Goal: Task Accomplishment & Management: Manage account settings

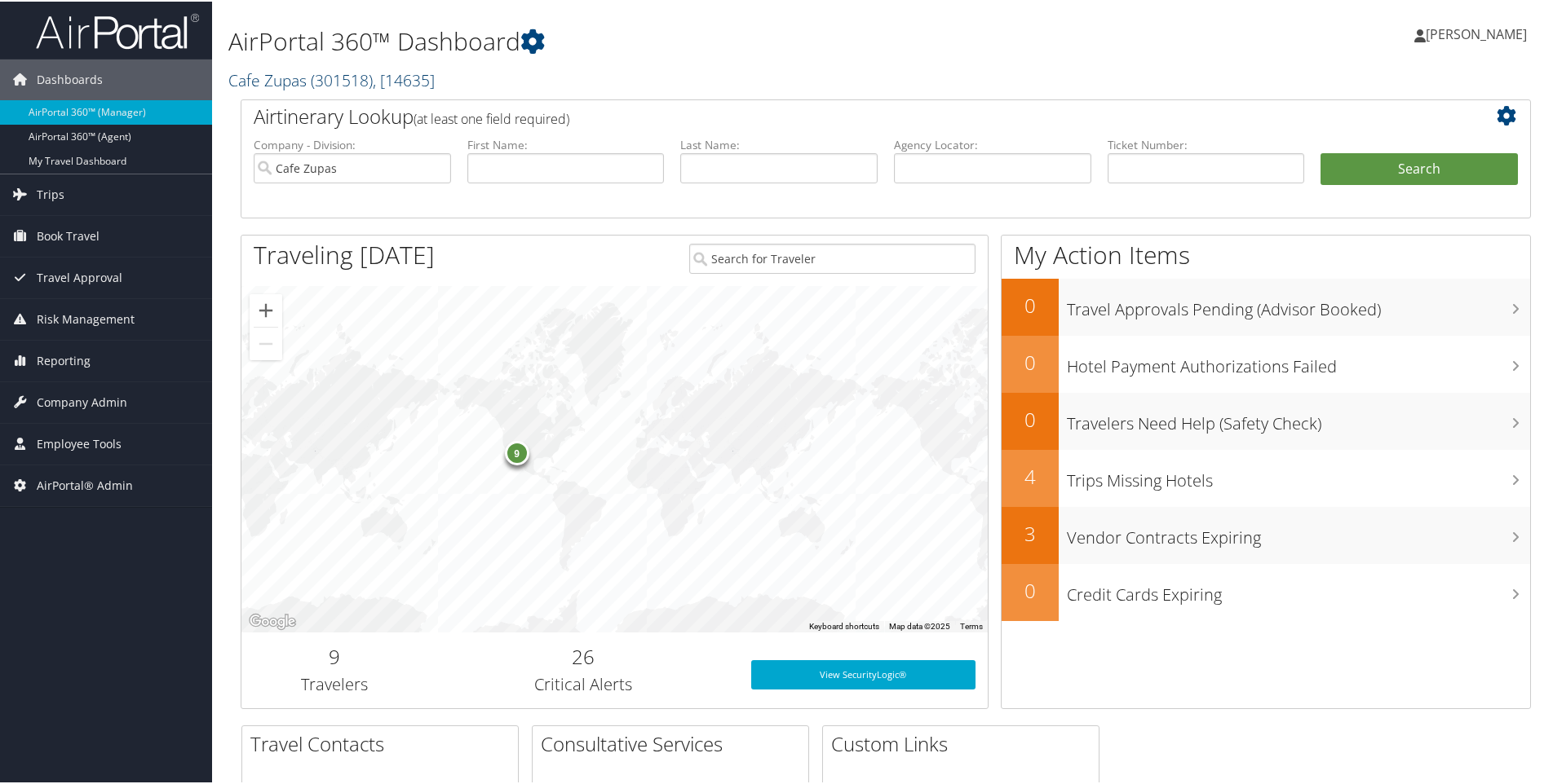
click at [236, 76] on link "Cafe Zupas ( 301518 ) , [ 14635 ]" at bounding box center [331, 79] width 206 height 22
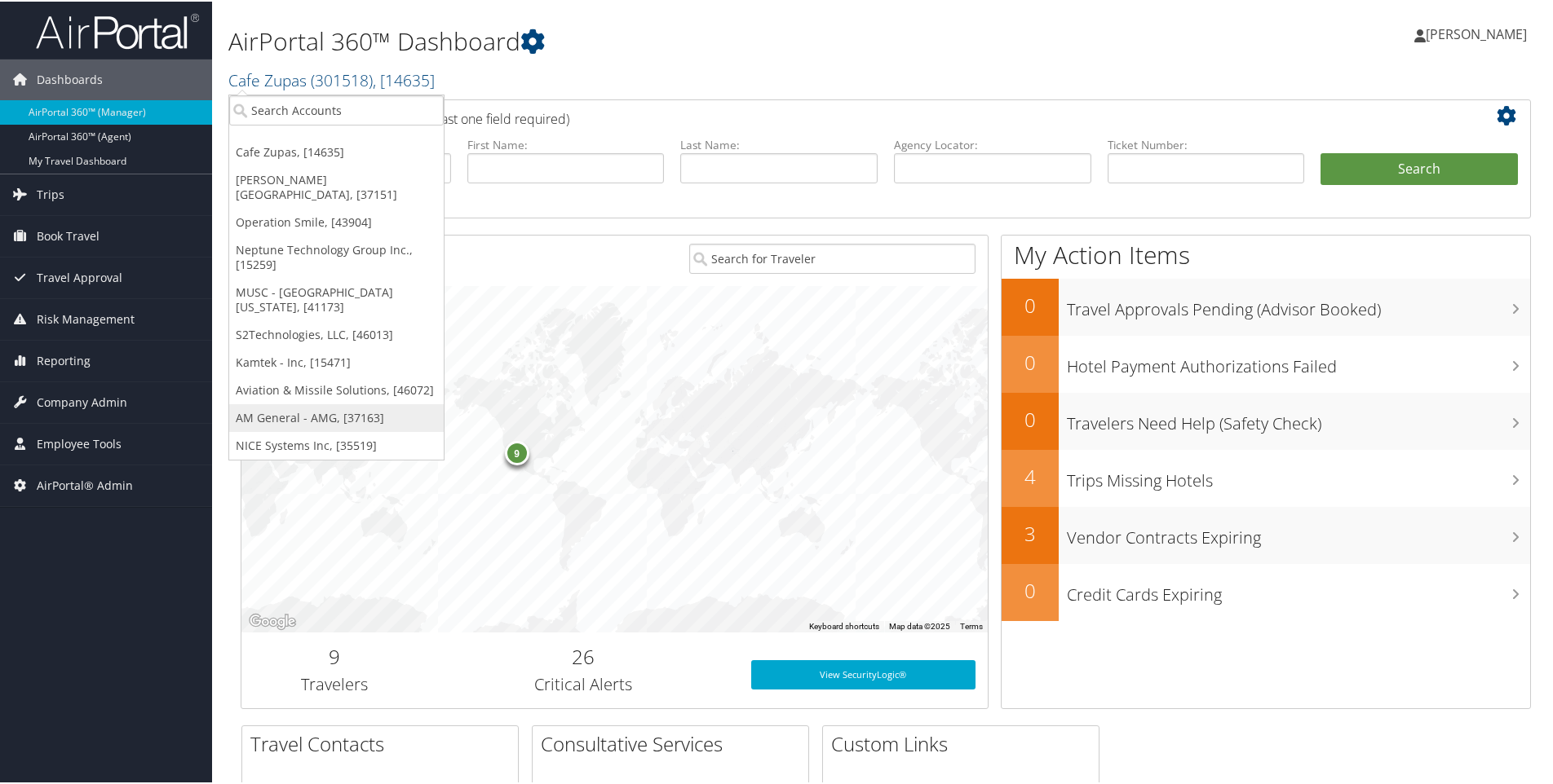
click at [299, 403] on link "AM General - AMG, [37163]" at bounding box center [337, 417] width 215 height 28
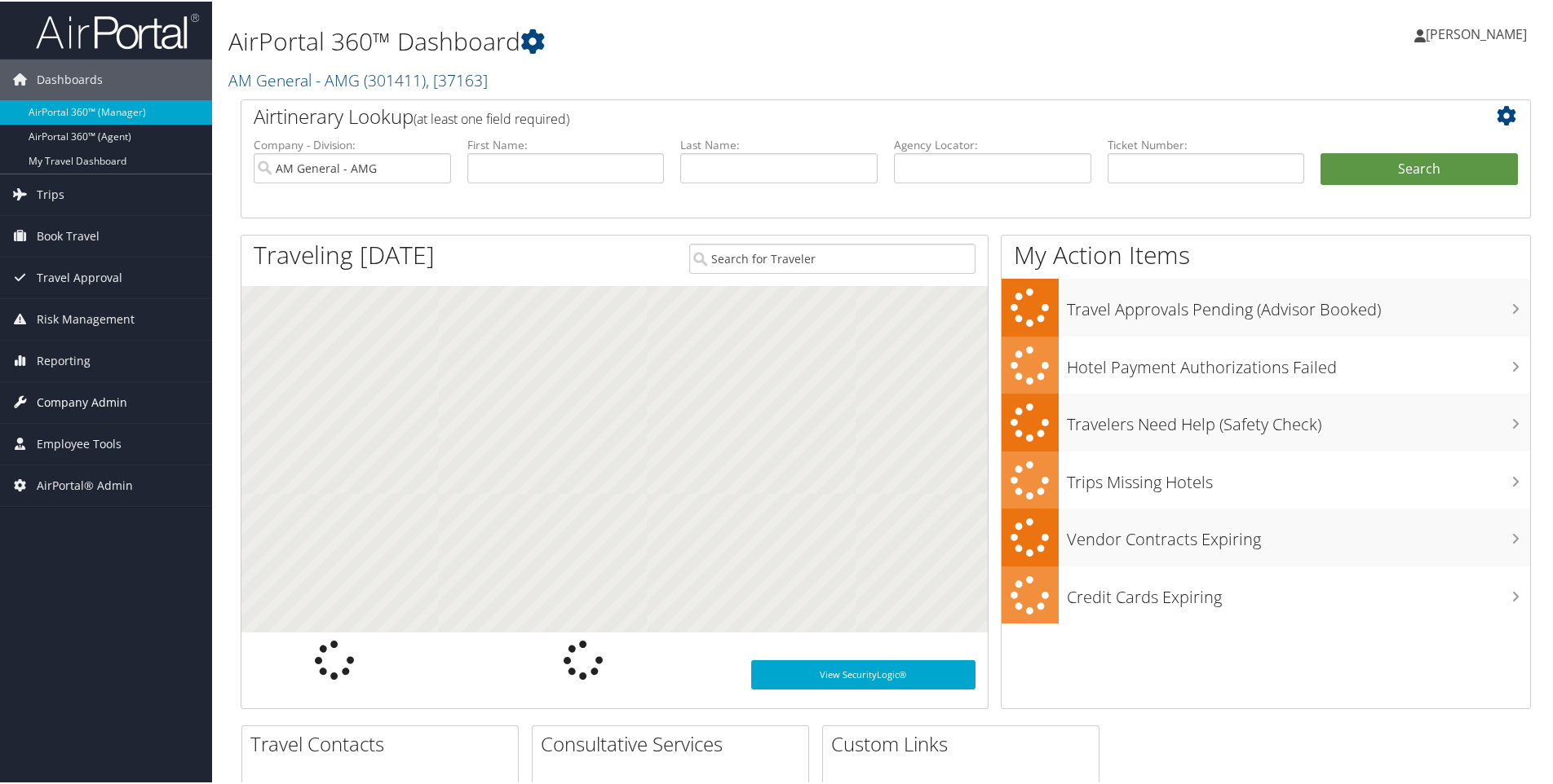
click at [74, 403] on span "Company Admin" at bounding box center [81, 401] width 90 height 41
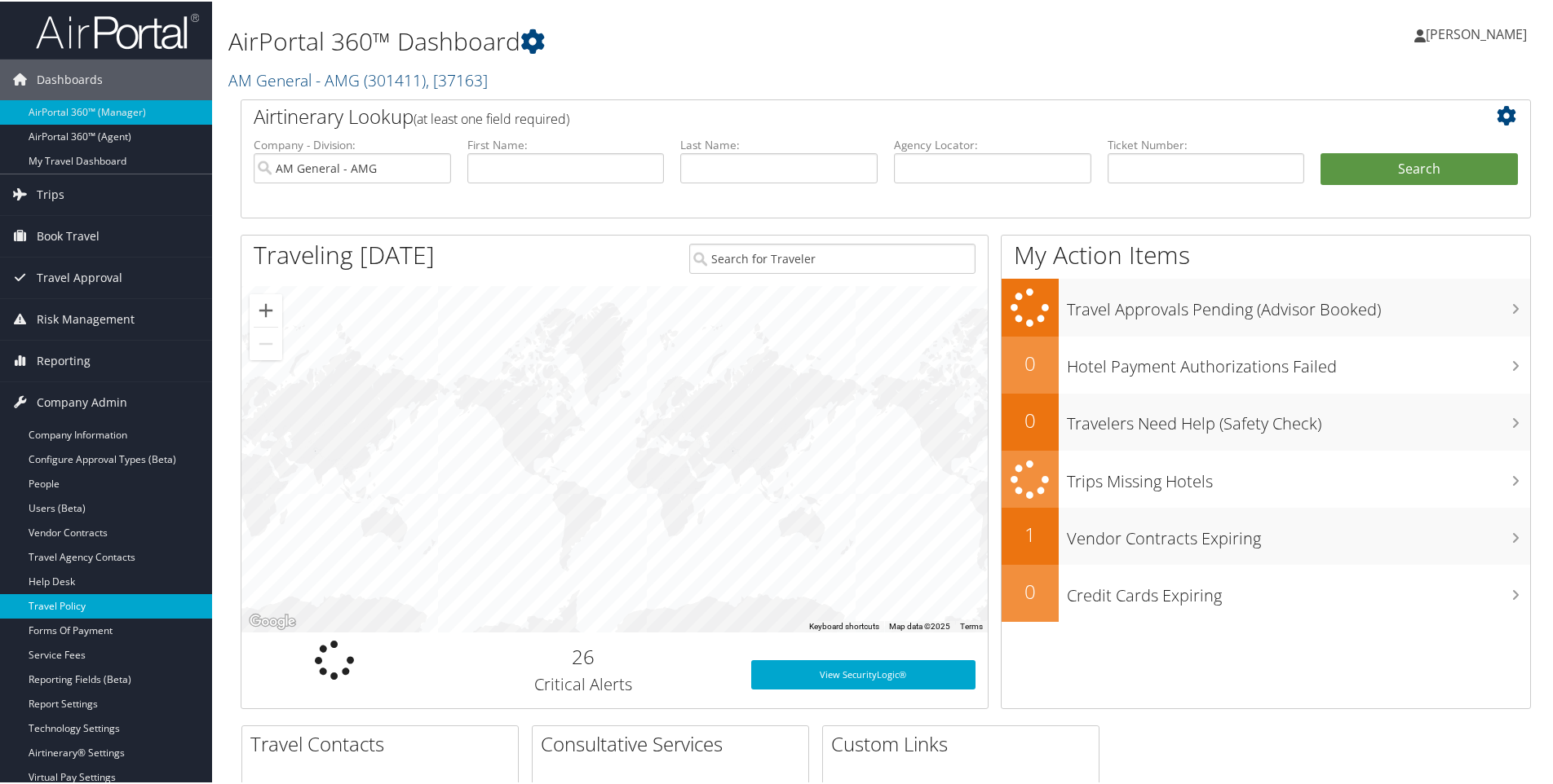
click at [60, 601] on link "Travel Policy" at bounding box center [105, 605] width 212 height 24
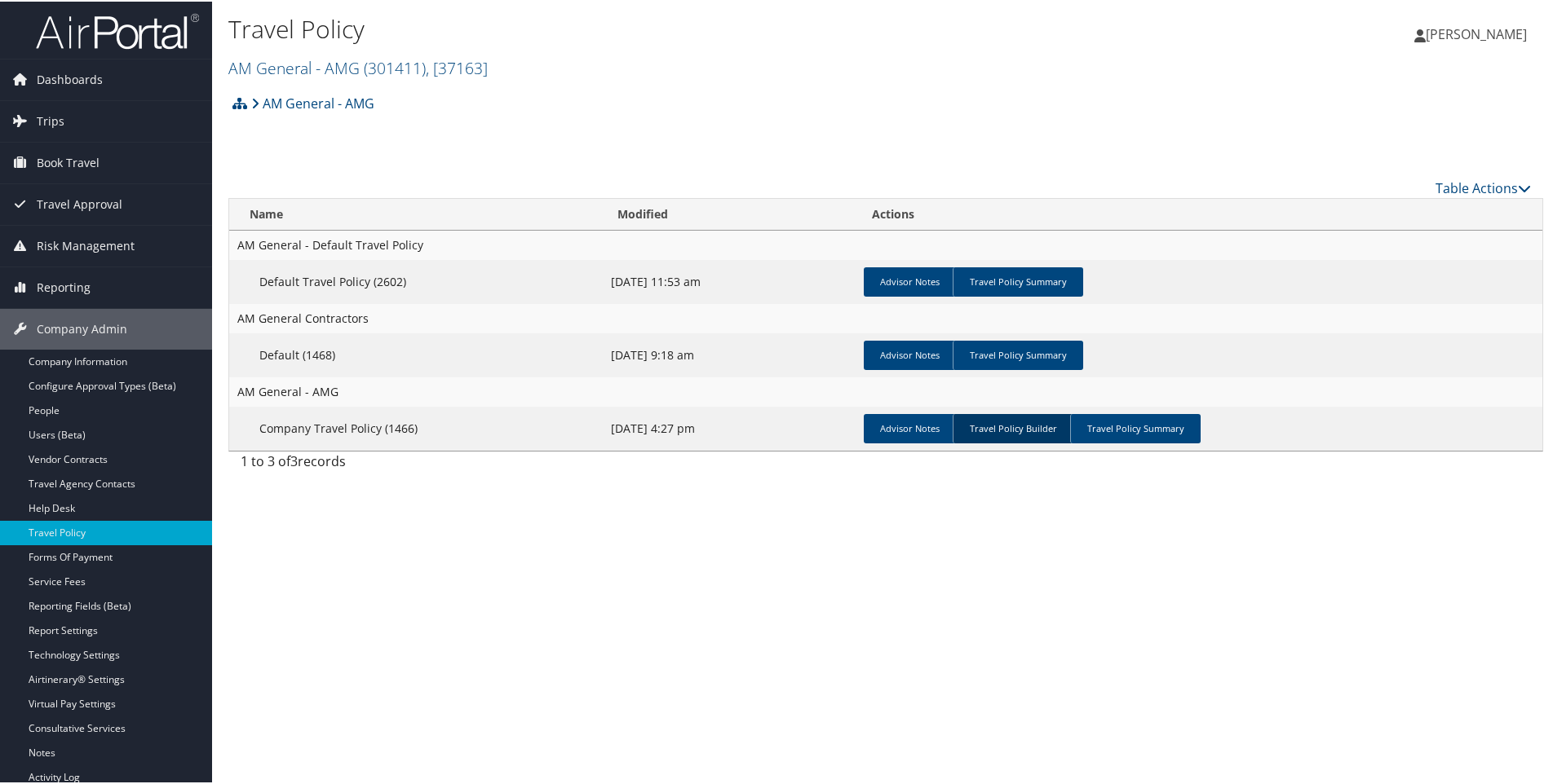
click at [987, 429] on link "Travel Policy Builder" at bounding box center [1012, 426] width 120 height 29
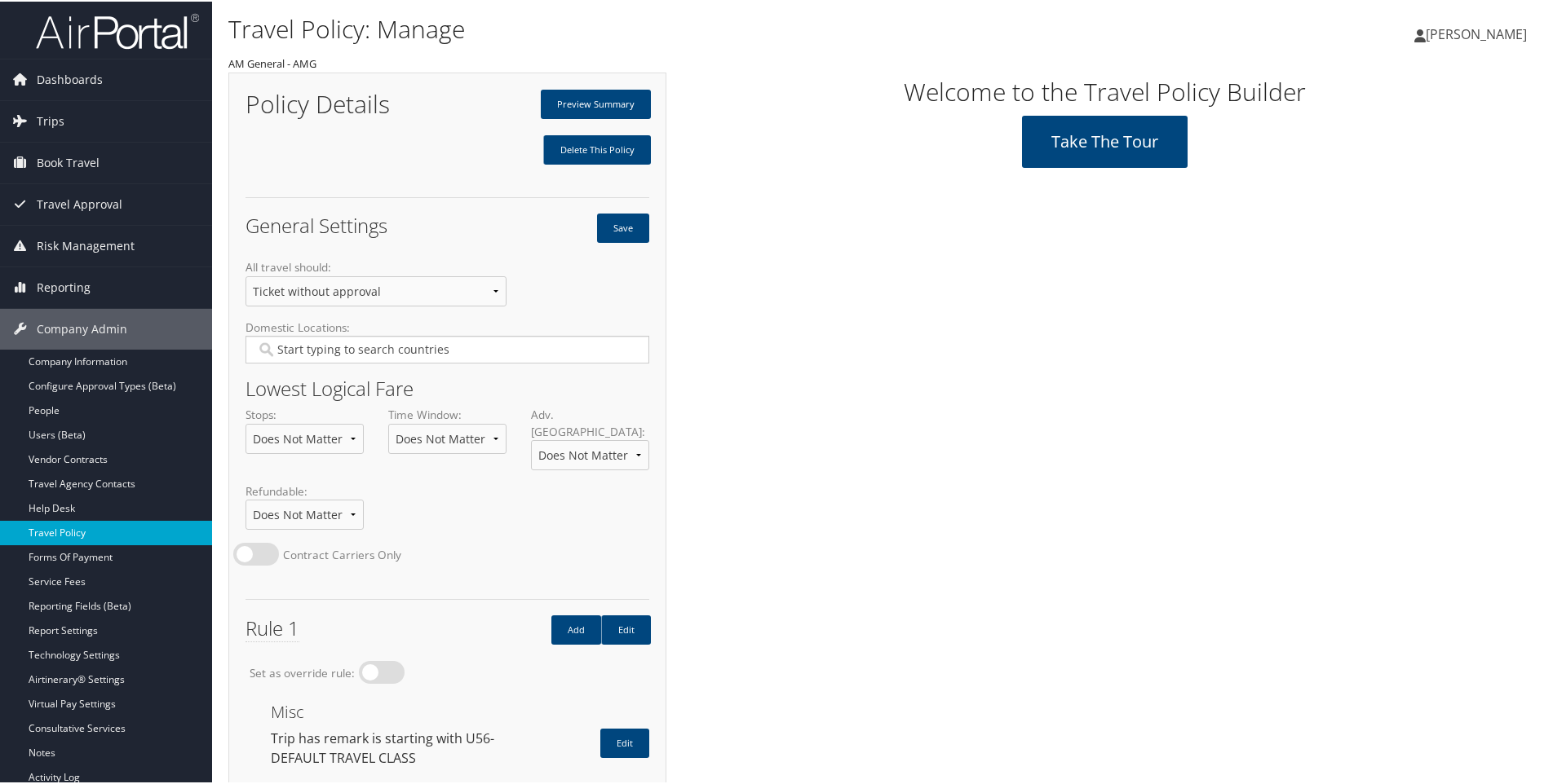
click at [61, 529] on link "Travel Policy" at bounding box center [105, 531] width 212 height 24
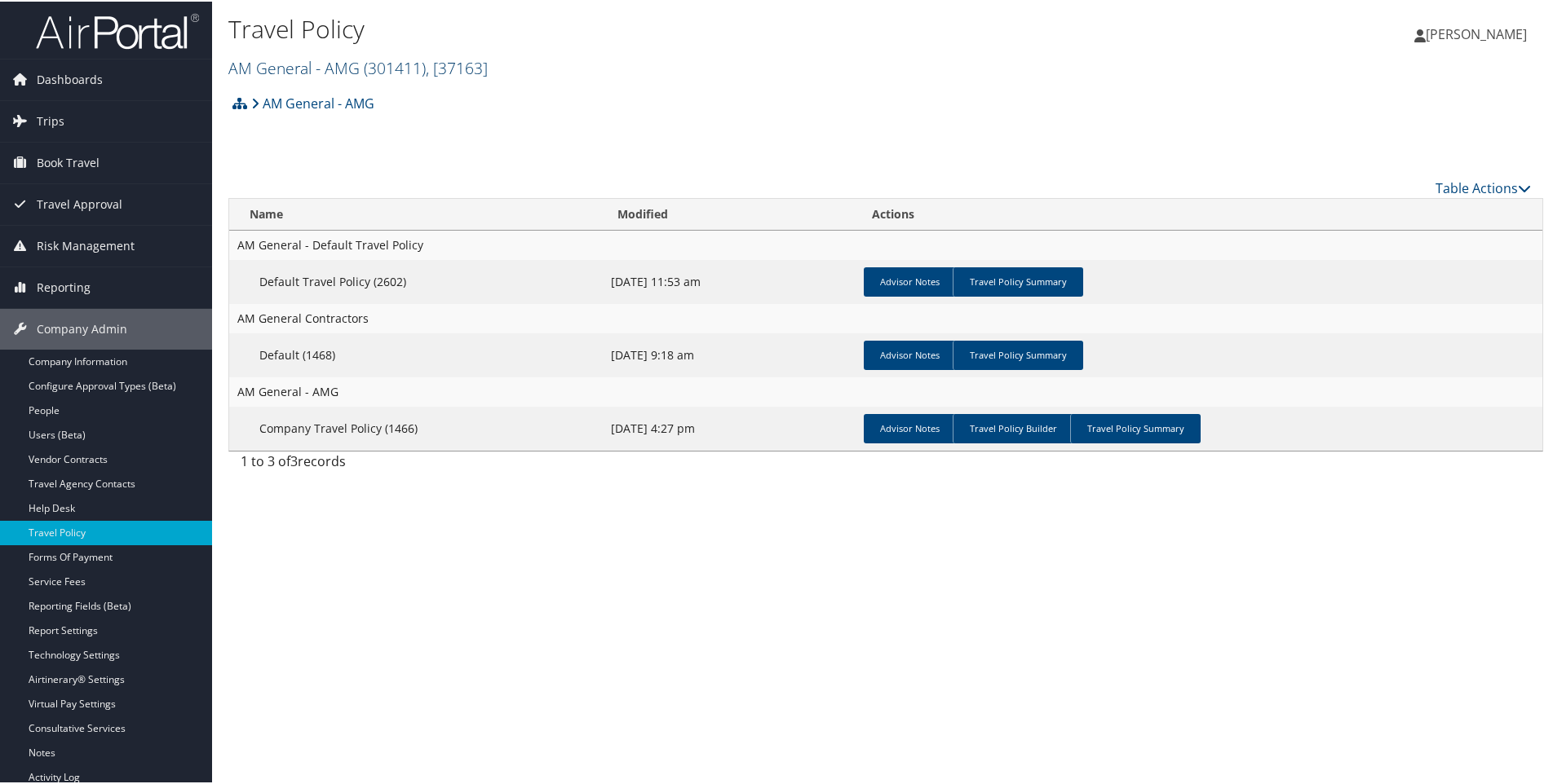
click at [257, 68] on link "AM General - AMG ( 301411 ) , [ 37163 ]" at bounding box center [358, 66] width 259 height 22
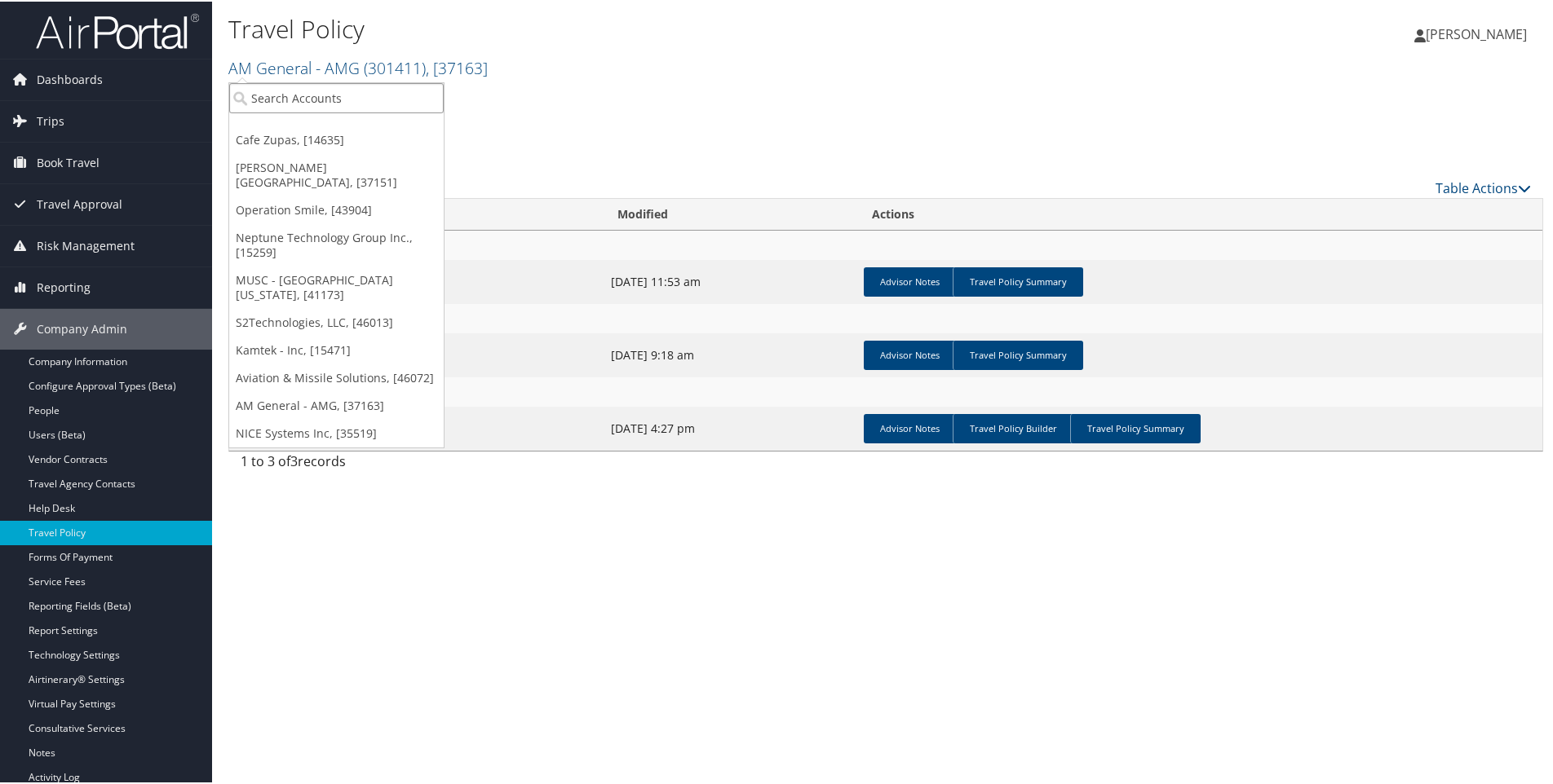
click at [257, 96] on input "search" at bounding box center [337, 96] width 215 height 30
type input "younique"
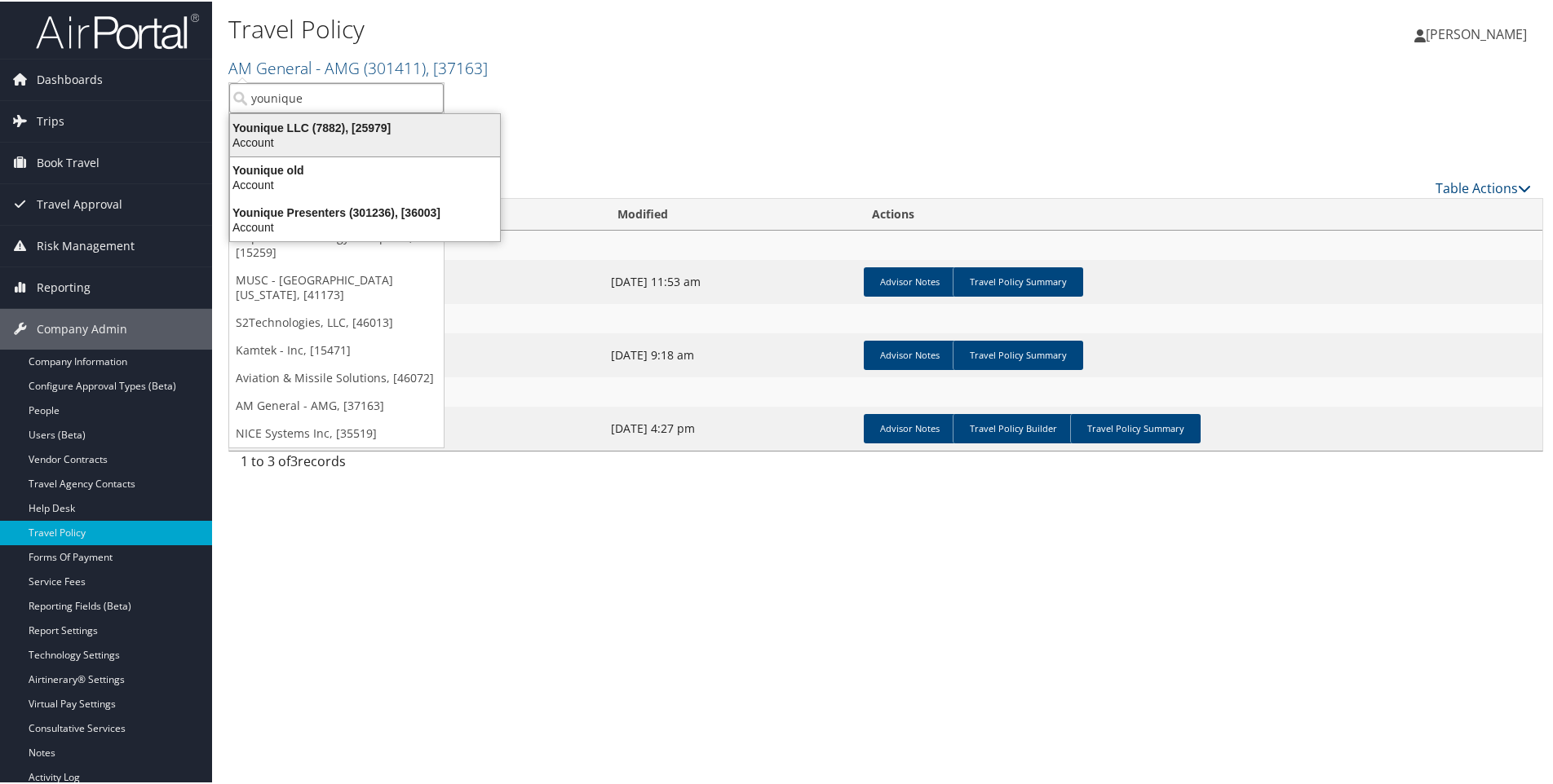
click at [287, 124] on div "Younique LLC (7882), [25979]" at bounding box center [365, 127] width 289 height 15
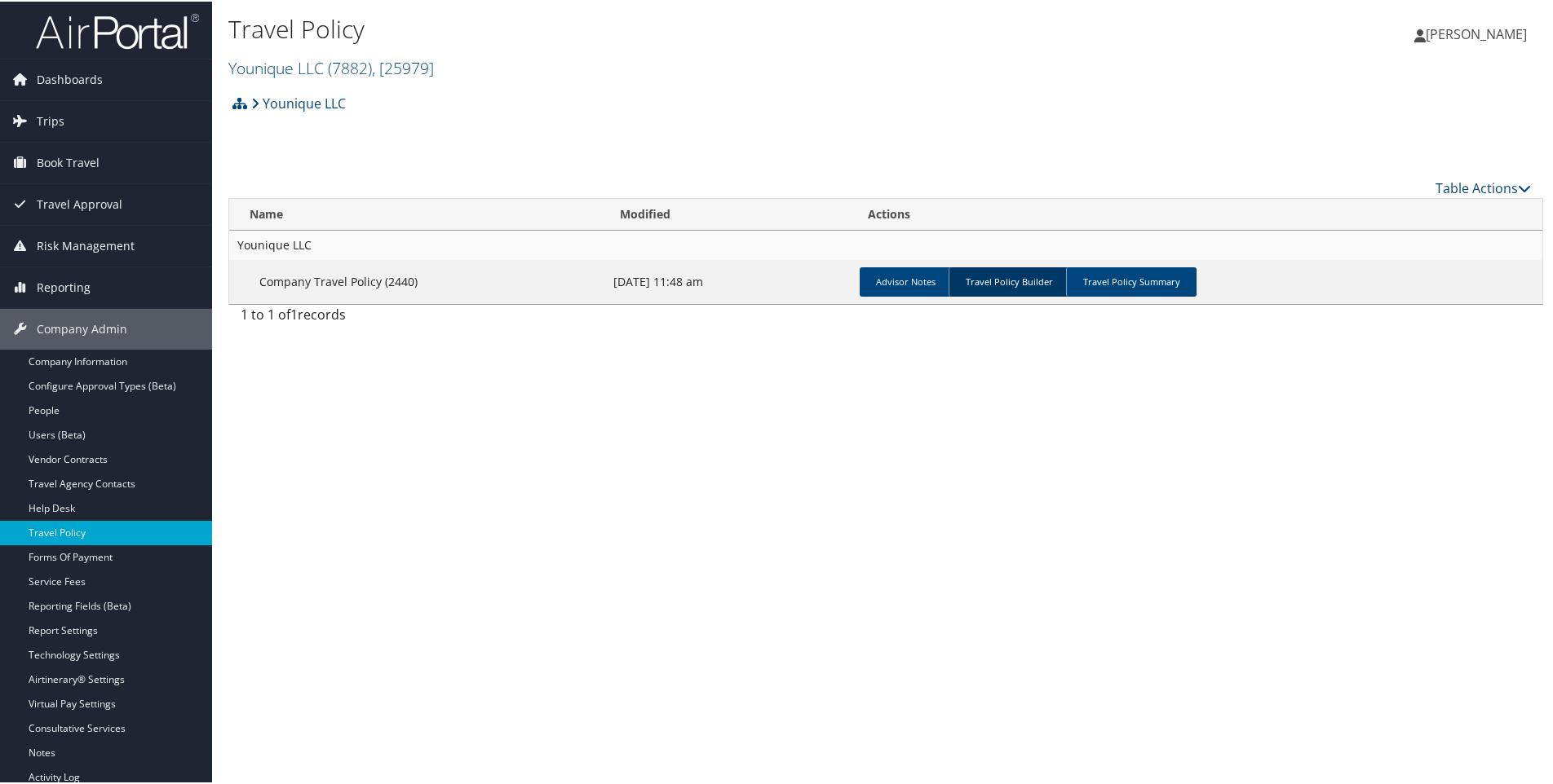
click at [982, 279] on link "Travel Policy Builder" at bounding box center [1008, 280] width 120 height 29
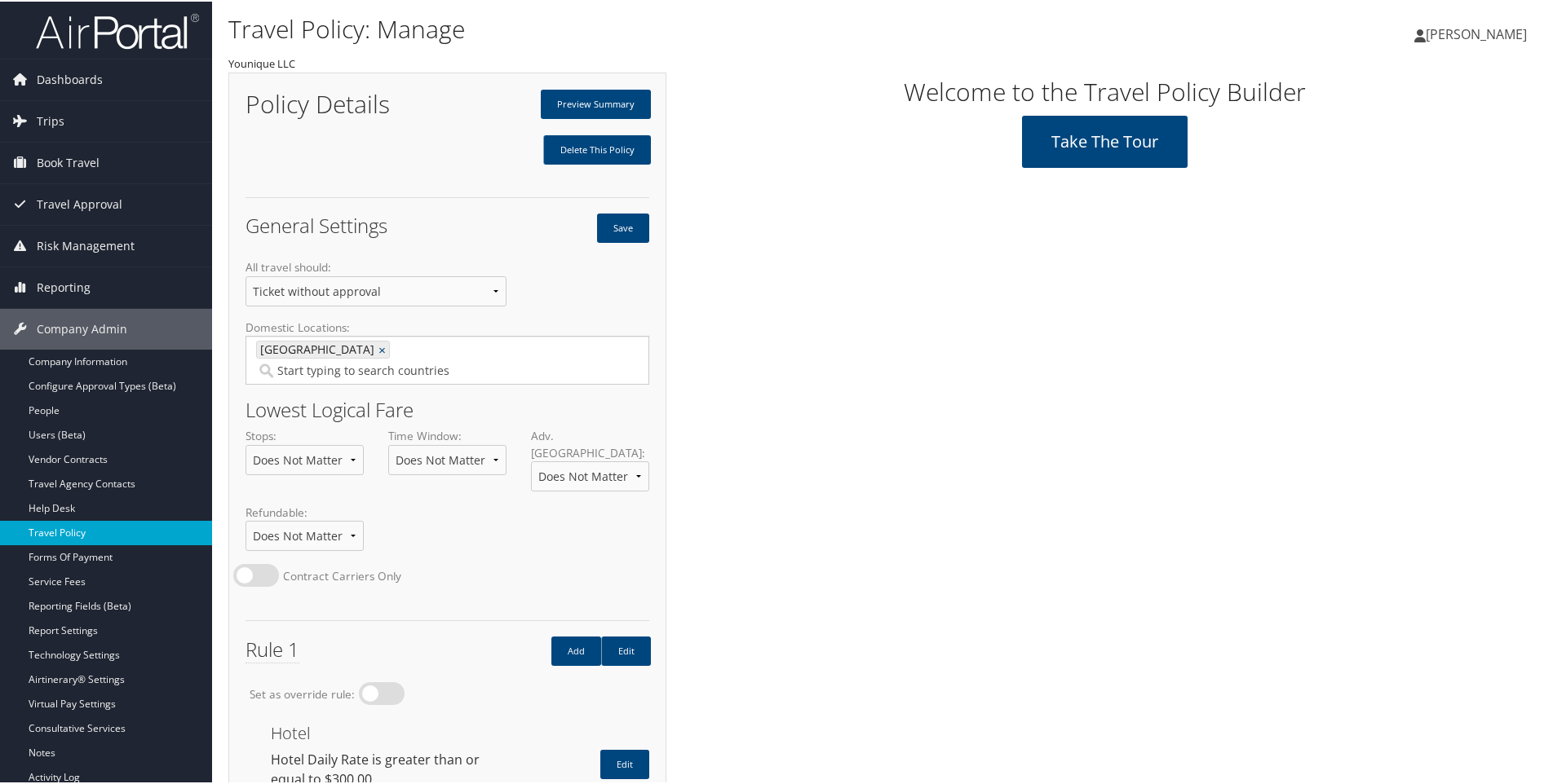
click at [60, 533] on link "Travel Policy" at bounding box center [105, 531] width 212 height 24
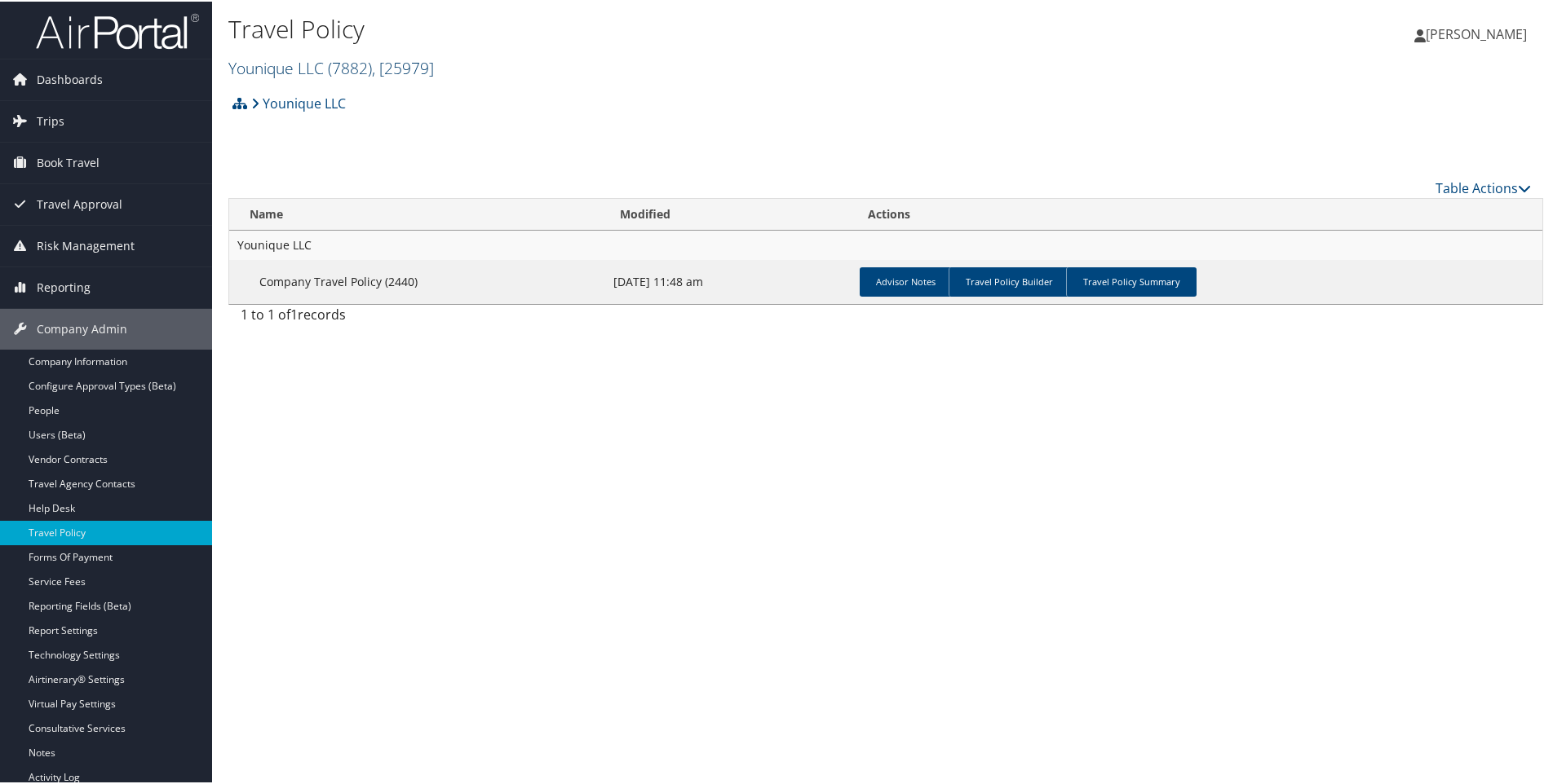
click at [269, 68] on link "Younique LLC ( 7882 ) , [ 25979 ]" at bounding box center [331, 66] width 205 height 22
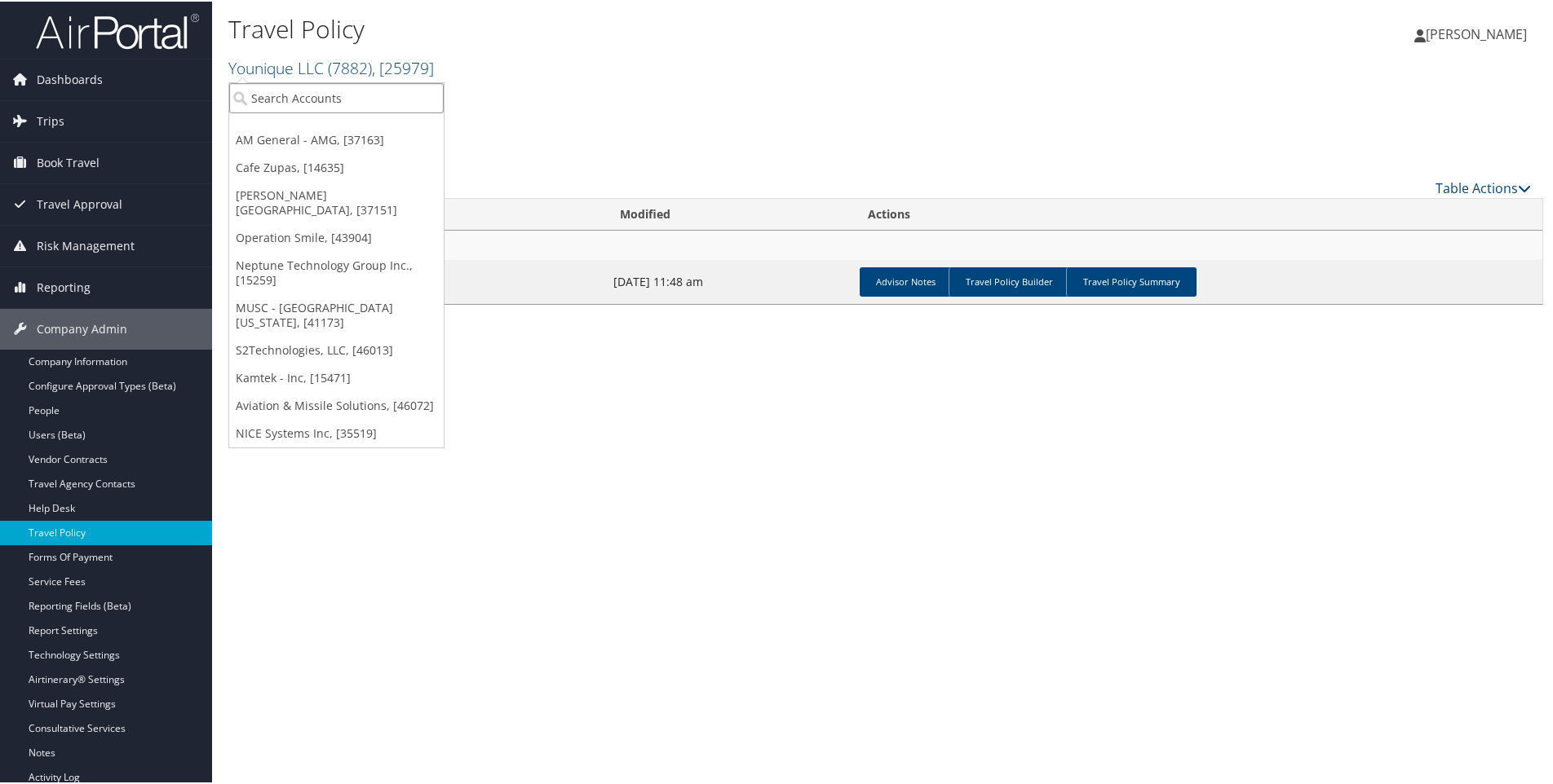
click at [271, 96] on input "search" at bounding box center [337, 96] width 215 height 30
type input "reading ho"
click at [298, 127] on div "Reading Horizons (301848), [43877]" at bounding box center [354, 127] width 270 height 15
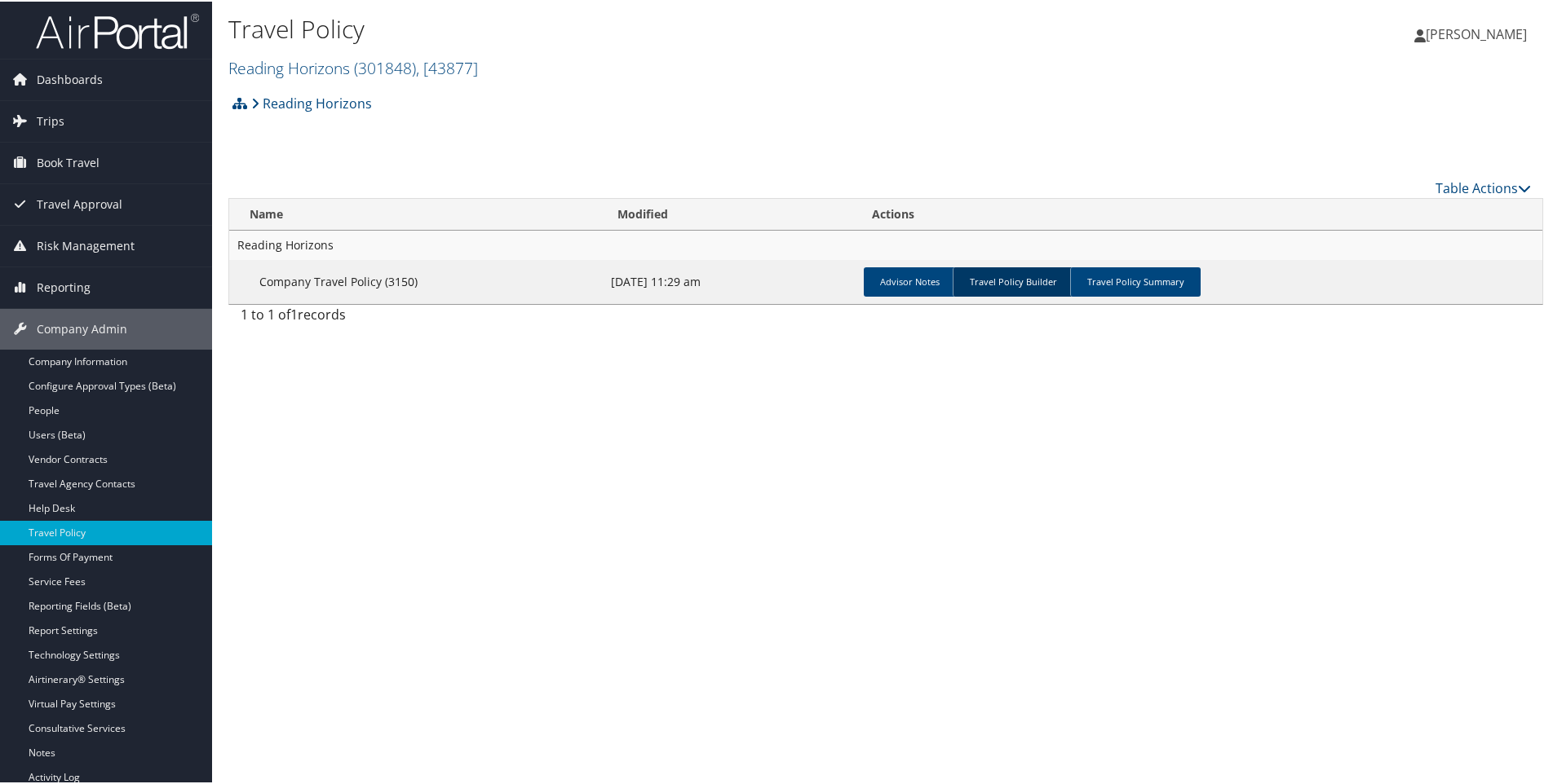
click at [999, 273] on link "Travel Policy Builder" at bounding box center [1012, 280] width 120 height 29
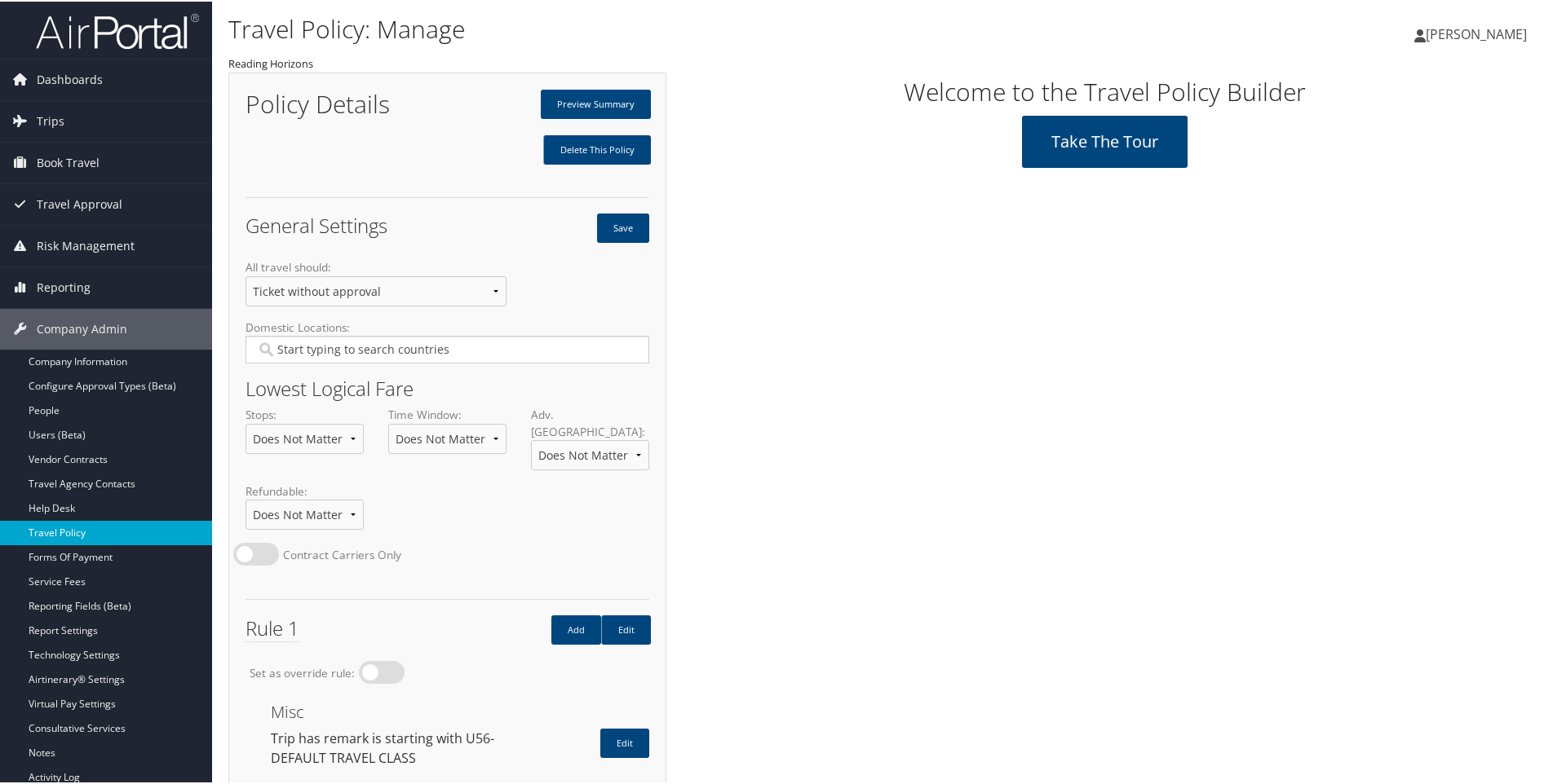
click at [60, 534] on link "Travel Policy" at bounding box center [105, 531] width 212 height 24
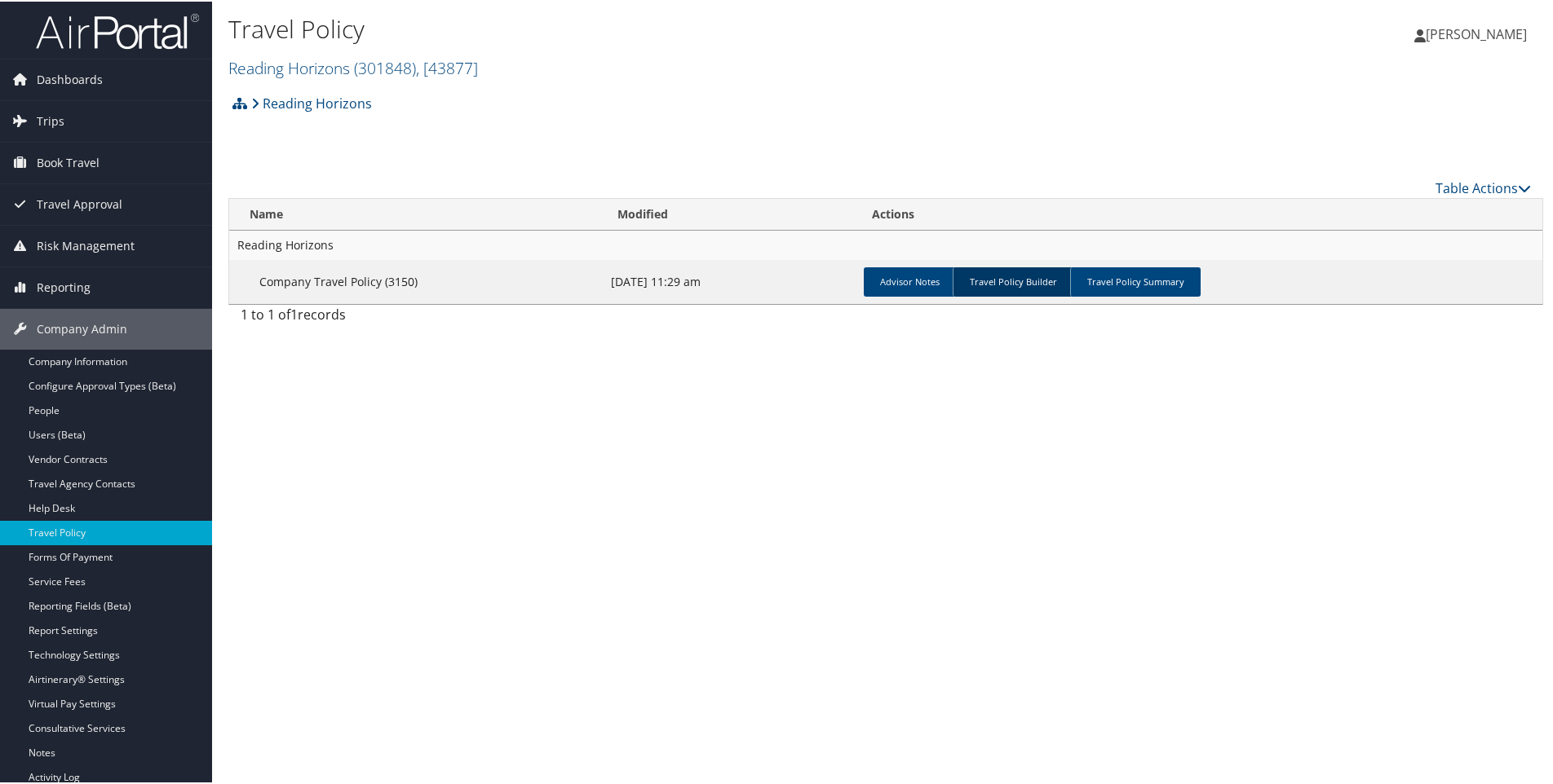
click at [1008, 283] on link "Travel Policy Builder" at bounding box center [1012, 280] width 120 height 29
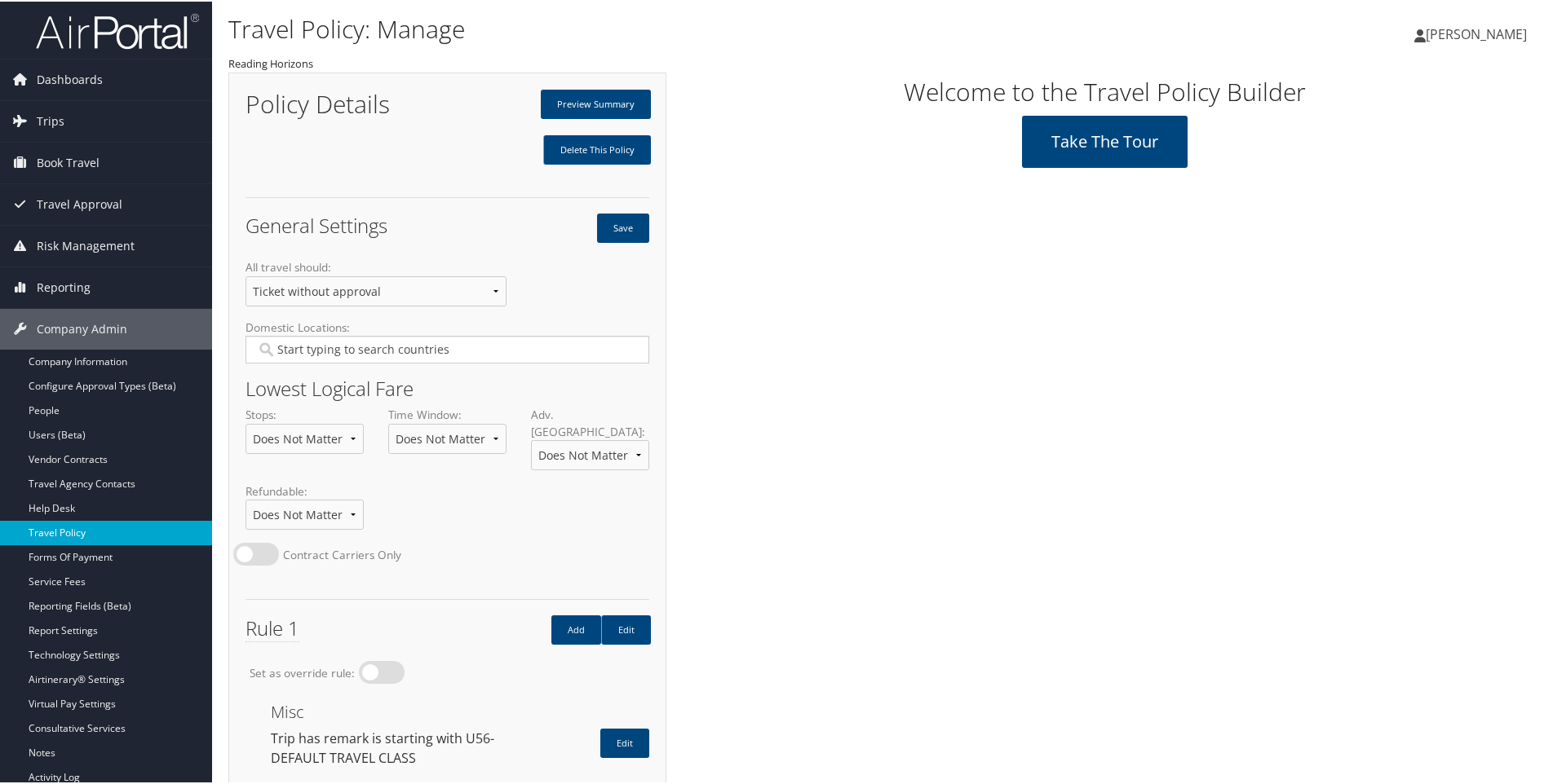
click at [94, 535] on link "Travel Policy" at bounding box center [105, 531] width 212 height 24
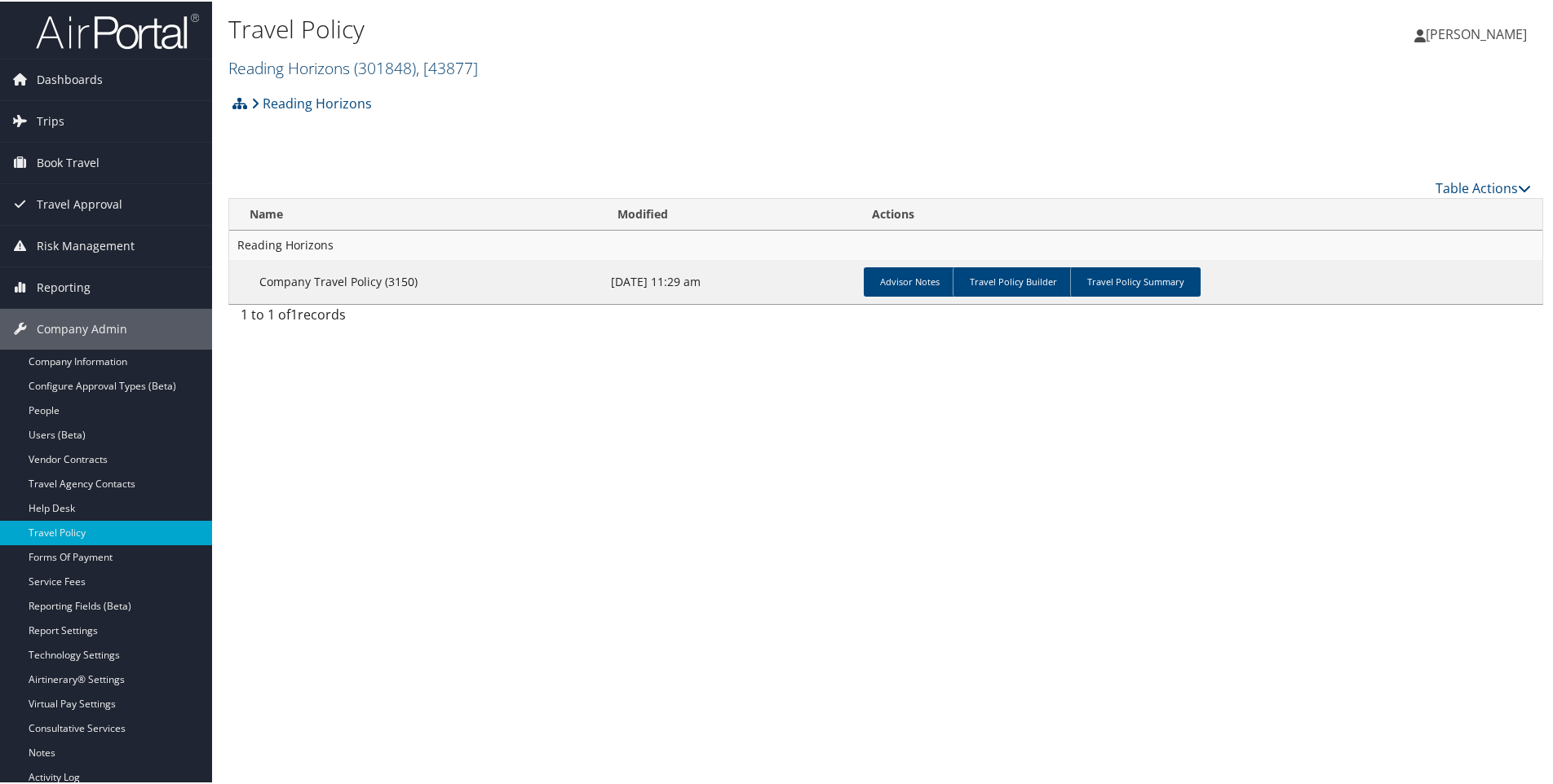
click at [286, 64] on link "Reading Horizons ( 301848 ) , [ 43877 ]" at bounding box center [354, 66] width 250 height 22
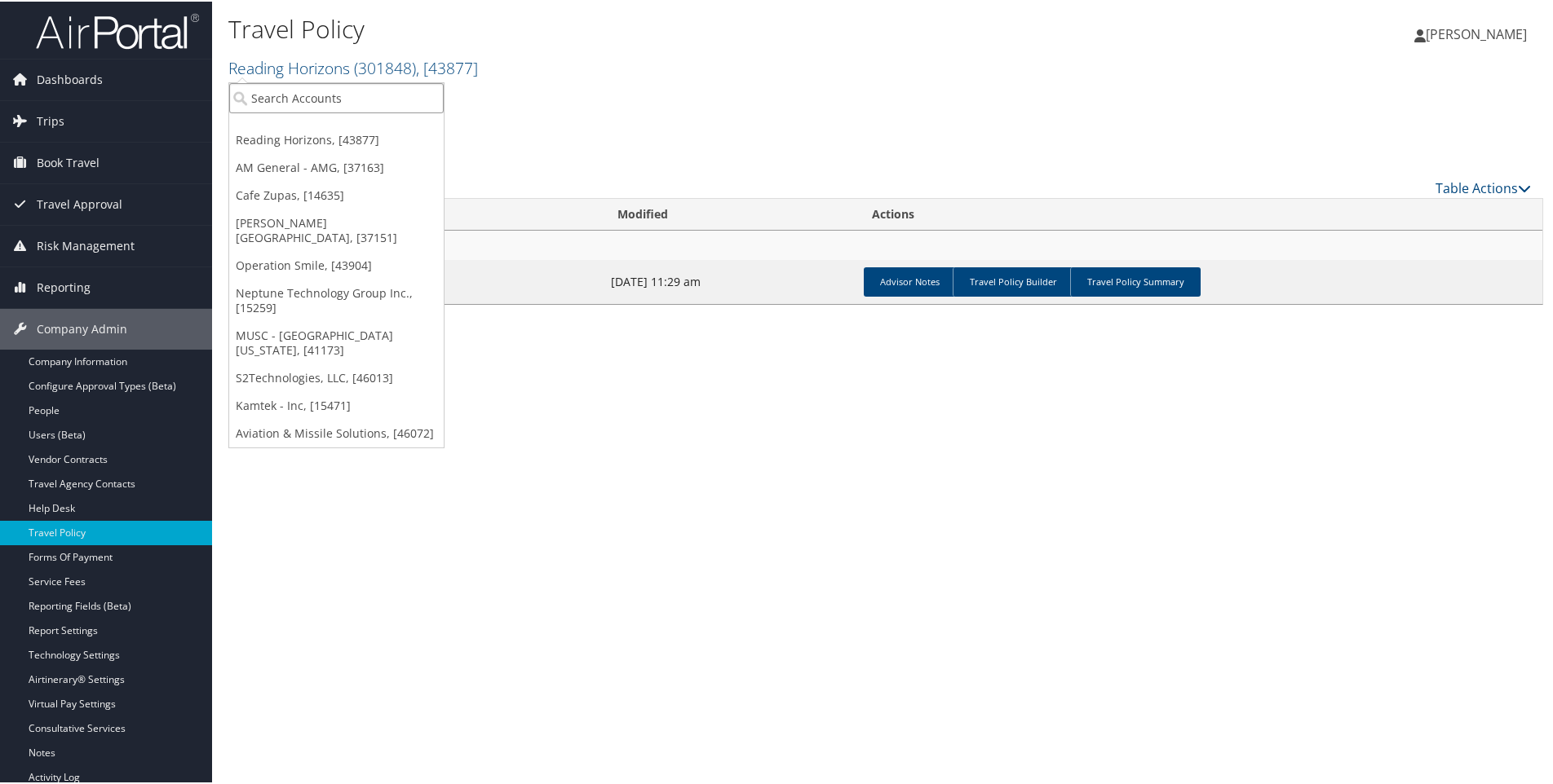
click at [282, 88] on input "search" at bounding box center [337, 96] width 215 height 30
type input "chap"
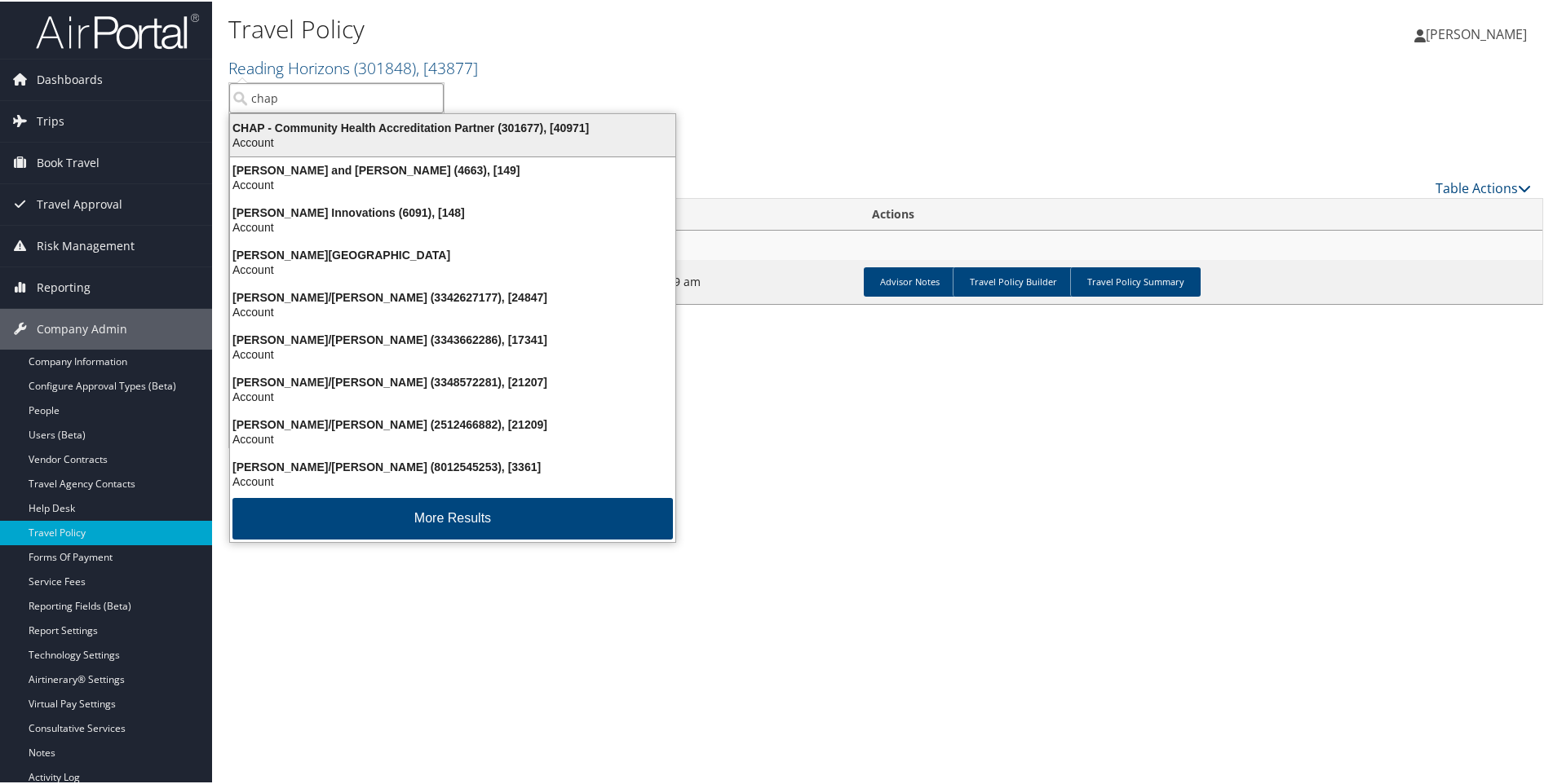
click at [312, 124] on div "CHAP - Community Health Accreditation Partner (301677), [40971]" at bounding box center [452, 127] width 465 height 15
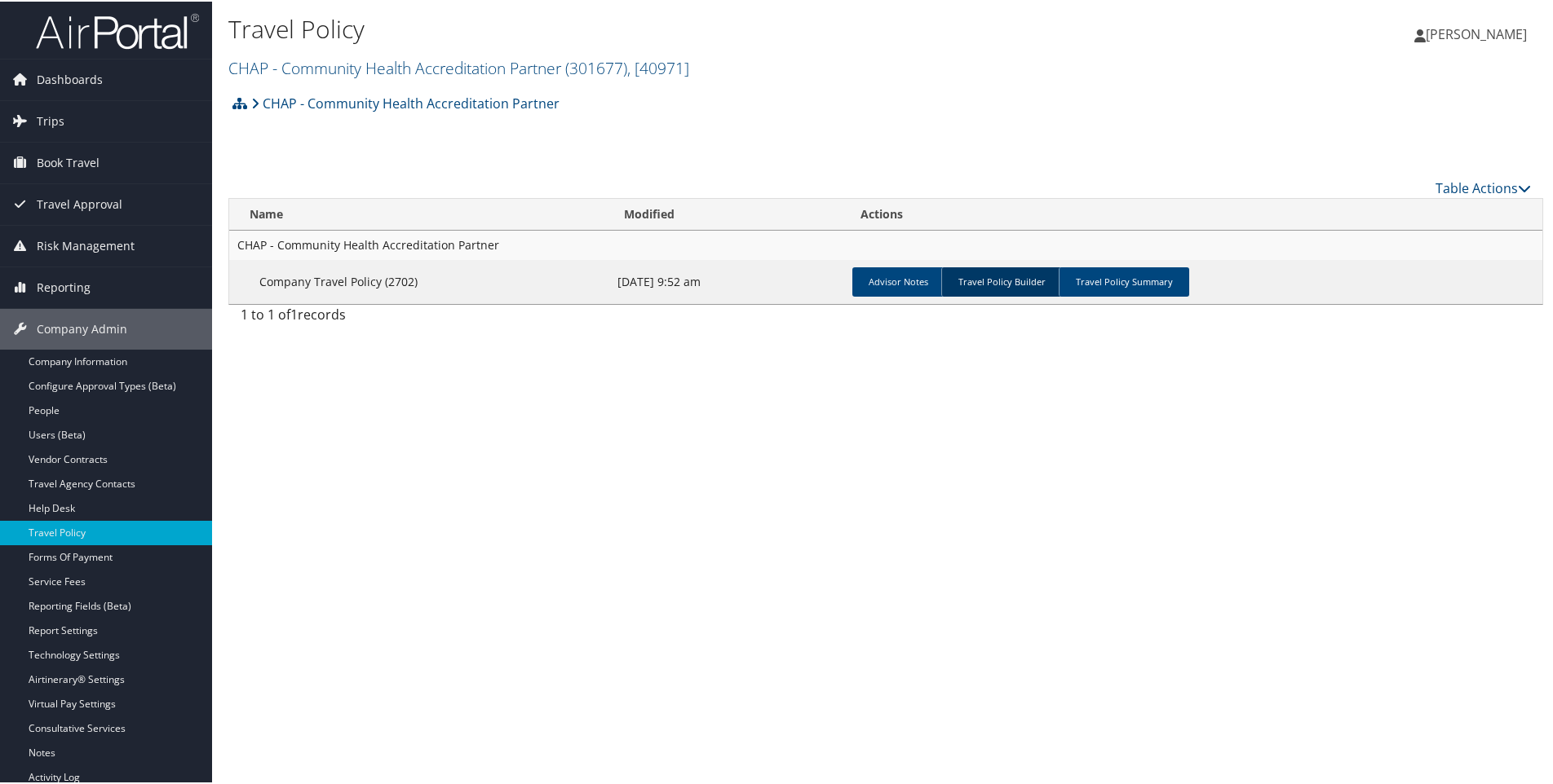
click at [990, 286] on link "Travel Policy Builder" at bounding box center [1001, 280] width 120 height 29
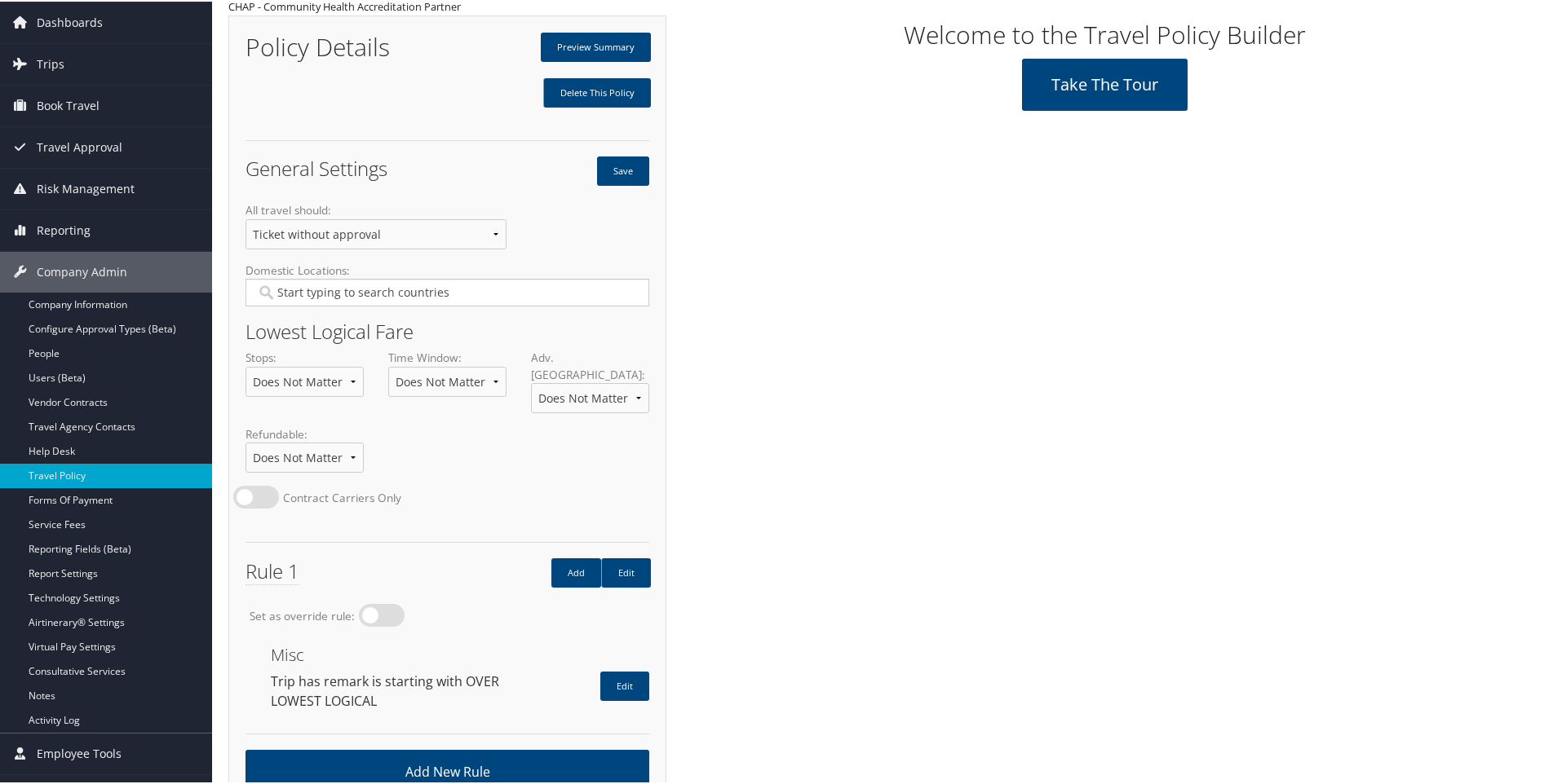
scroll to position [88, 0]
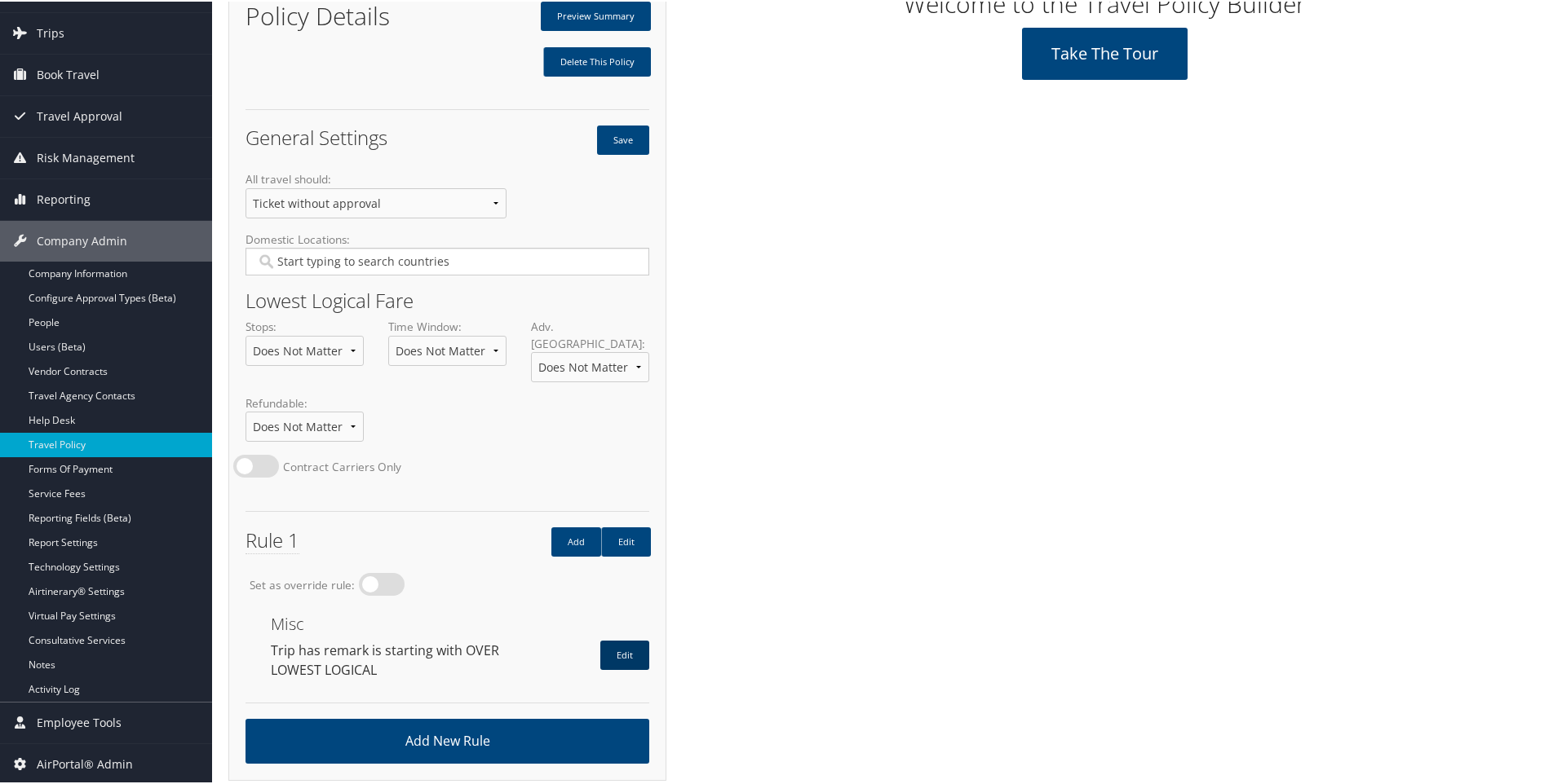
click at [622, 643] on link "Edit" at bounding box center [624, 653] width 49 height 29
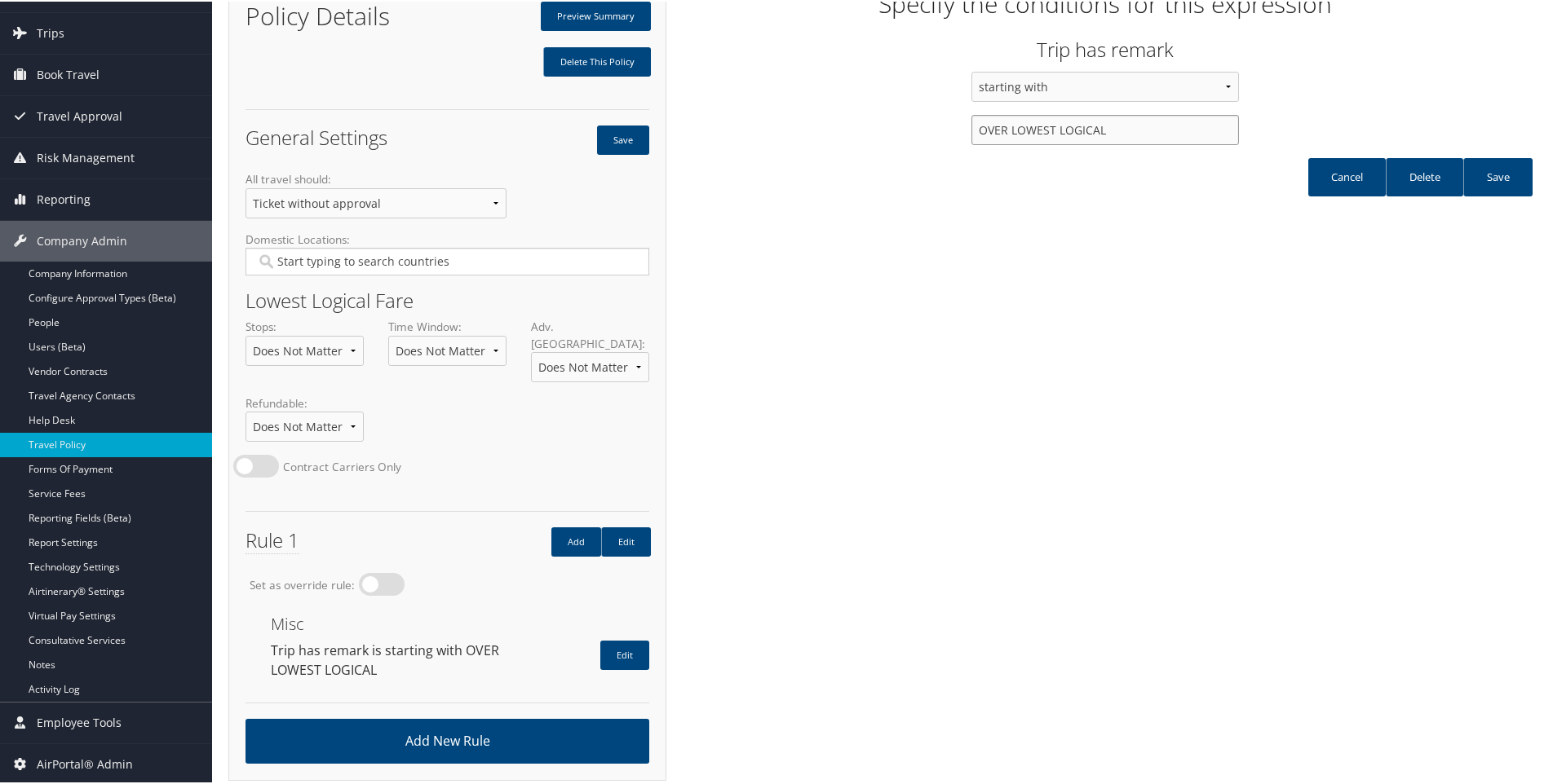
drag, startPoint x: 1116, startPoint y: 130, endPoint x: 942, endPoint y: 133, distance: 174.0
click at [942, 133] on div "ending in containing starting with OVER LOWEST LOGICAL" at bounding box center [1104, 113] width 877 height 87
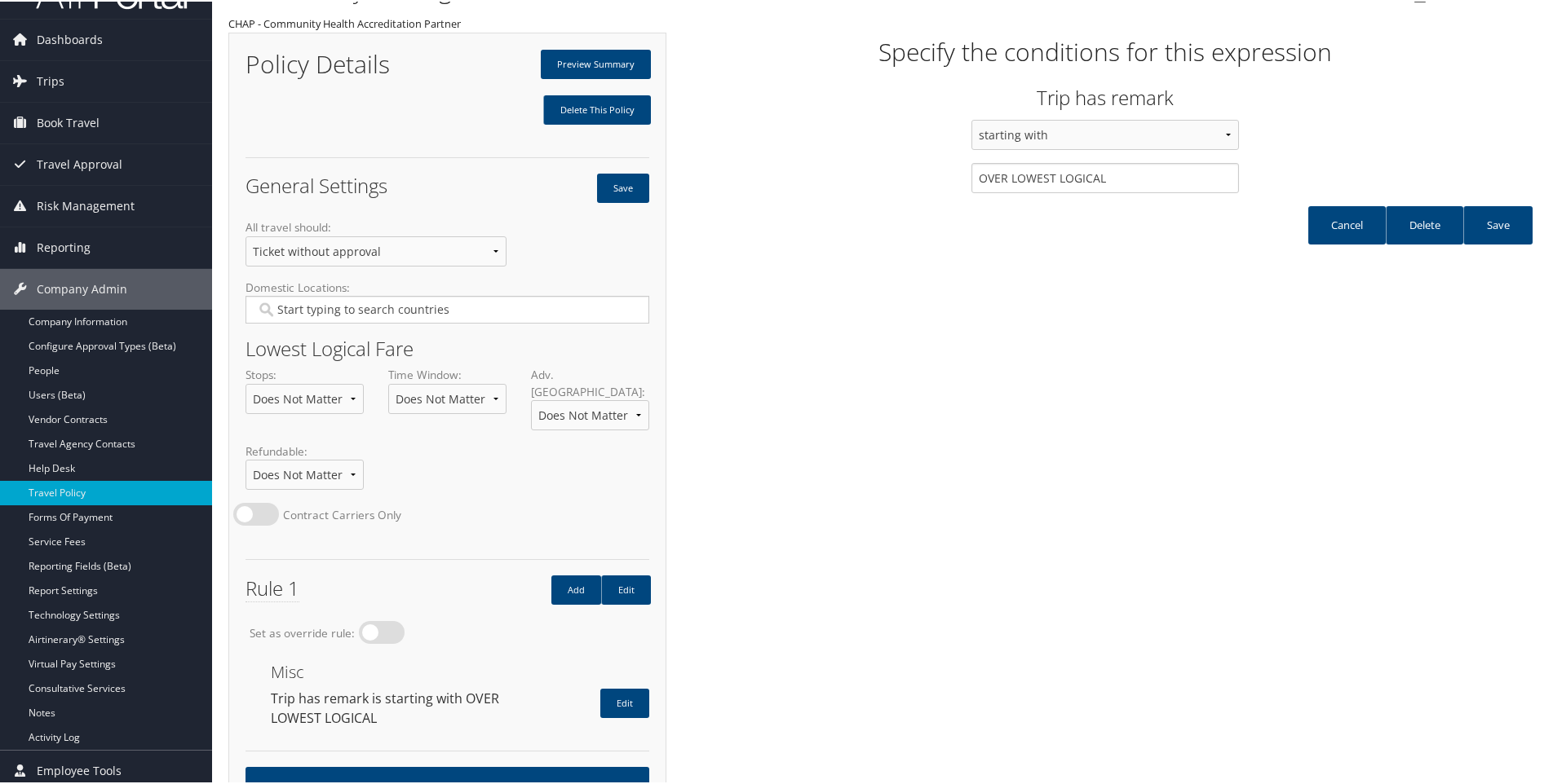
scroll to position [0, 0]
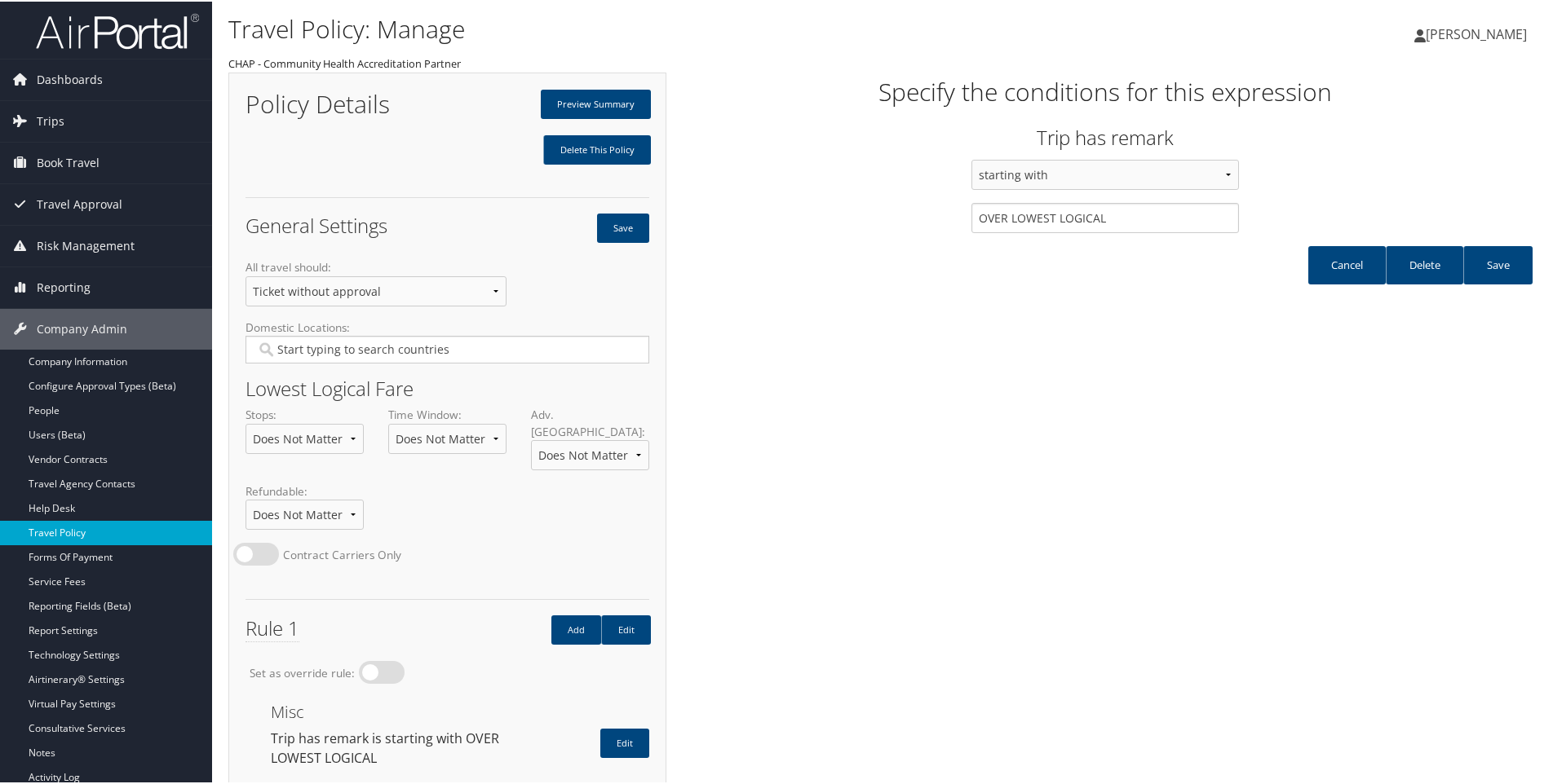
click at [95, 535] on link "Travel Policy" at bounding box center [105, 531] width 212 height 24
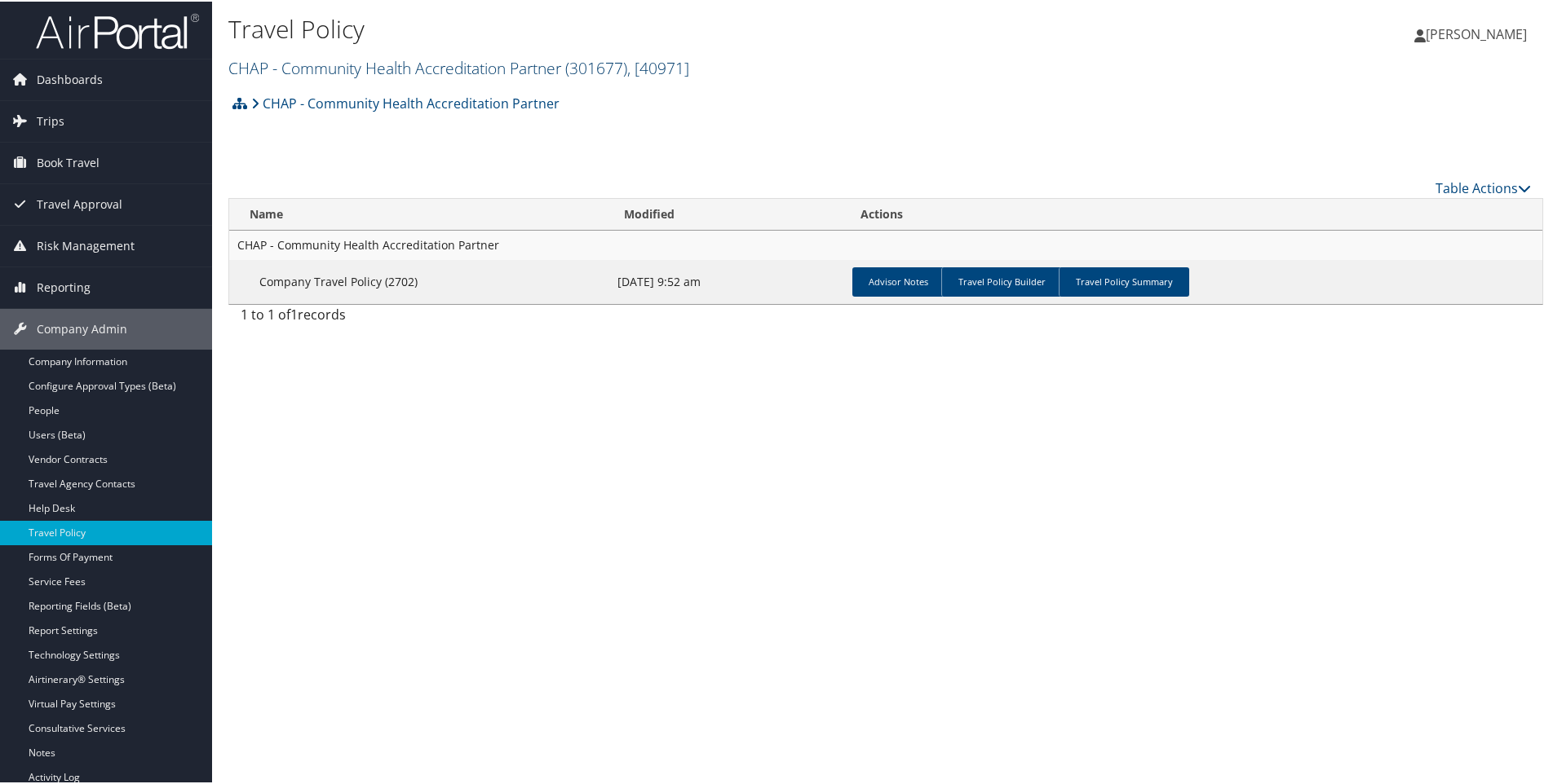
click at [292, 68] on link "CHAP - Community Health Accreditation Partner ( 301677 ) , [ 40971 ]" at bounding box center [459, 66] width 461 height 22
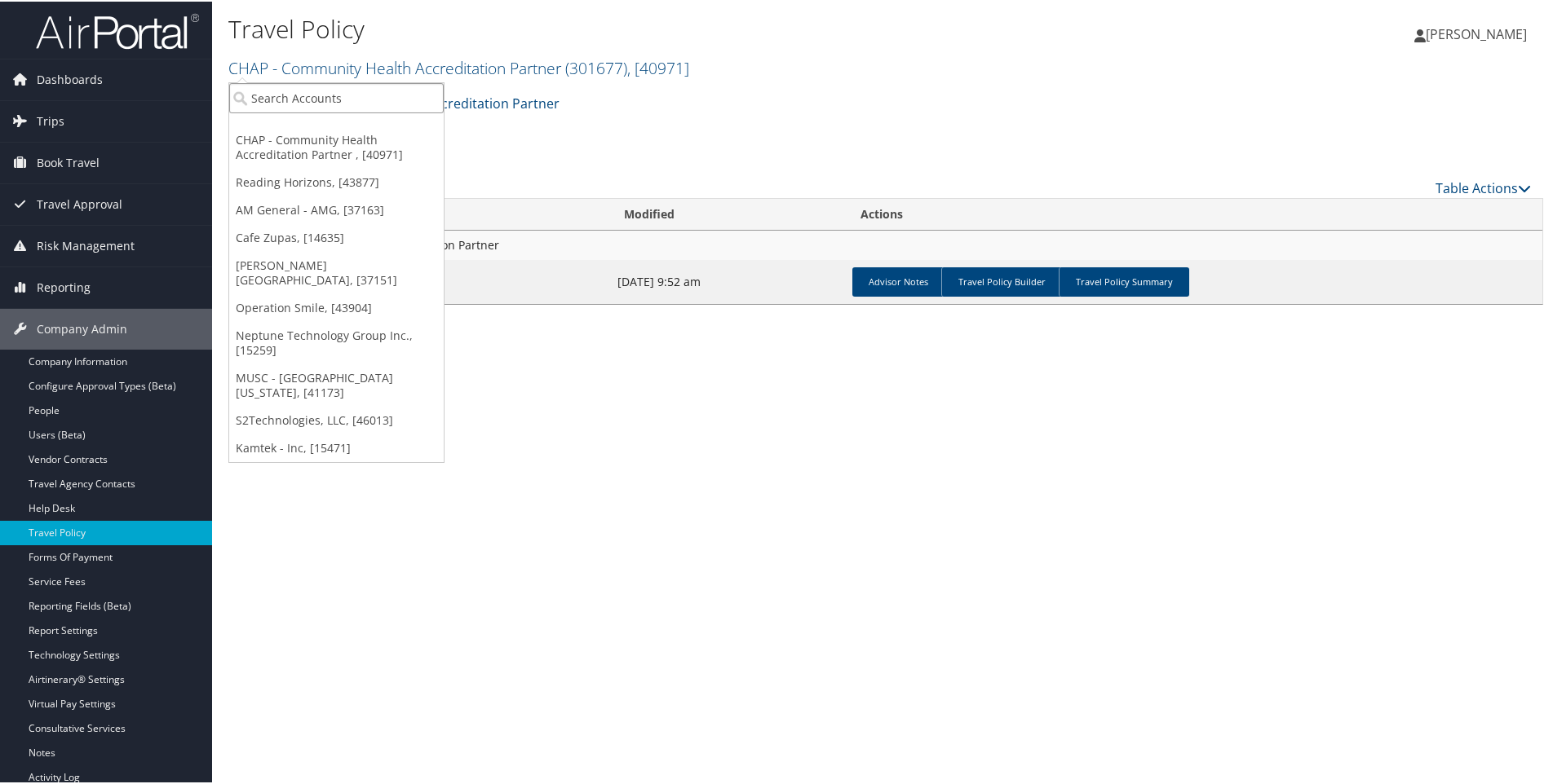
click at [285, 100] on input "search" at bounding box center [337, 96] width 215 height 30
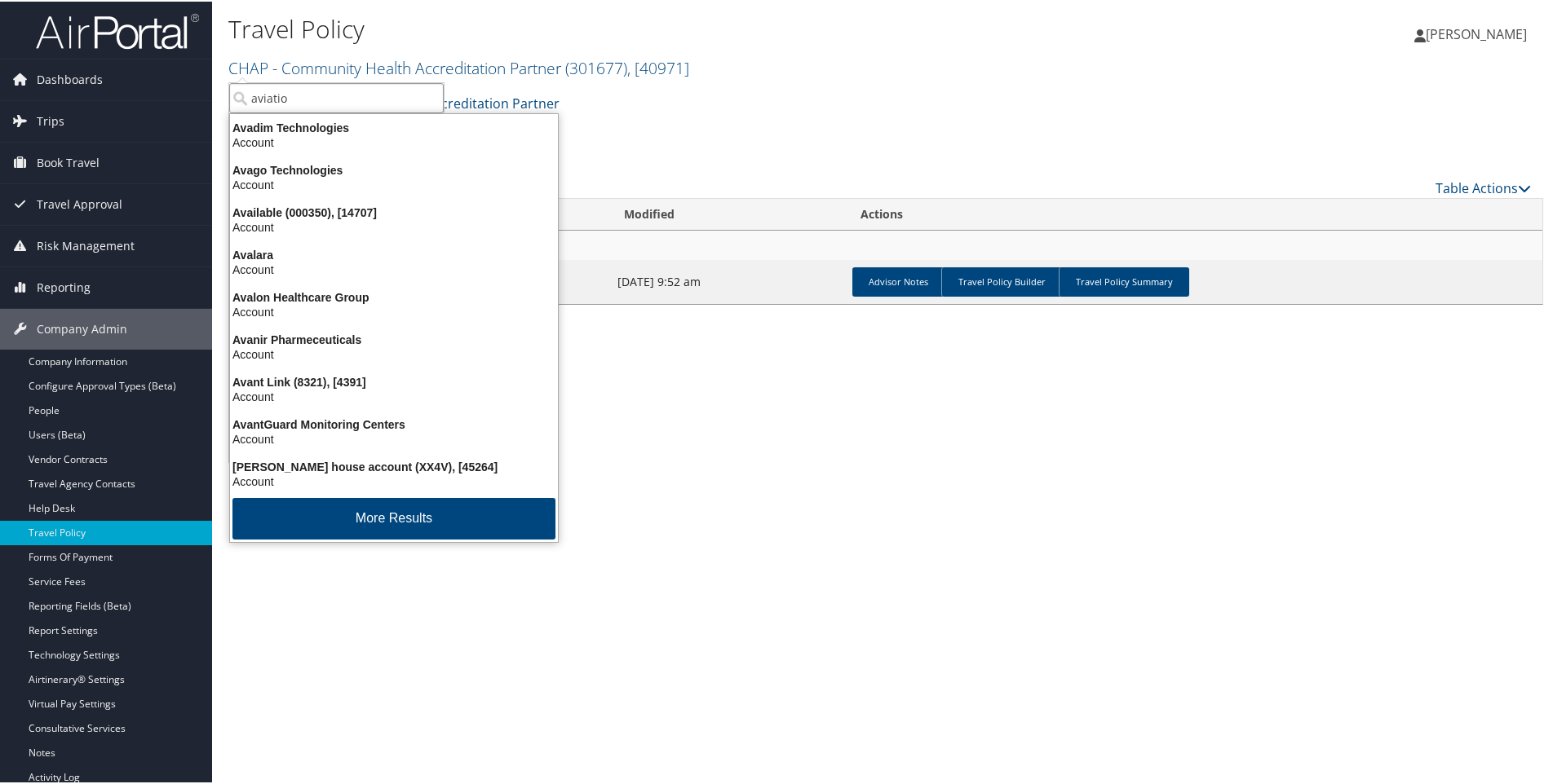
type input "aviation"
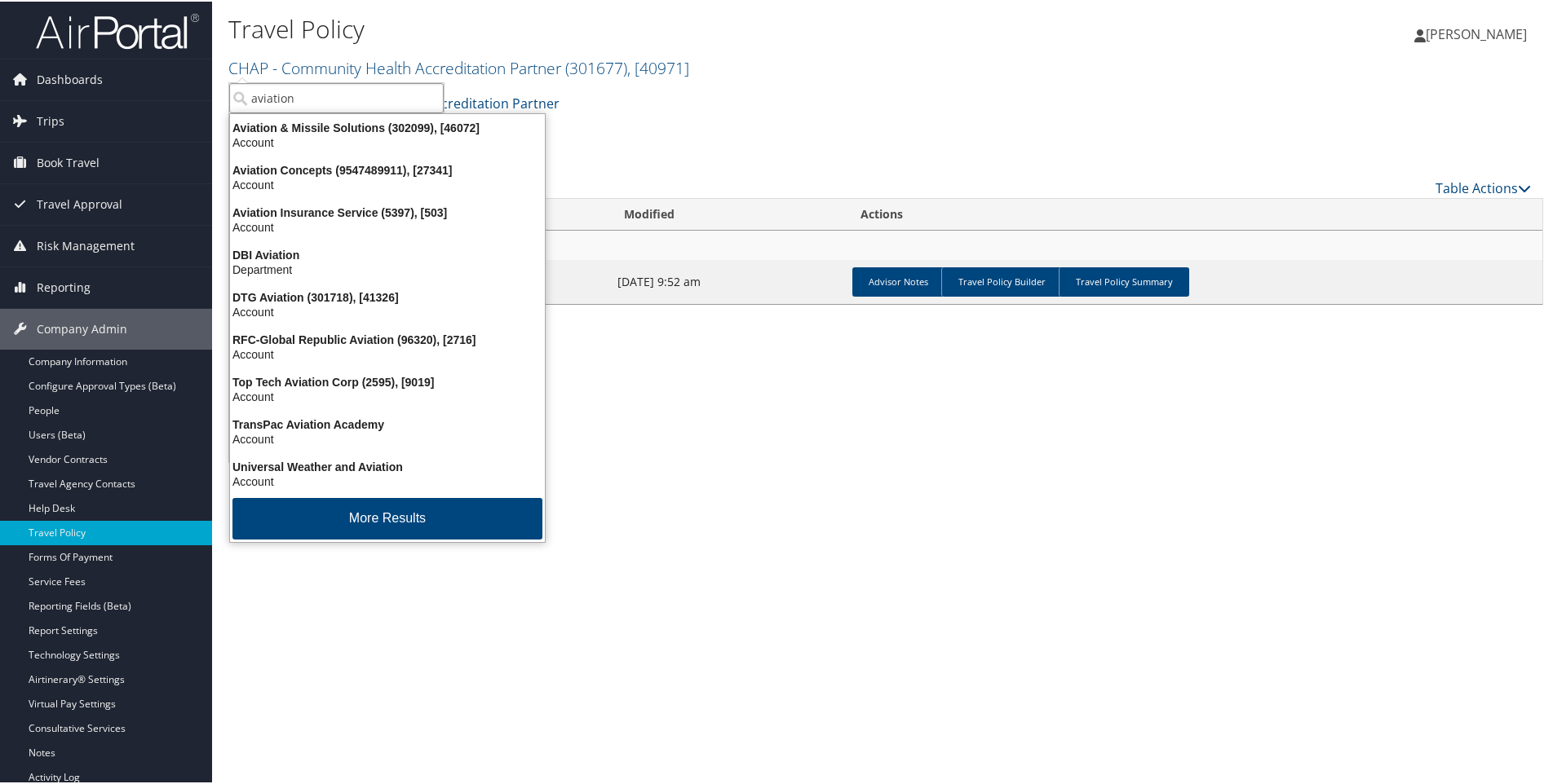
click at [291, 135] on div "Account" at bounding box center [387, 141] width 334 height 15
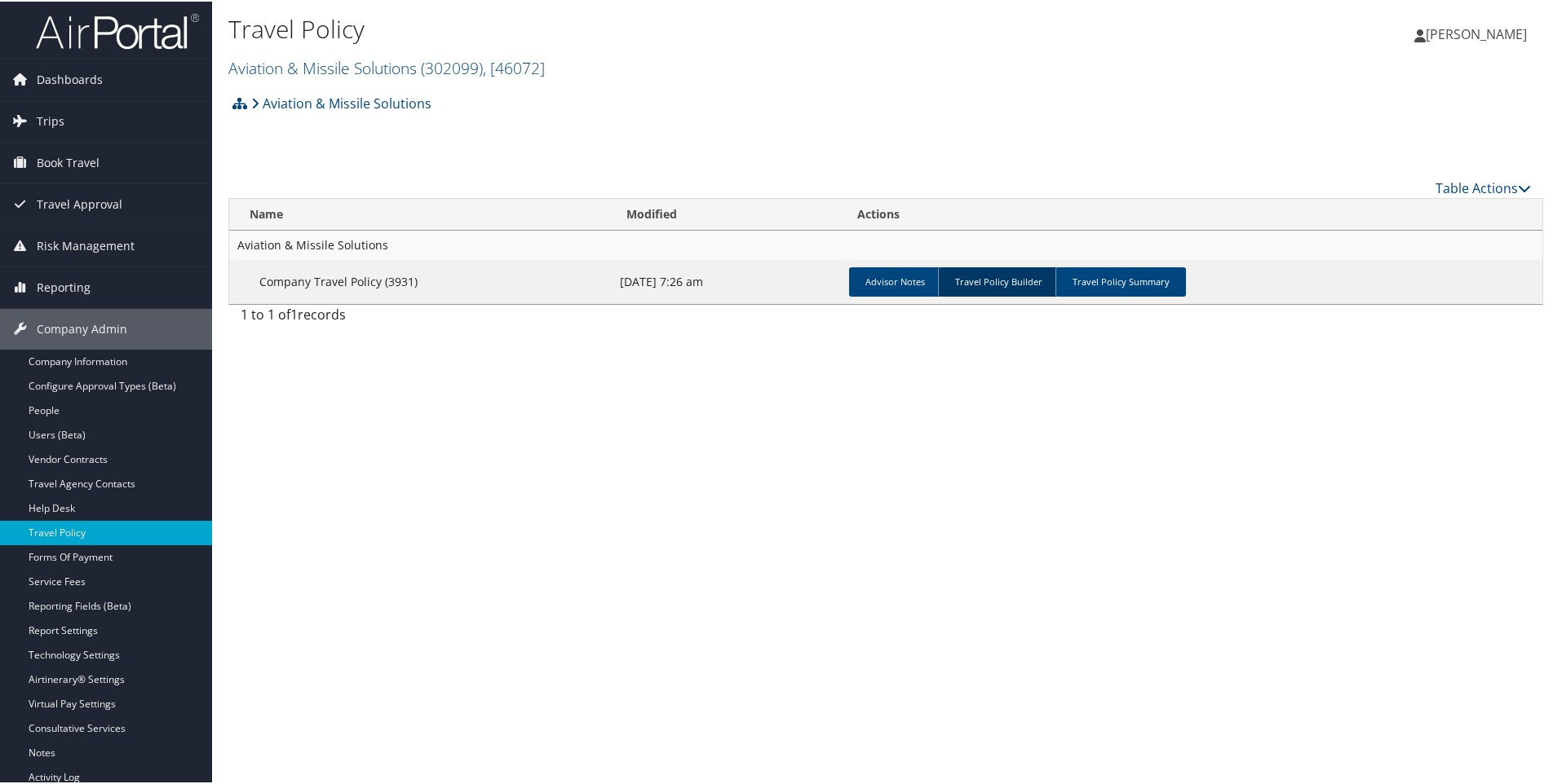
click at [998, 289] on link "Travel Policy Builder" at bounding box center [997, 280] width 120 height 29
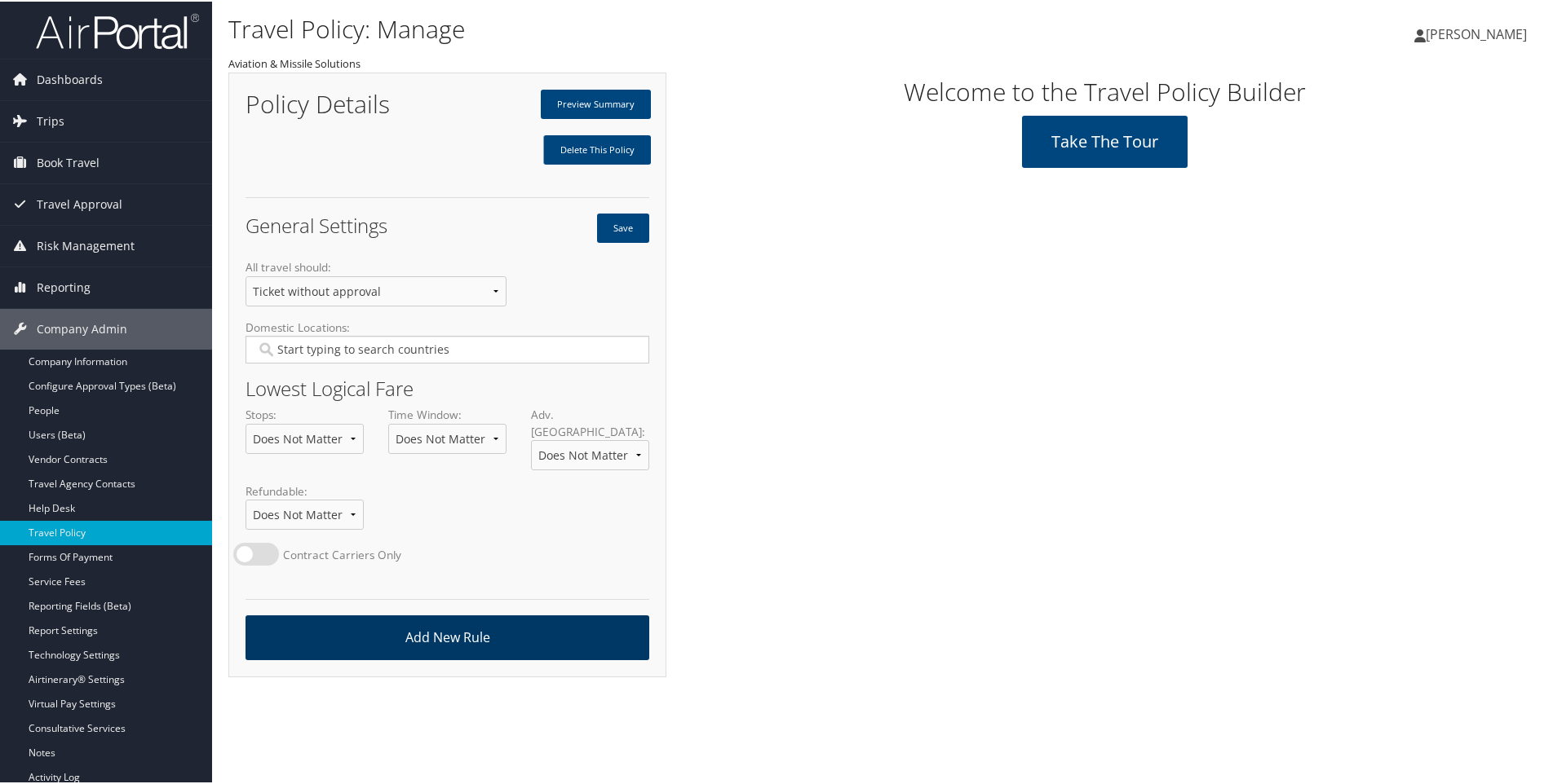
click at [430, 624] on link "Add New Rule" at bounding box center [447, 636] width 404 height 45
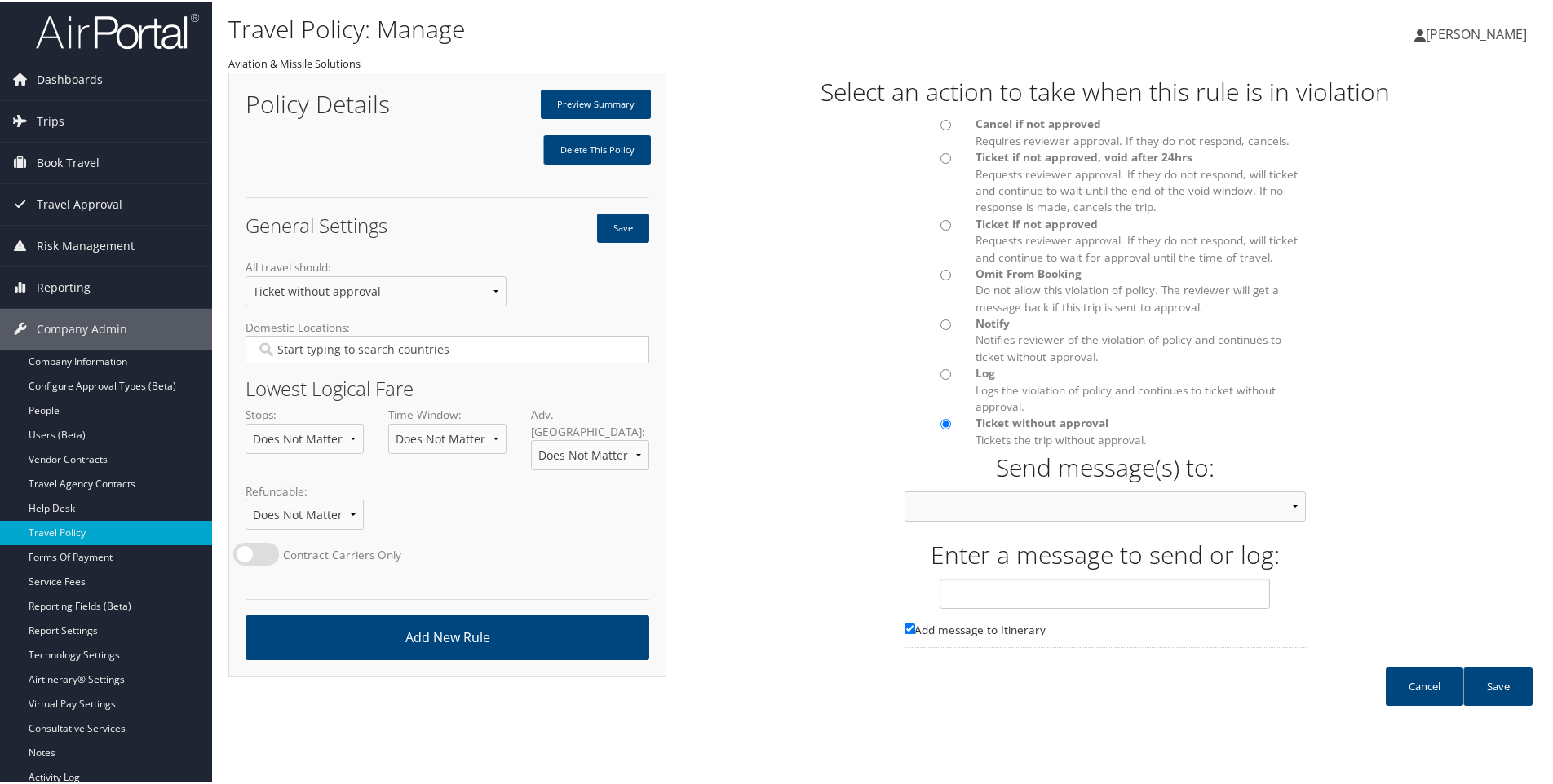
click at [940, 127] on input "Cancel if not approved Requires reviewer approval. If they do not respond, canc…" at bounding box center [945, 123] width 10 height 10
radio input "true"
click at [937, 503] on select "Approver then Traveler Traveler & Approver Person Calling In Traveler Only Appr…" at bounding box center [1105, 504] width 401 height 30
select select "21"
click at [905, 489] on select "Approver then Traveler Traveler & Approver Person Calling In Traveler Only Appr…" at bounding box center [1105, 504] width 401 height 30
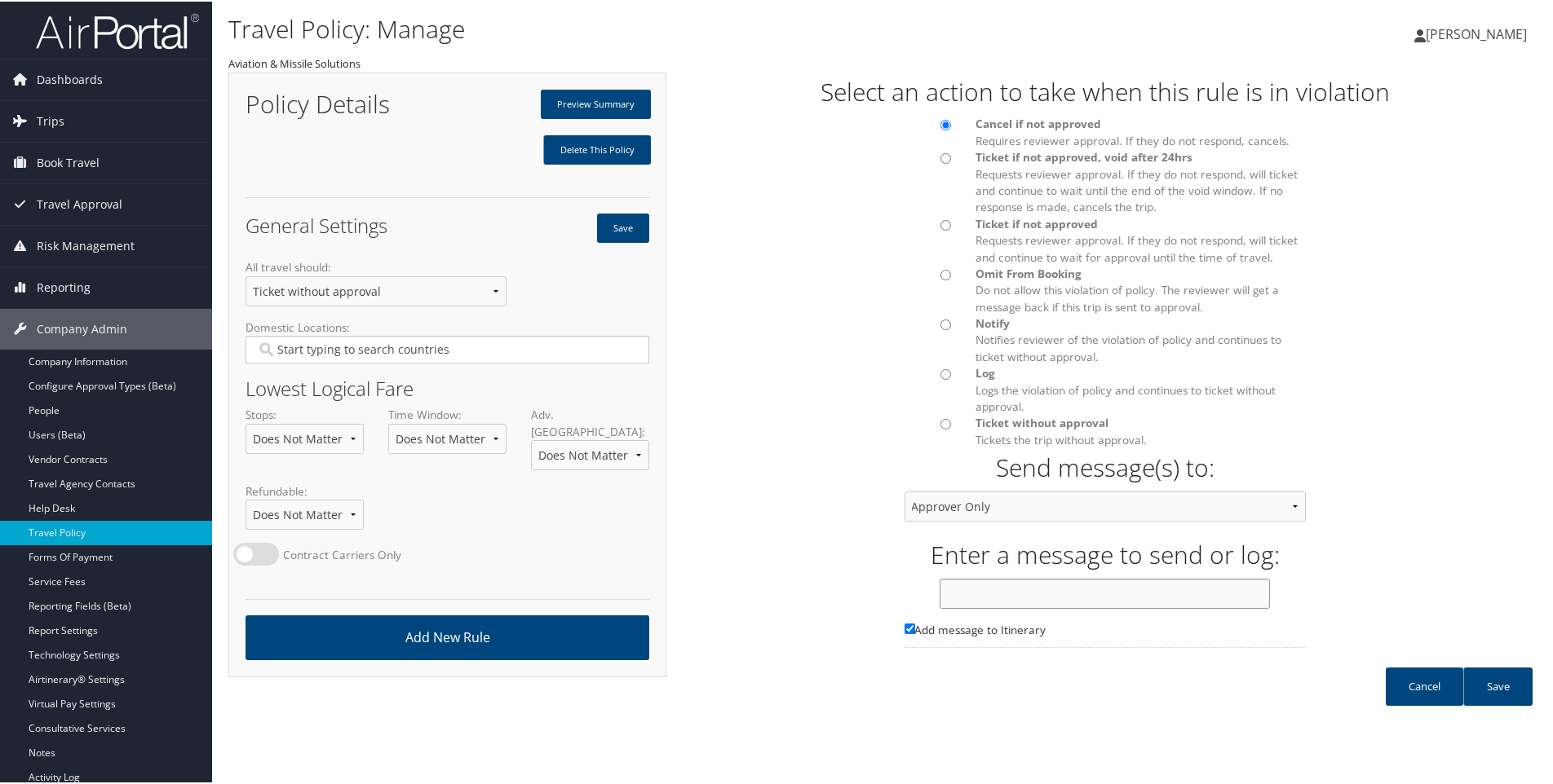
click at [966, 596] on input "text" at bounding box center [1104, 592] width 330 height 30
type input "Approval required for airfare $200 over the lowest logical fare."
click at [1490, 688] on link "Save" at bounding box center [1497, 684] width 69 height 38
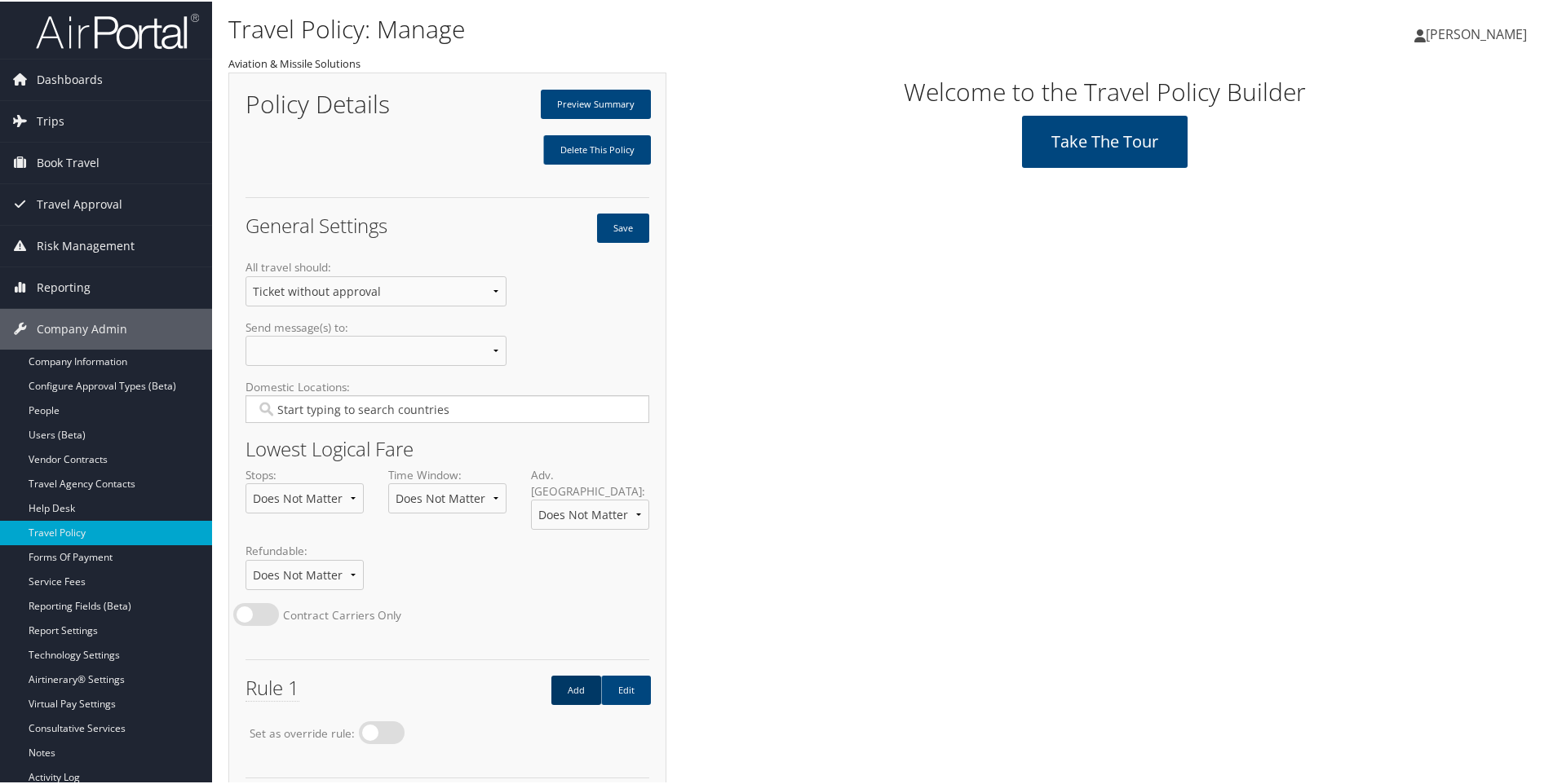
click at [559, 676] on link "Add" at bounding box center [575, 688] width 49 height 29
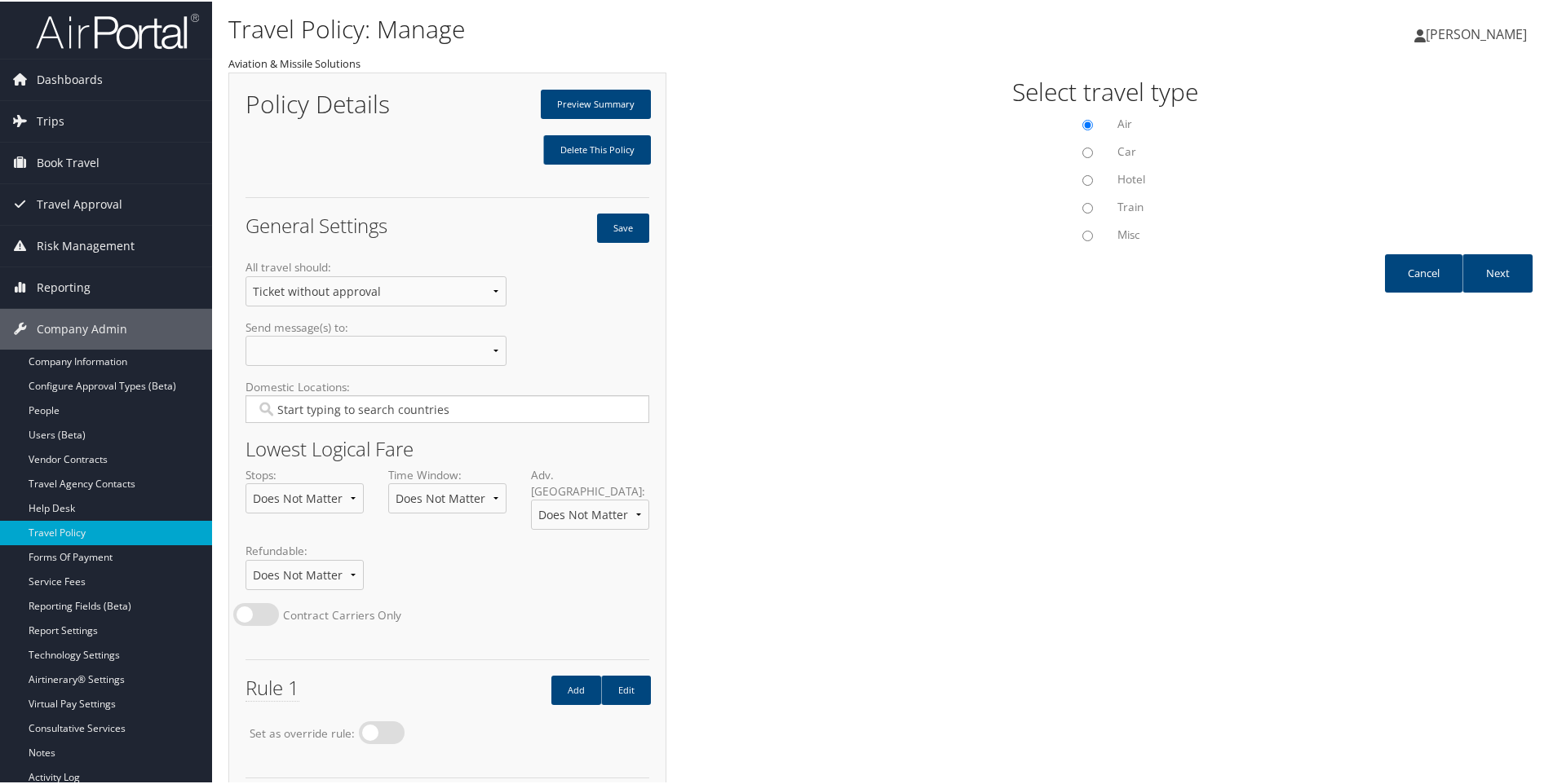
click at [1082, 239] on input "Misc" at bounding box center [1087, 234] width 10 height 10
radio input "true"
click at [1476, 273] on link "Next" at bounding box center [1497, 271] width 70 height 38
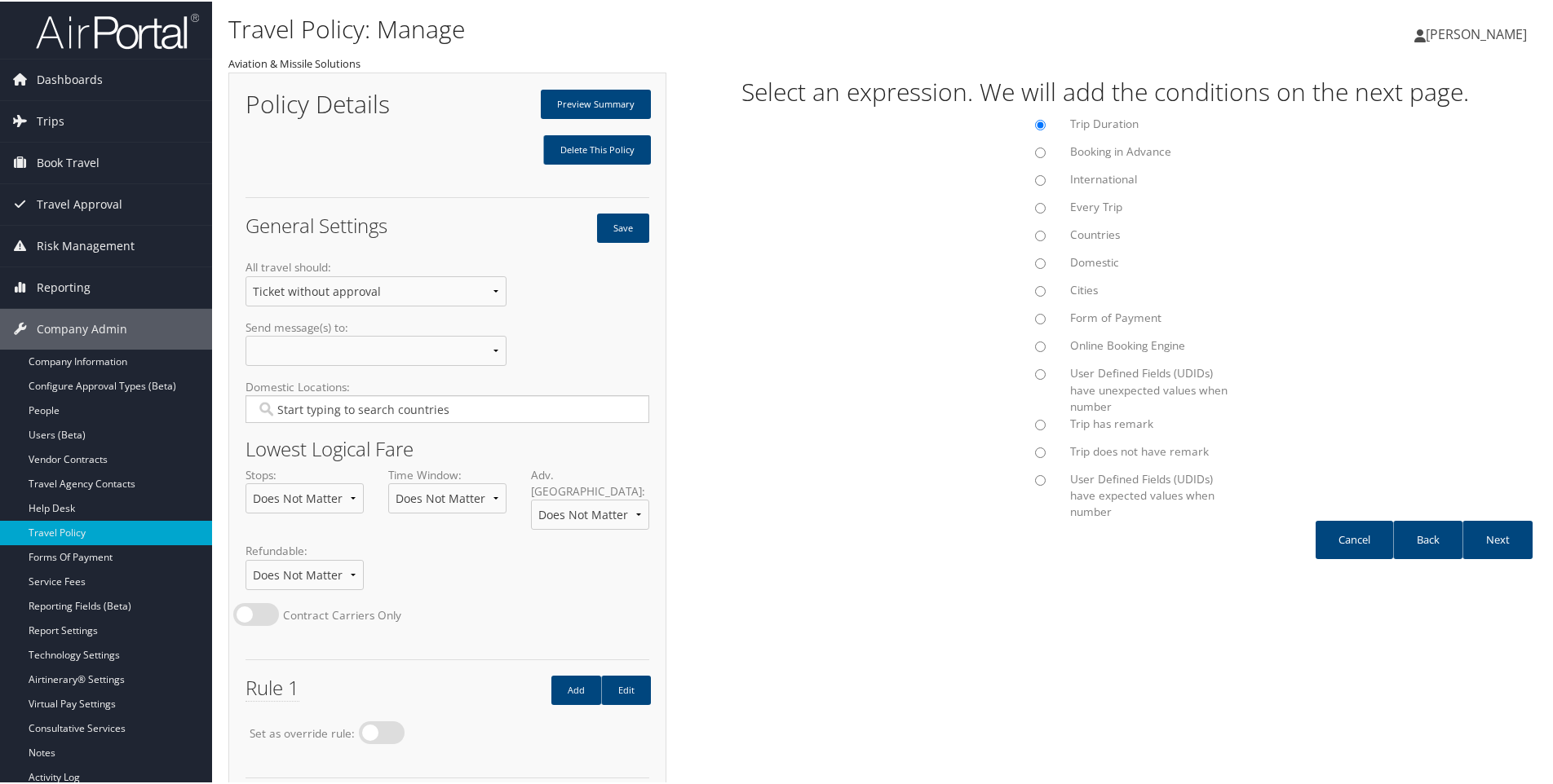
click at [1036, 425] on input "Trip has remark" at bounding box center [1039, 423] width 10 height 10
radio input "true"
click at [1497, 542] on link "Next" at bounding box center [1497, 538] width 70 height 38
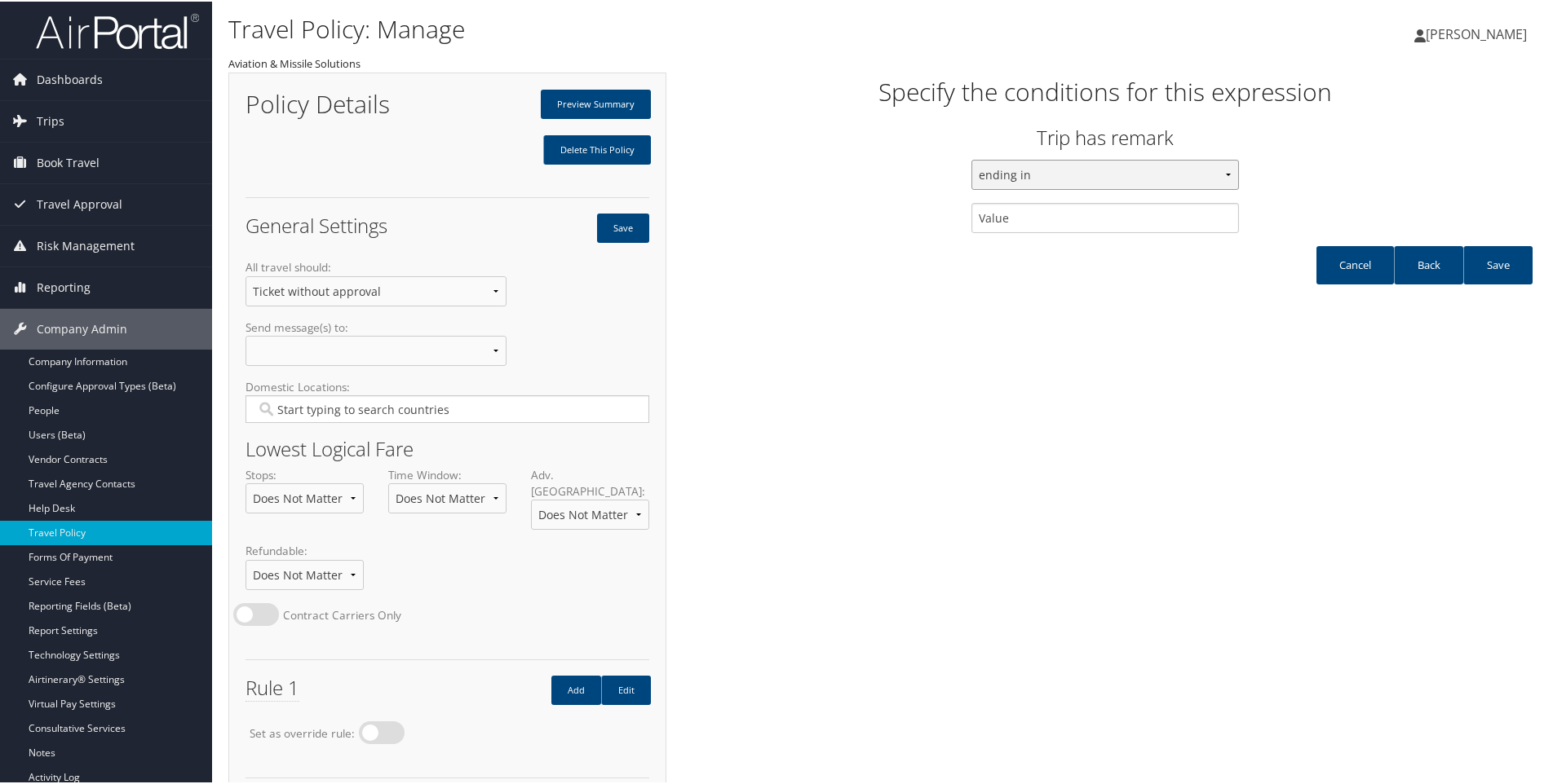
click at [1033, 172] on select "ending in containing starting with" at bounding box center [1104, 173] width 268 height 30
select select "9"
click at [971, 158] on select "ending in containing starting with" at bounding box center [1104, 173] width 268 height 30
click at [991, 218] on input "text" at bounding box center [1104, 216] width 268 height 30
paste input "OVER LOWEST LOGICAL"
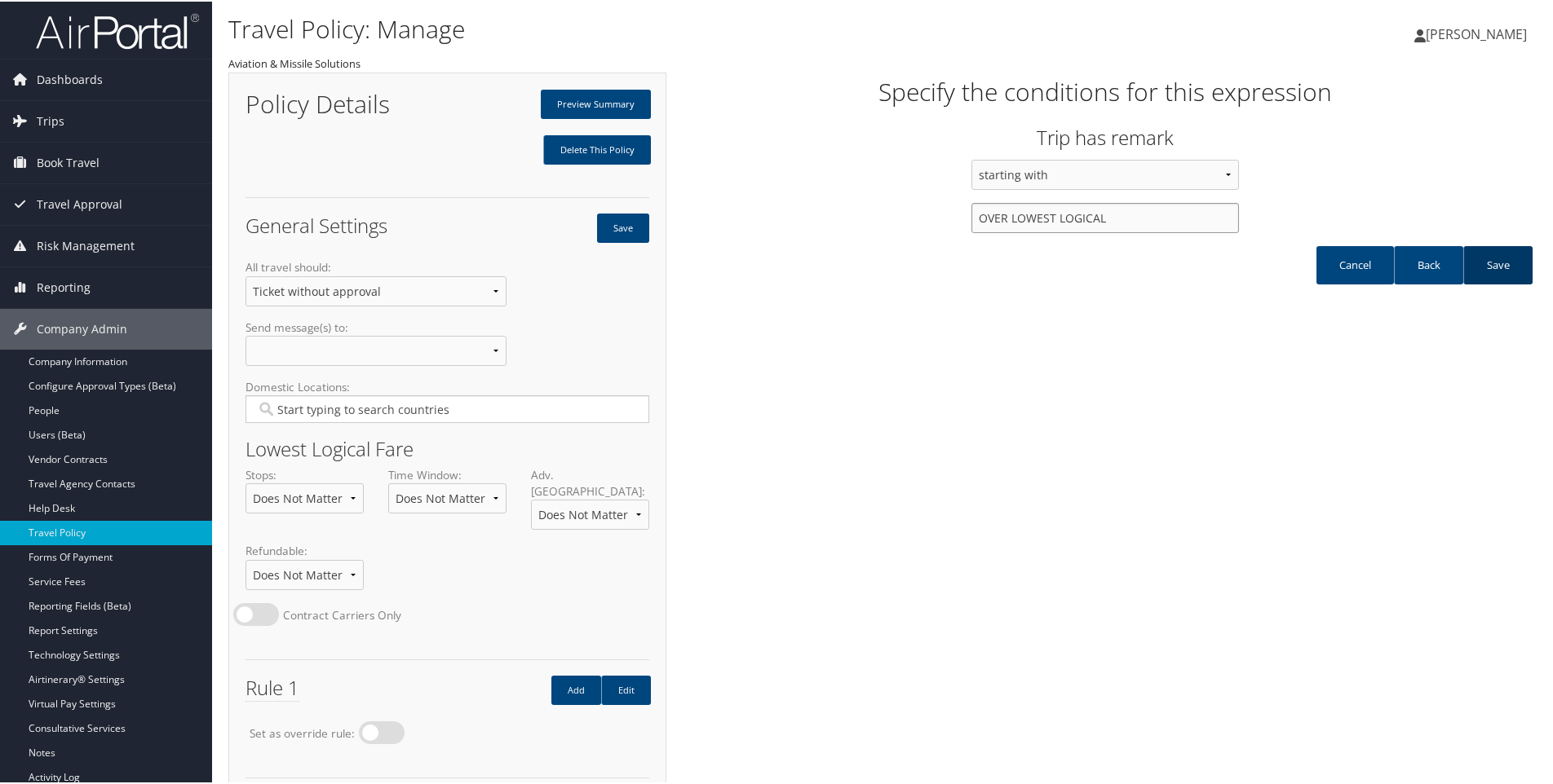
type input "OVER LOWEST LOGICAL"
click at [1502, 269] on link "Save" at bounding box center [1497, 263] width 69 height 38
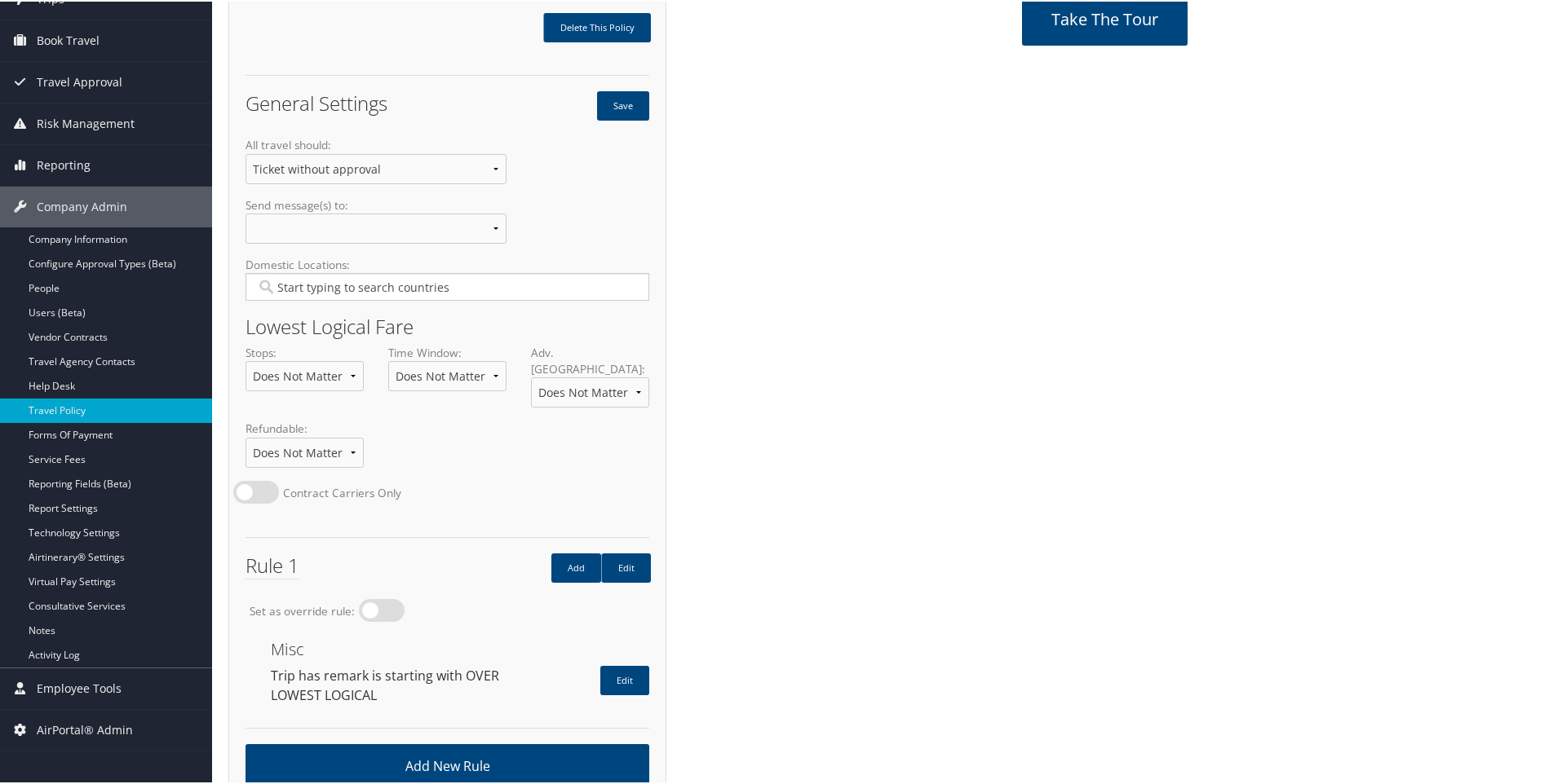
scroll to position [143, 0]
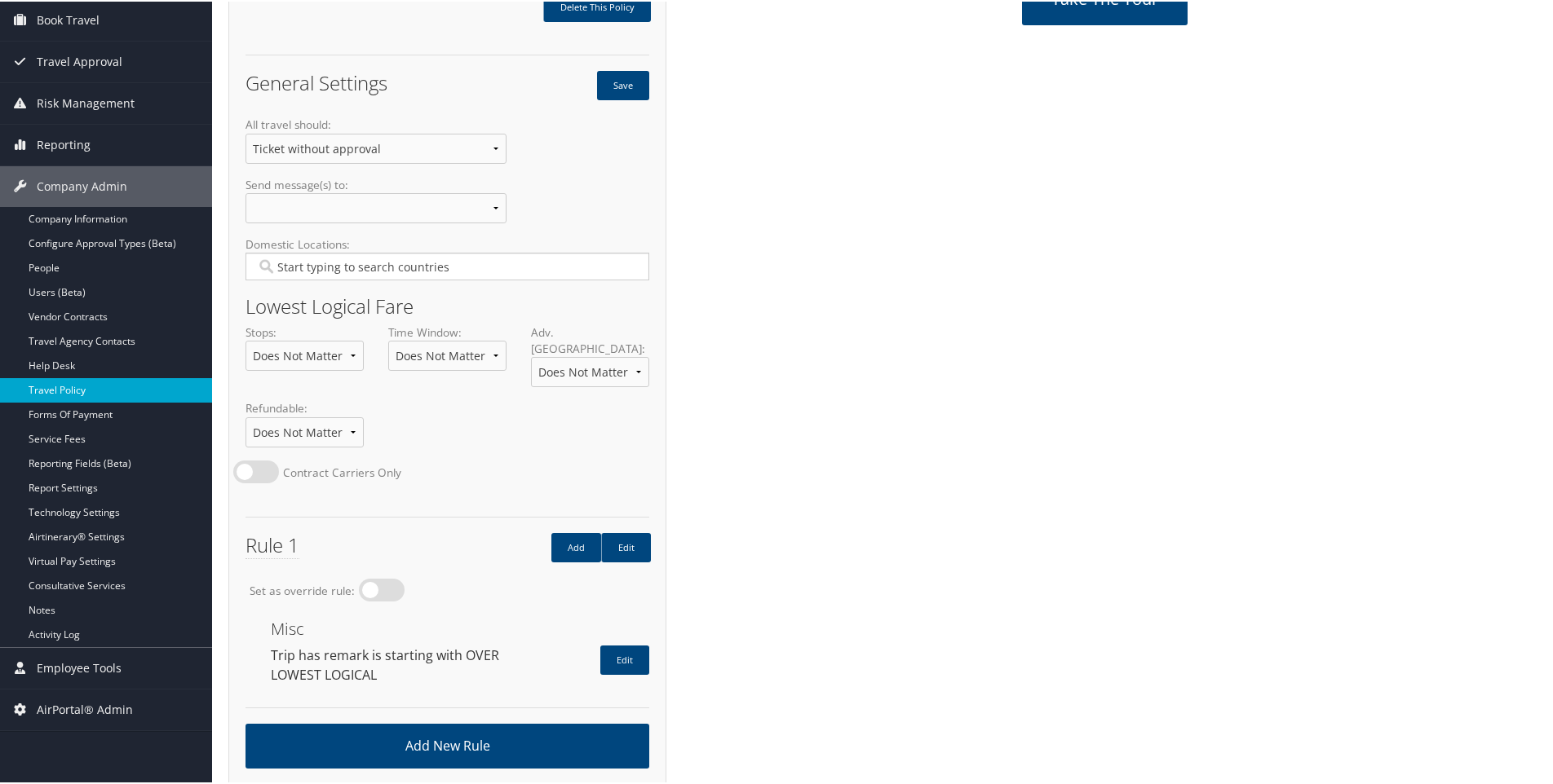
click at [74, 386] on link "Travel Policy" at bounding box center [105, 389] width 212 height 24
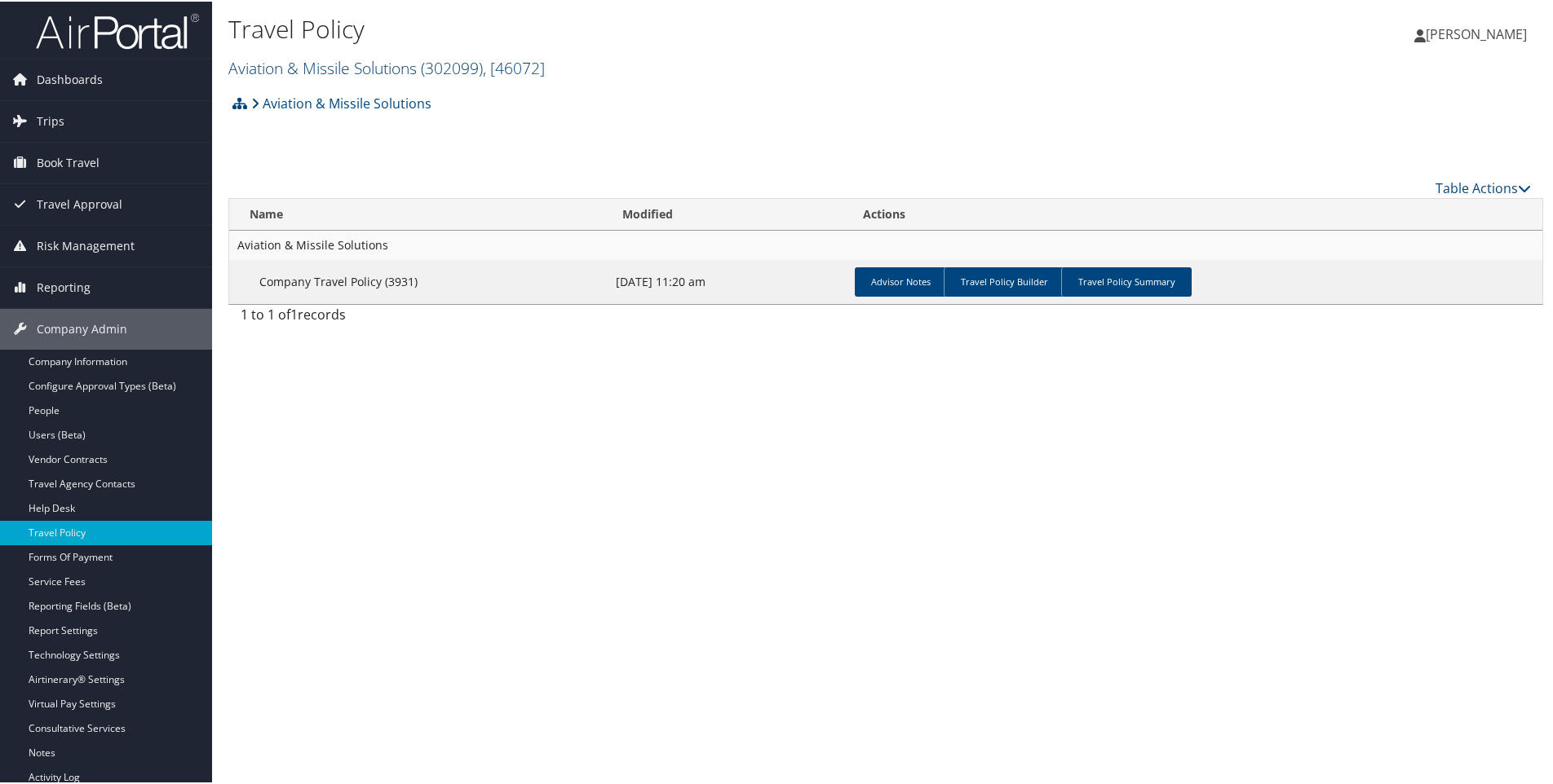
click at [290, 68] on link "Aviation & Missile Solutions ( 302099 ) , [ 46072 ]" at bounding box center [386, 66] width 316 height 22
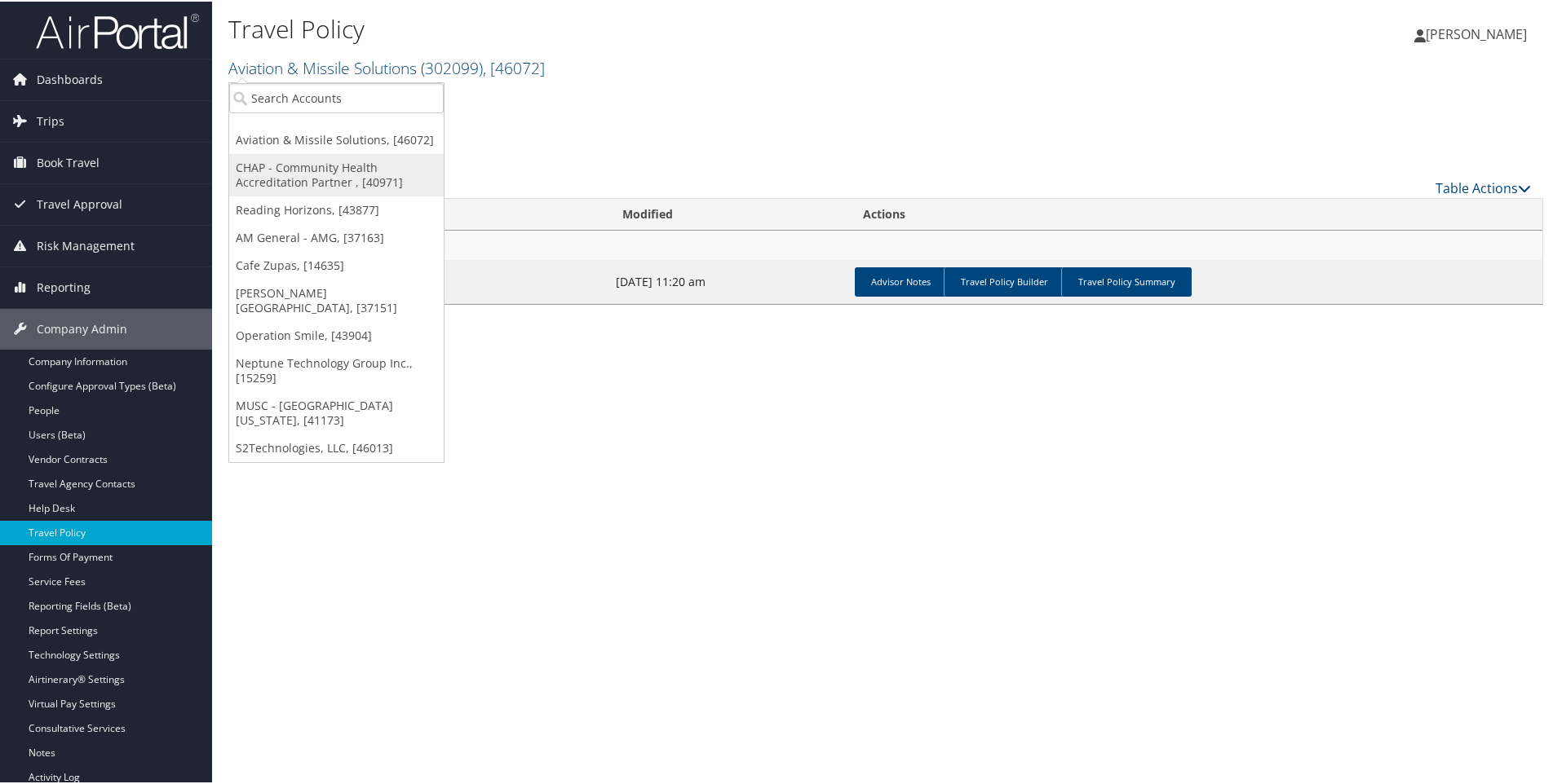
click at [264, 178] on link "CHAP - Community Health Accreditation Partner , [40971]" at bounding box center [337, 172] width 215 height 42
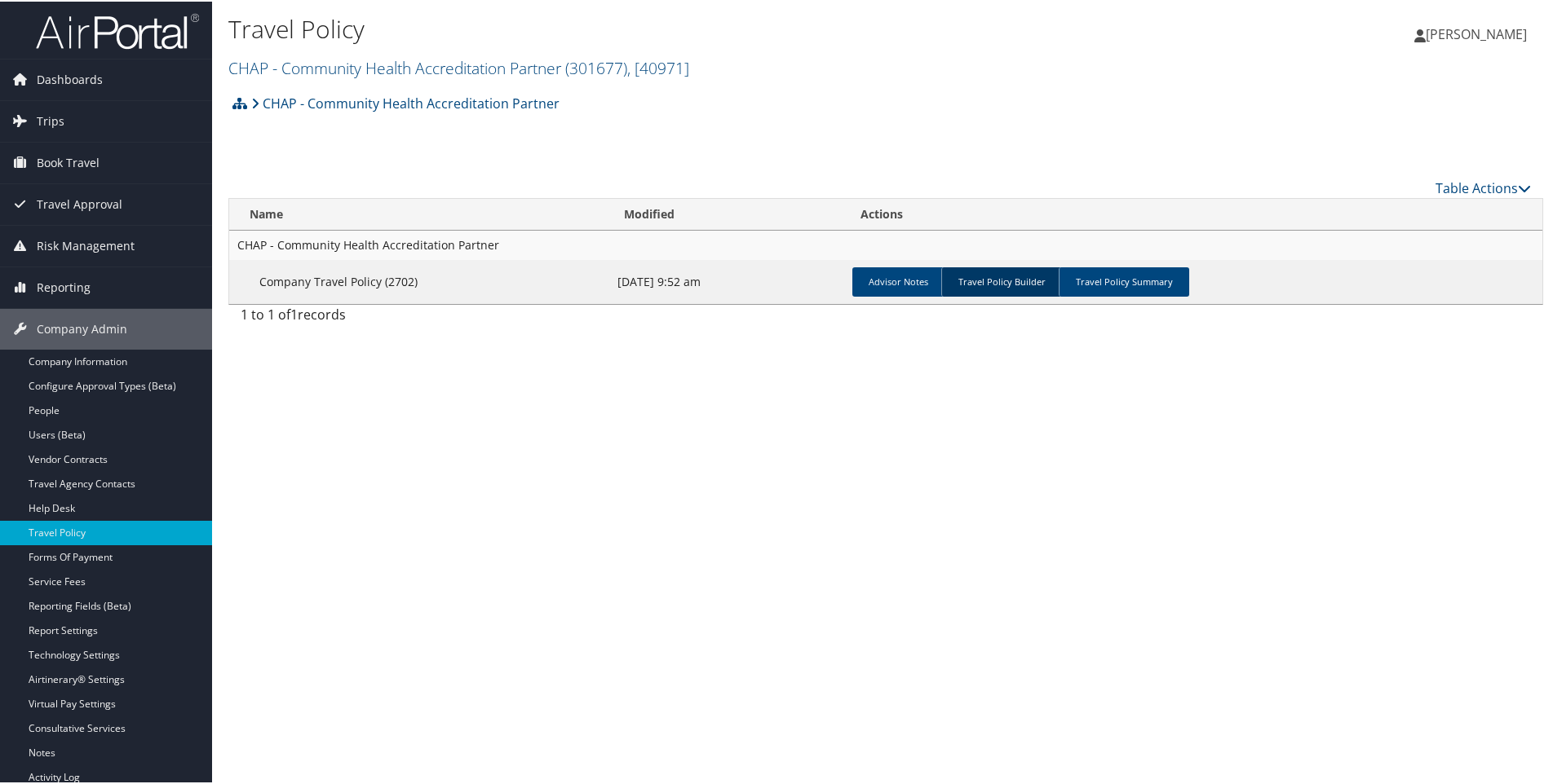
click at [1015, 282] on link "Travel Policy Builder" at bounding box center [1001, 280] width 120 height 29
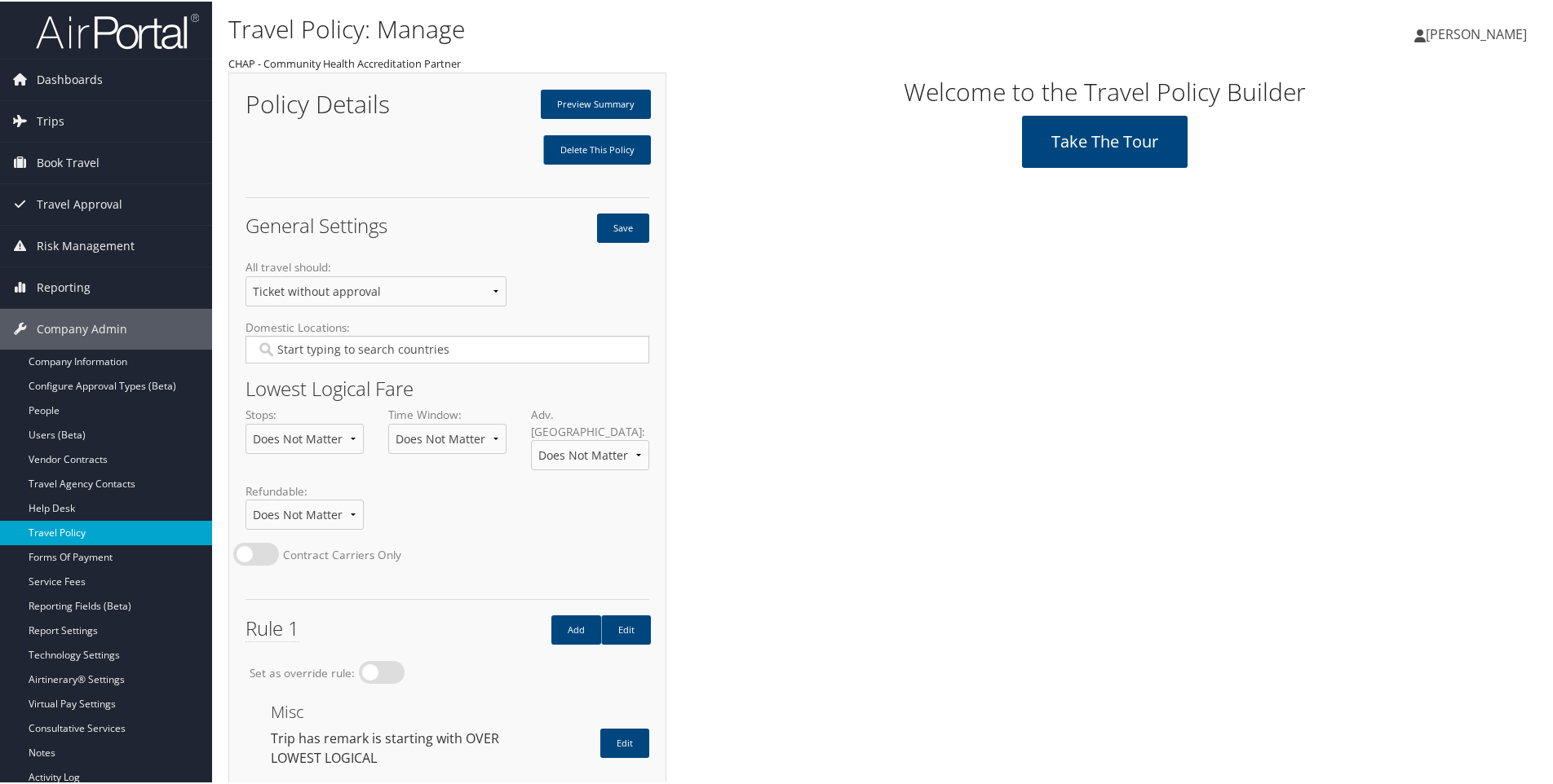
click at [51, 528] on link "Travel Policy" at bounding box center [105, 531] width 212 height 24
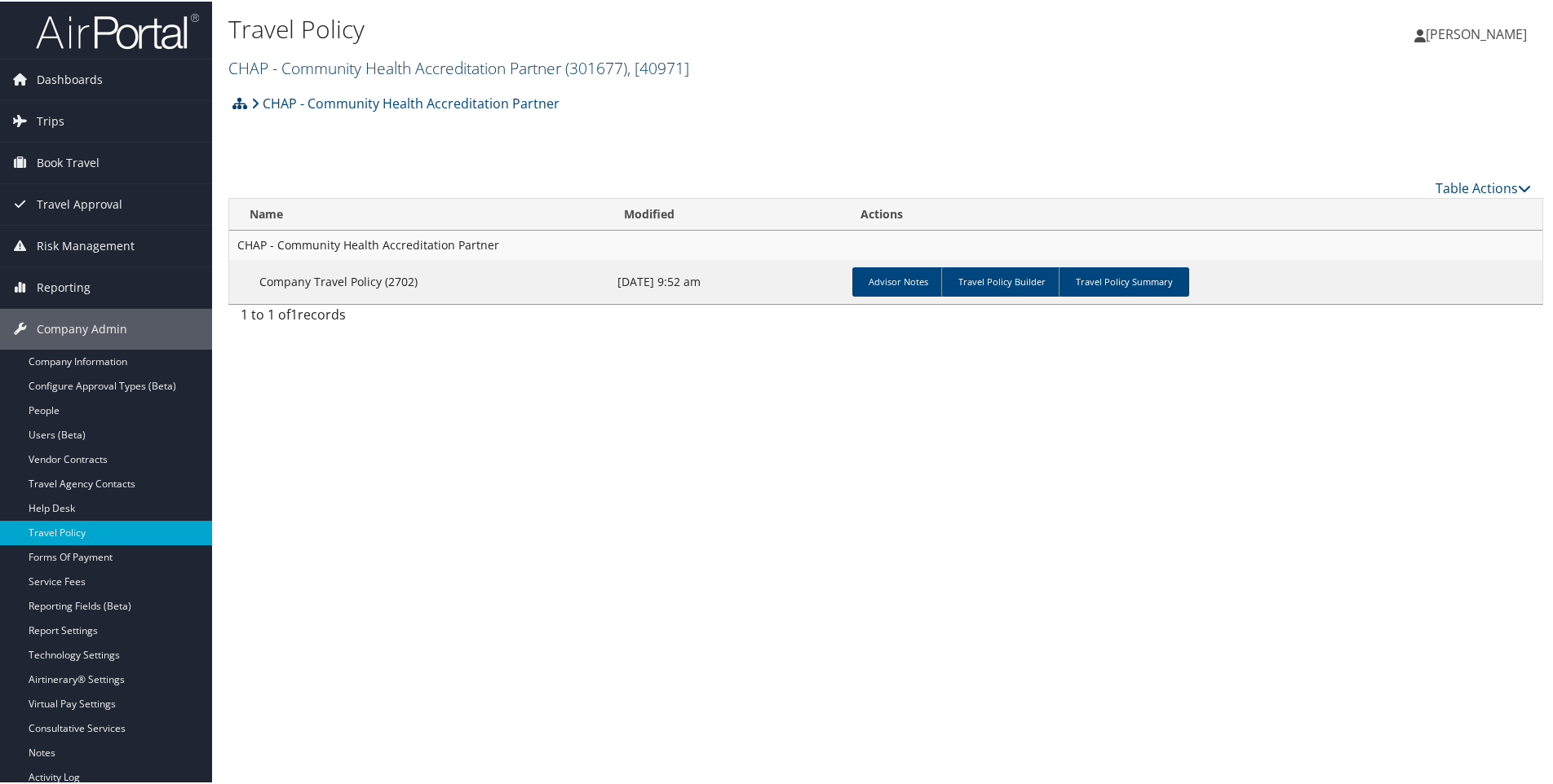
click at [352, 64] on link "CHAP - Community Health Accreditation Partner ( 301677 ) , [ 40971 ]" at bounding box center [459, 66] width 461 height 22
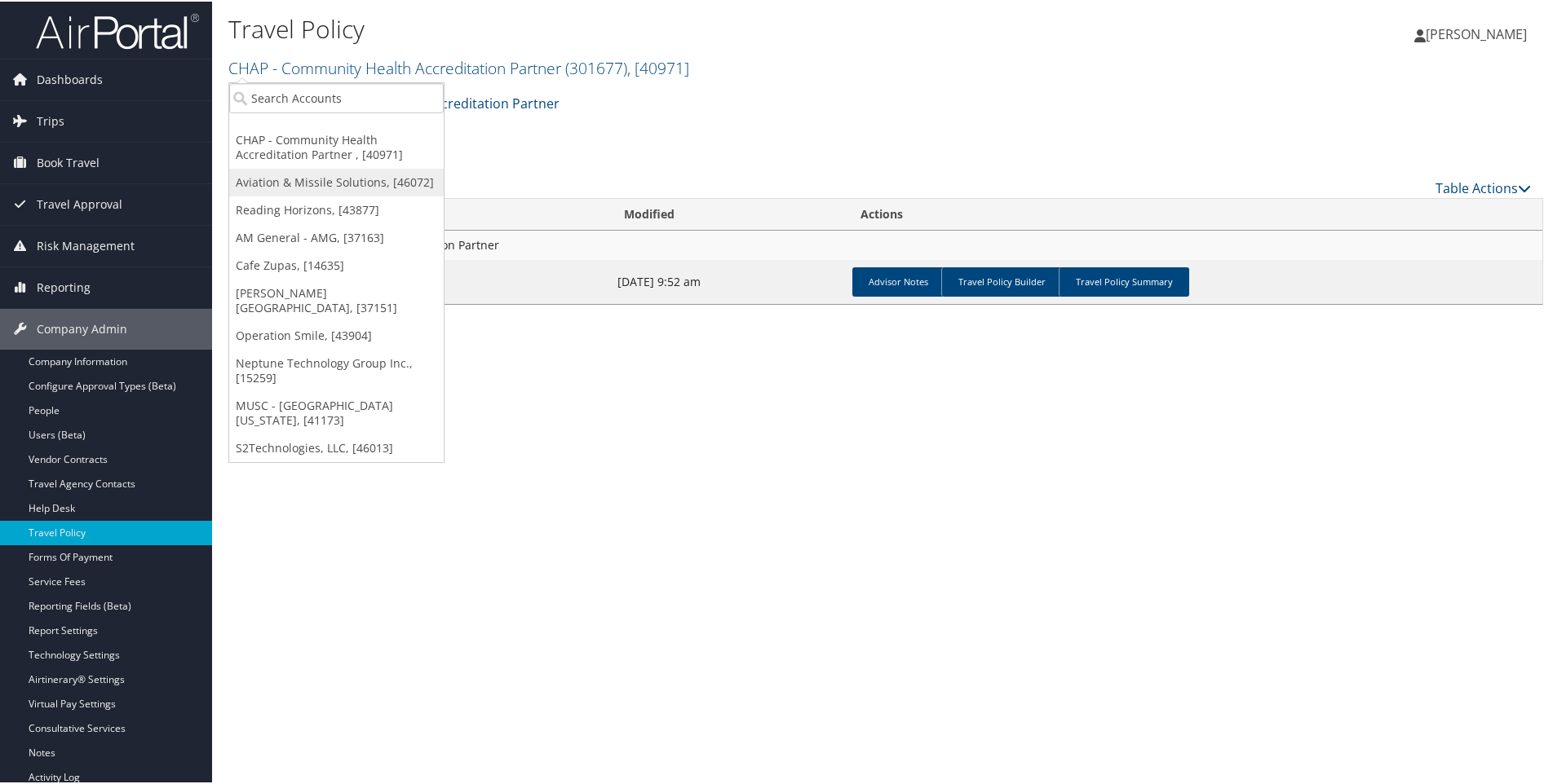
click at [284, 179] on link "Aviation & Missile Solutions, [46072]" at bounding box center [337, 181] width 215 height 28
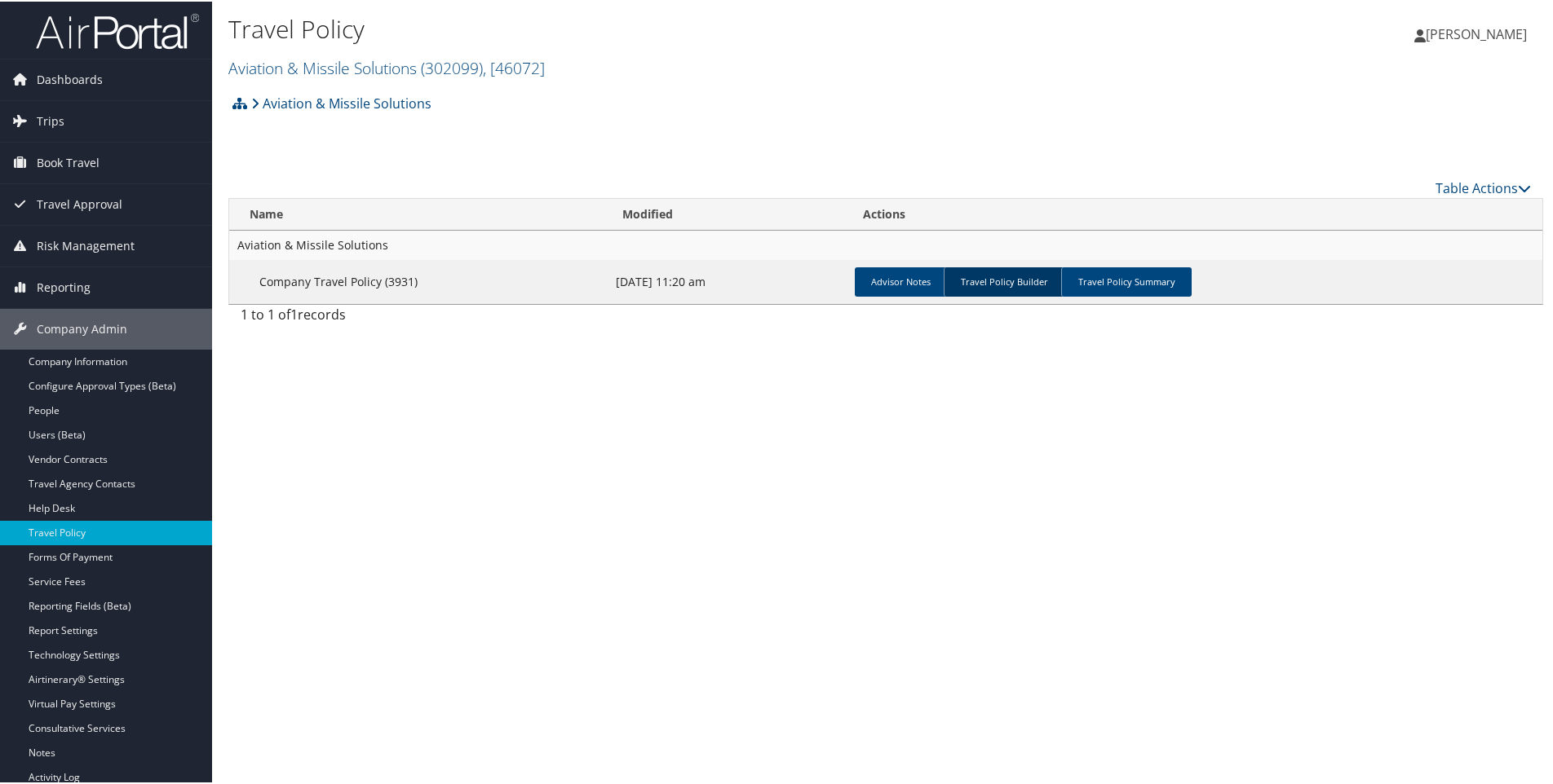
click at [1019, 282] on link "Travel Policy Builder" at bounding box center [1004, 280] width 120 height 29
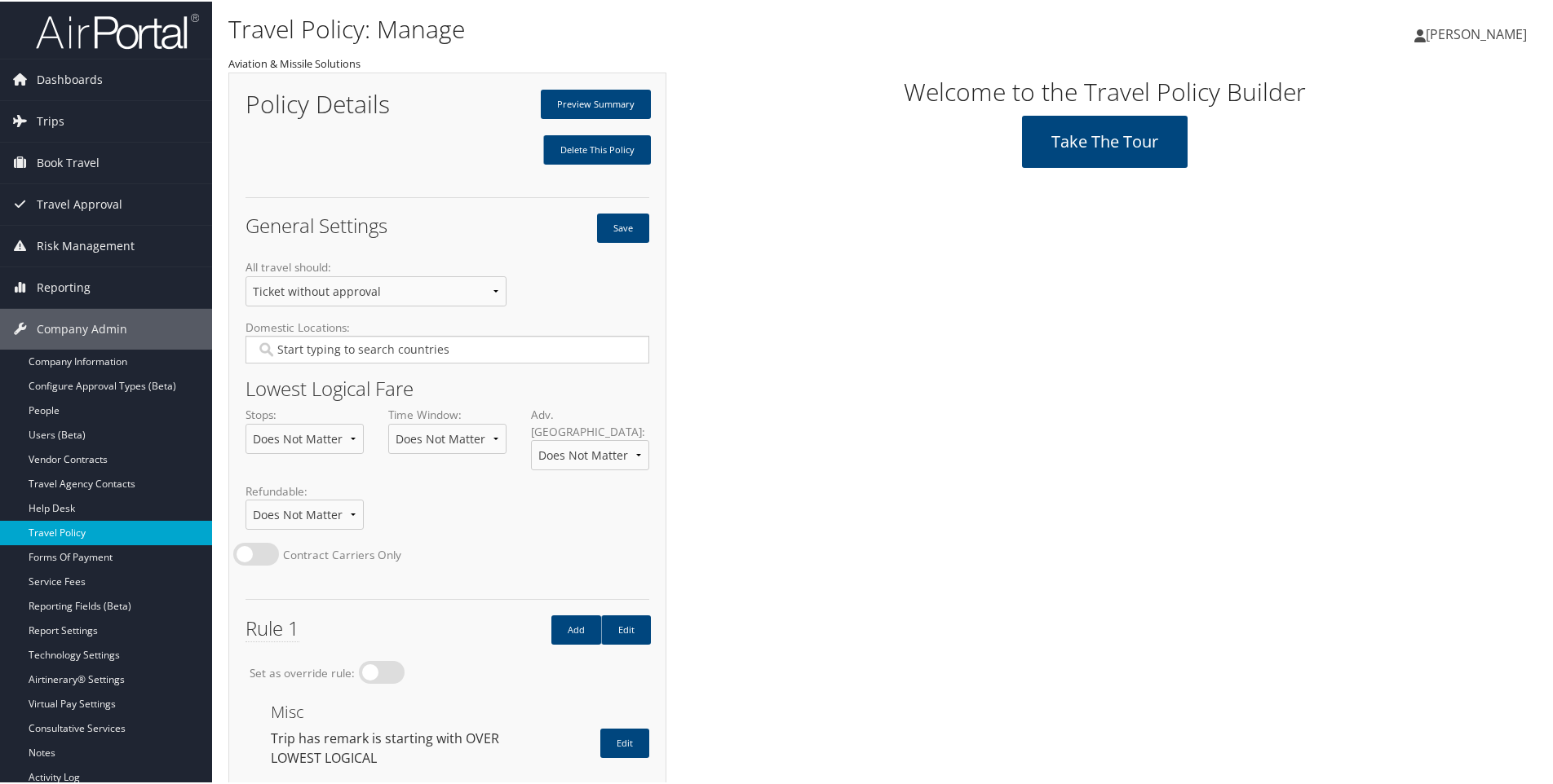
click at [120, 539] on link "Travel Policy" at bounding box center [105, 531] width 212 height 24
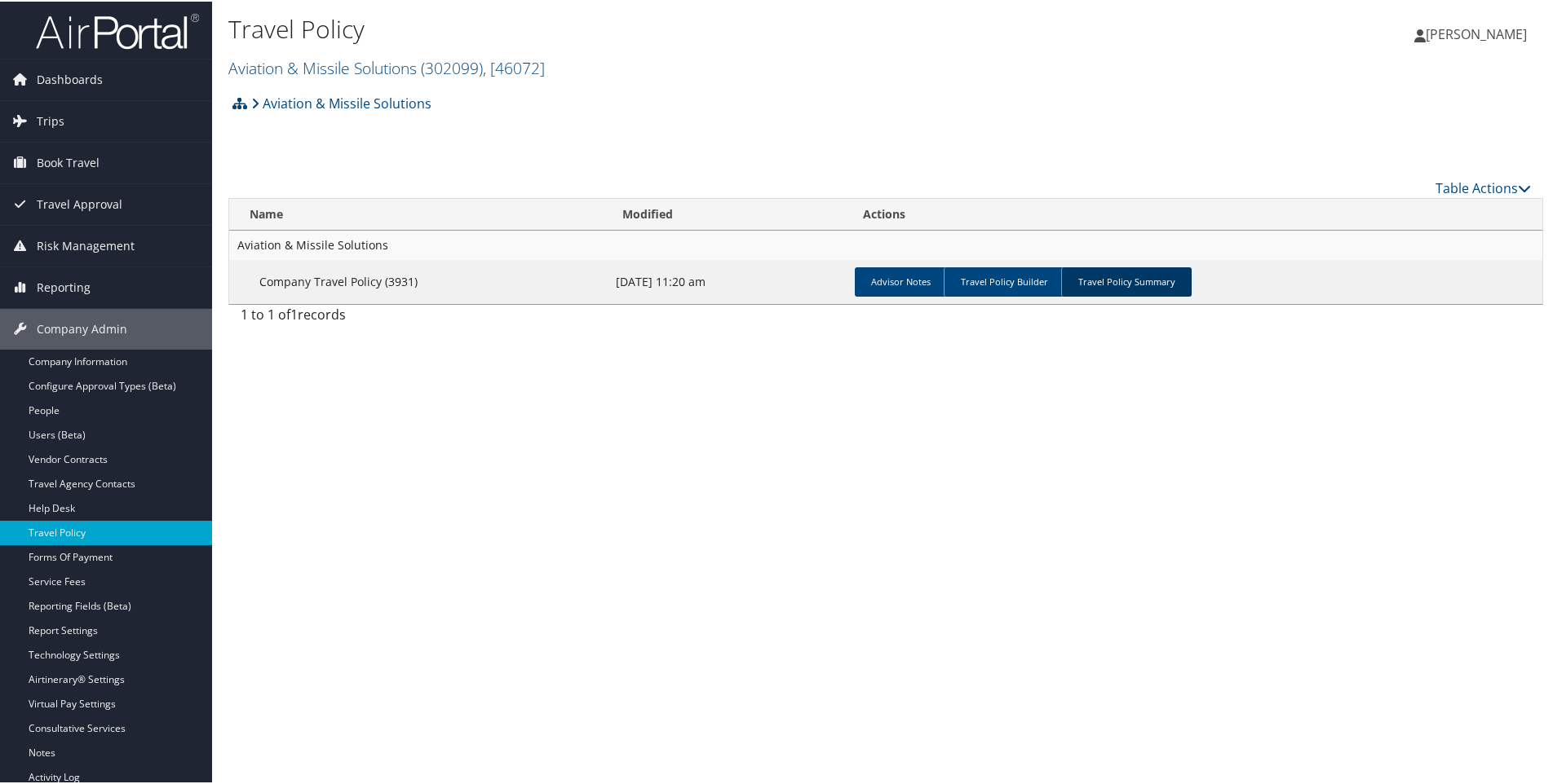
click at [1102, 282] on link "Travel Policy Summary" at bounding box center [1126, 280] width 131 height 29
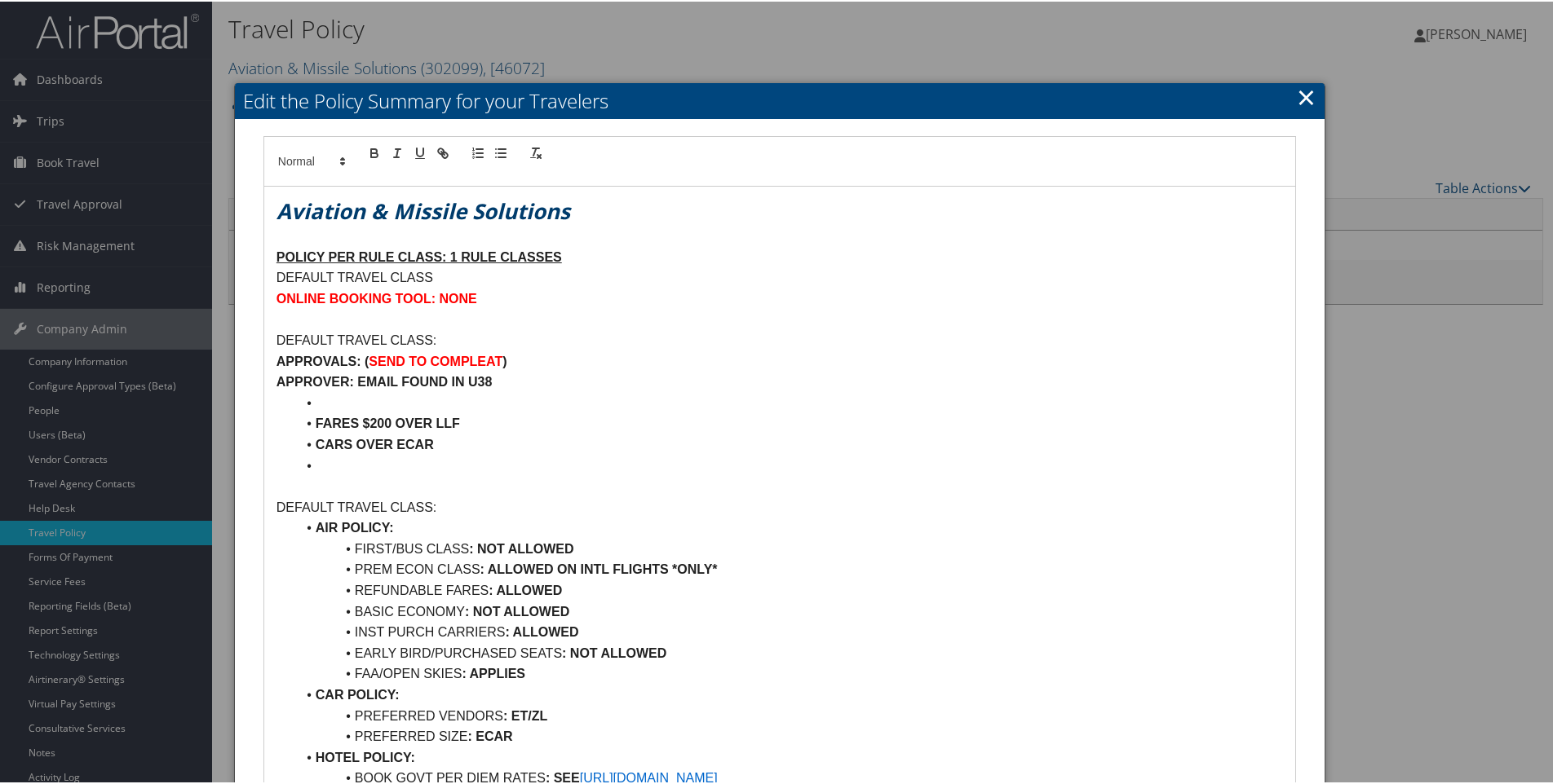
click at [312, 399] on li at bounding box center [789, 402] width 987 height 21
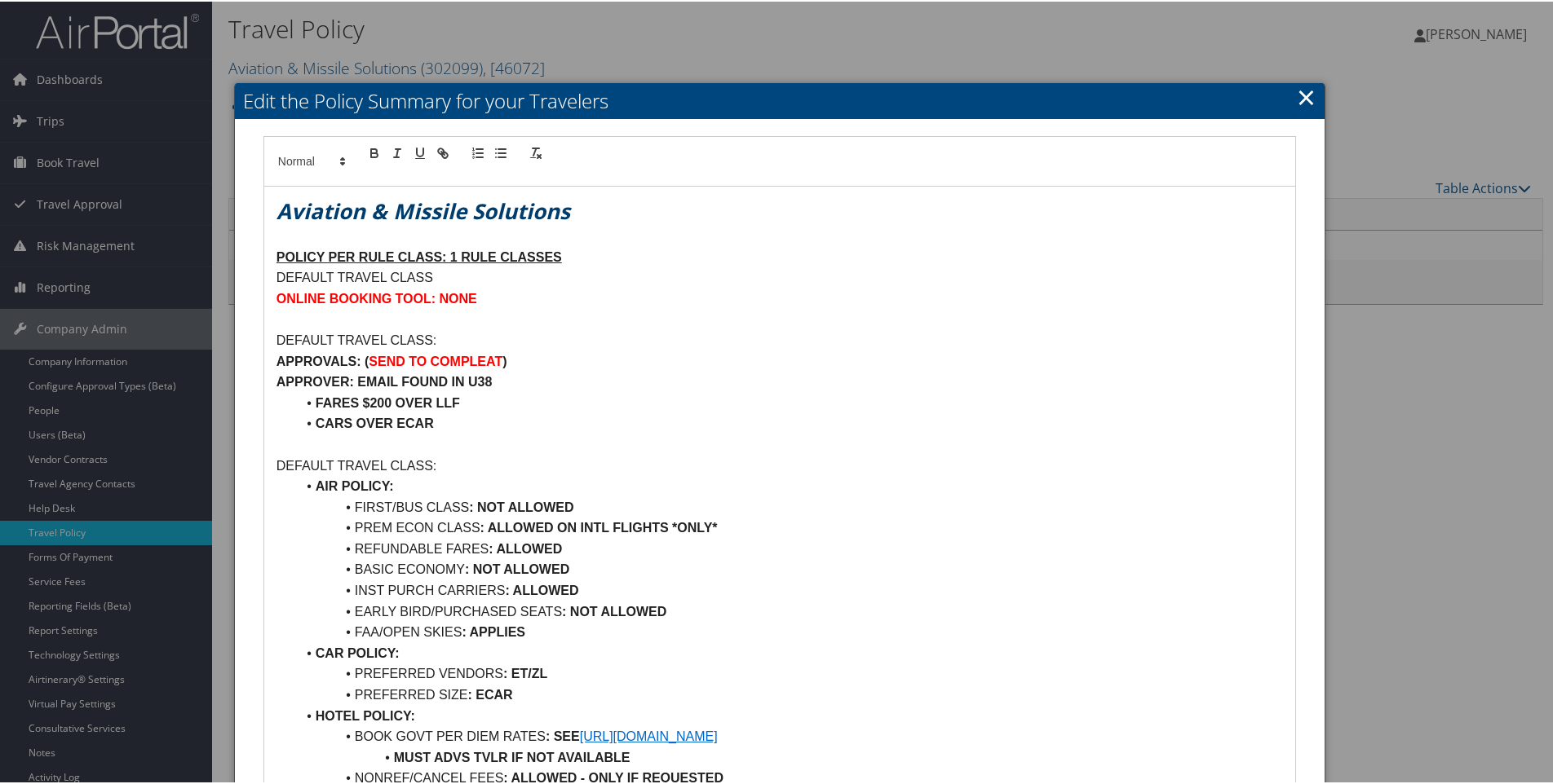
click at [85, 530] on div at bounding box center [780, 392] width 1560 height 784
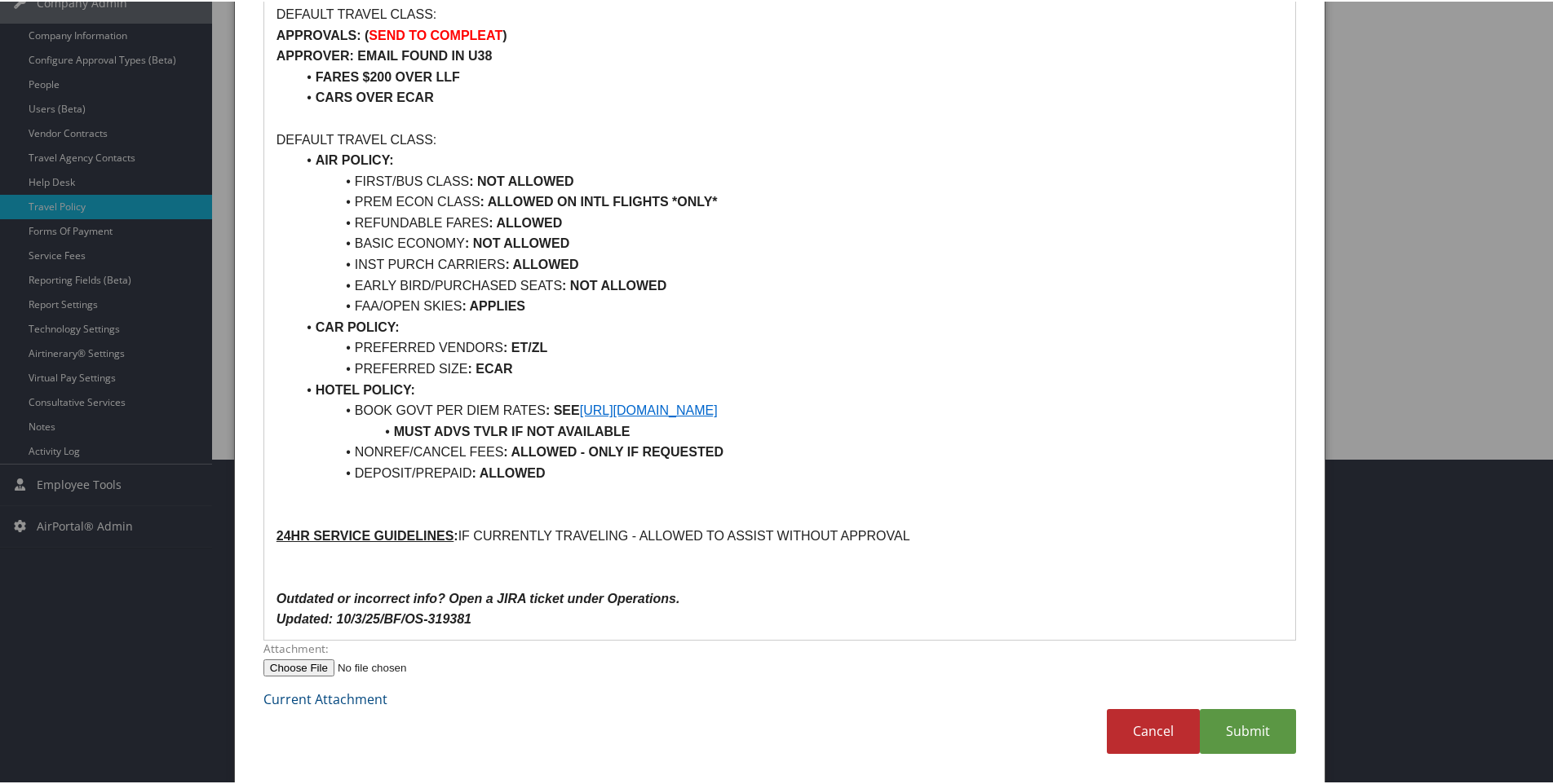
scroll to position [327, 0]
click at [1255, 729] on link "Submit" at bounding box center [1247, 728] width 96 height 45
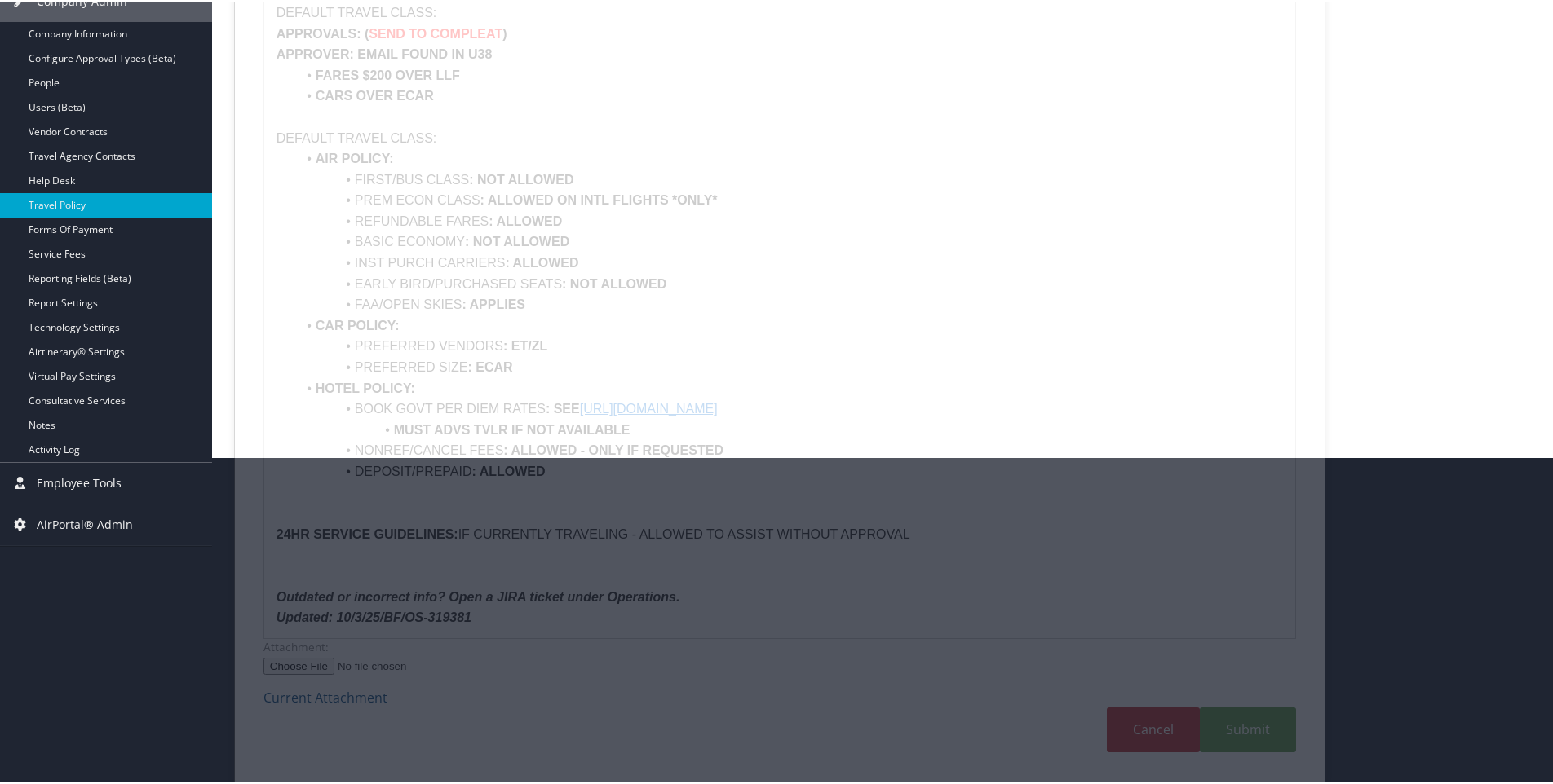
scroll to position [88, 0]
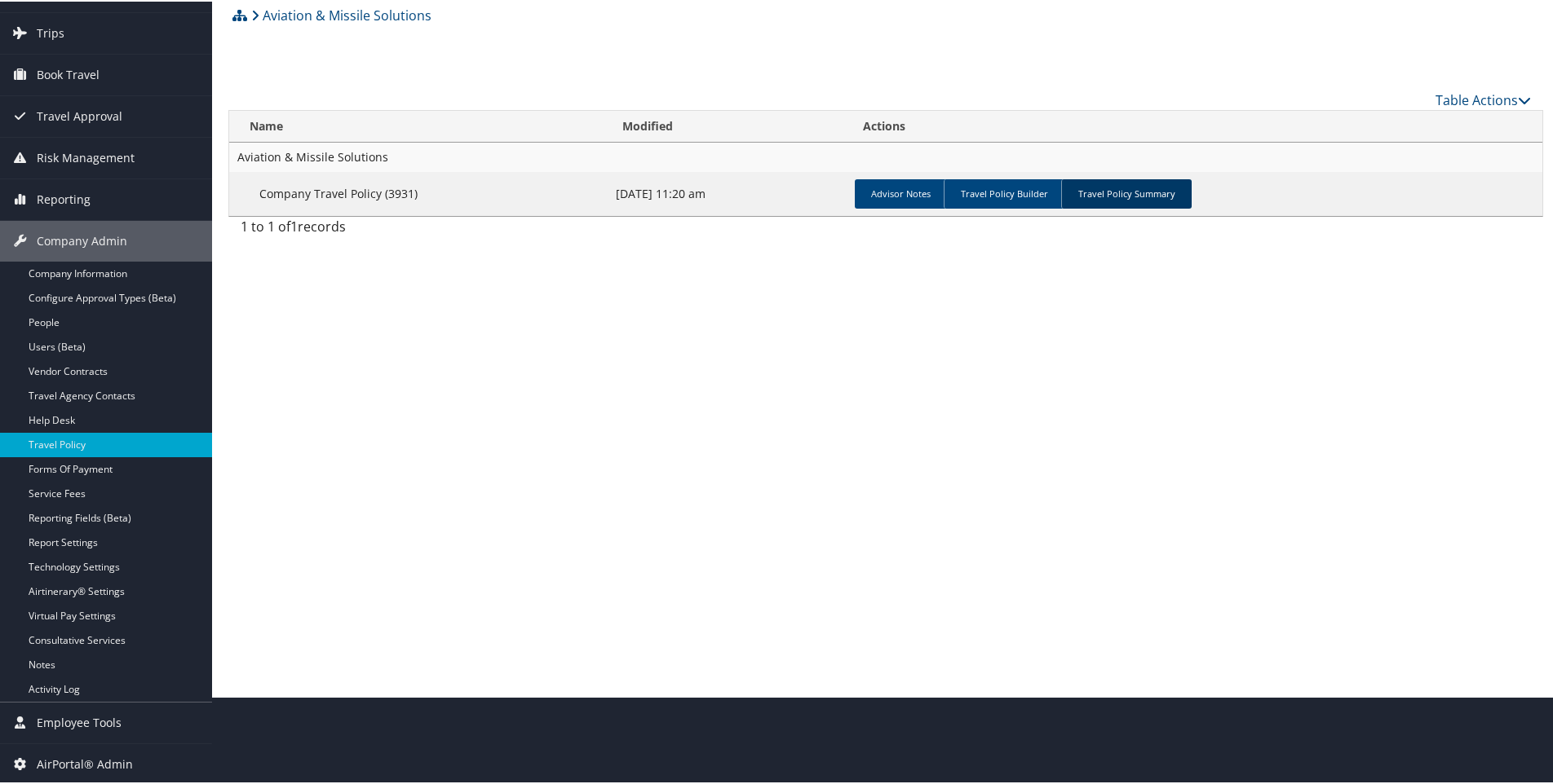
click at [1106, 185] on link "Travel Policy Summary" at bounding box center [1126, 192] width 131 height 29
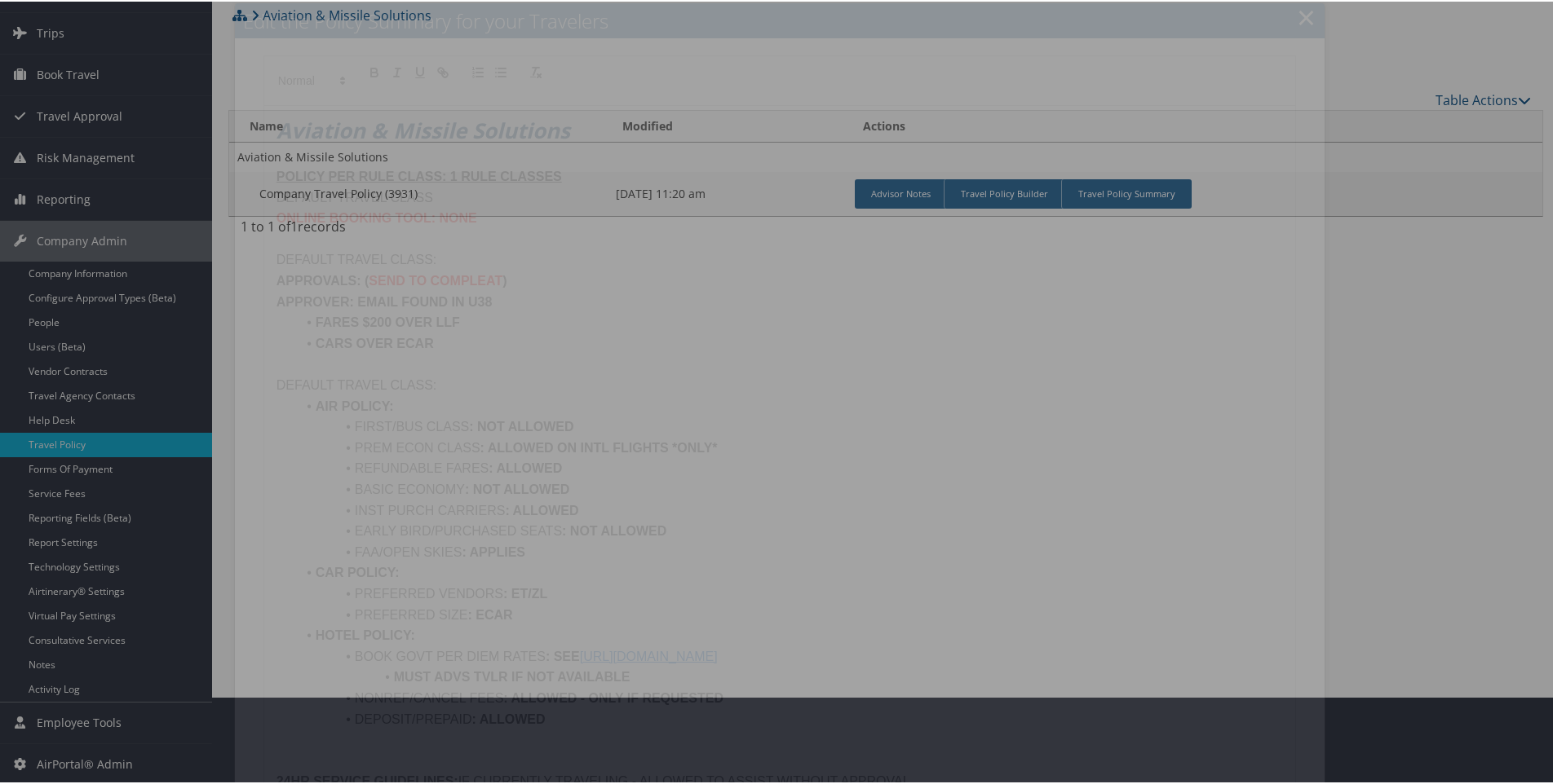
scroll to position [327, 0]
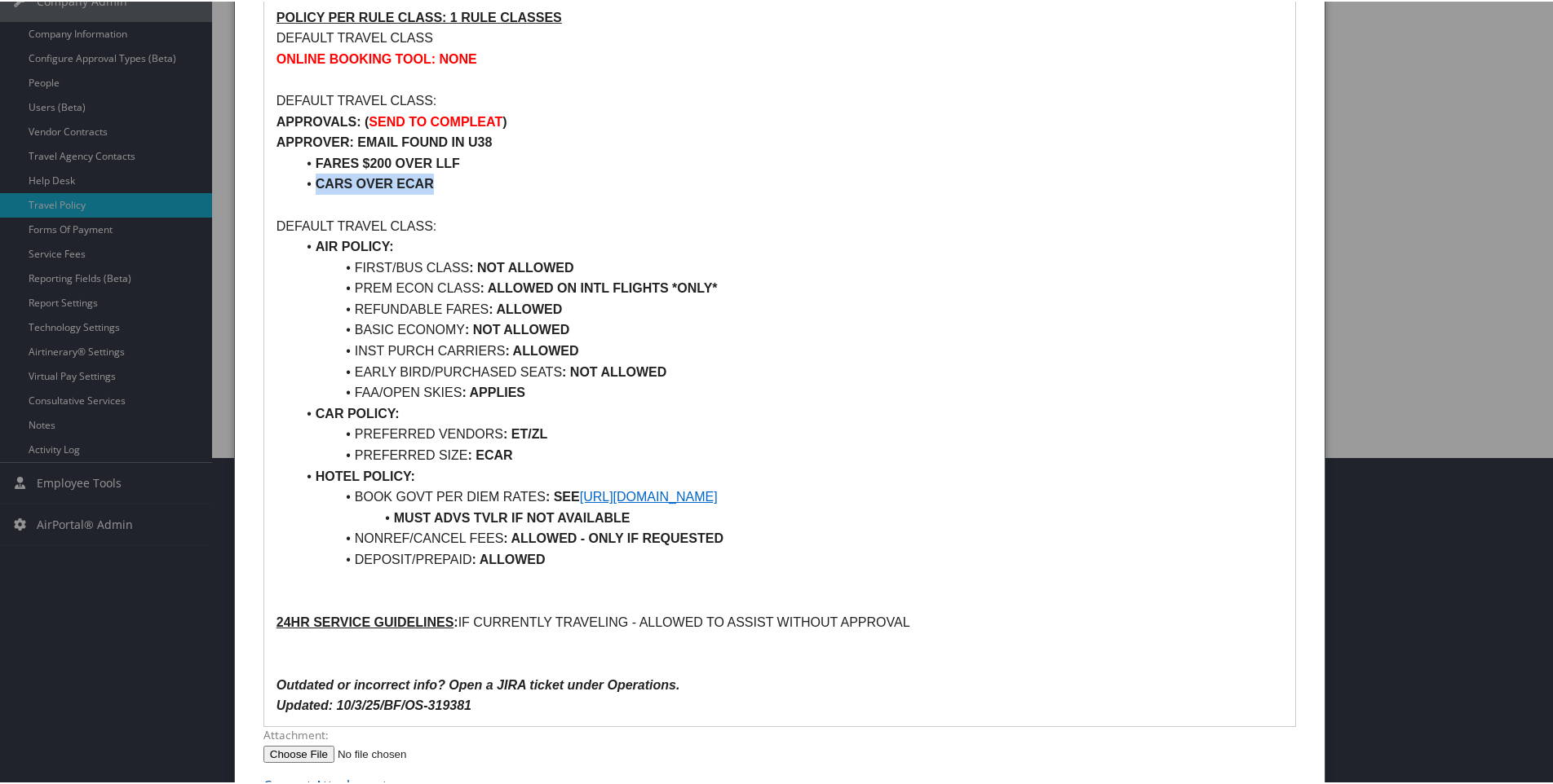
drag, startPoint x: 437, startPoint y: 182, endPoint x: 259, endPoint y: 187, distance: 178.1
click at [259, 187] on div "Aviation & Missile Solutions POLICY PER RULE CLASS: 1 RULE CLASSES DEFAULT TRAV…" at bounding box center [779, 344] width 1057 height 900
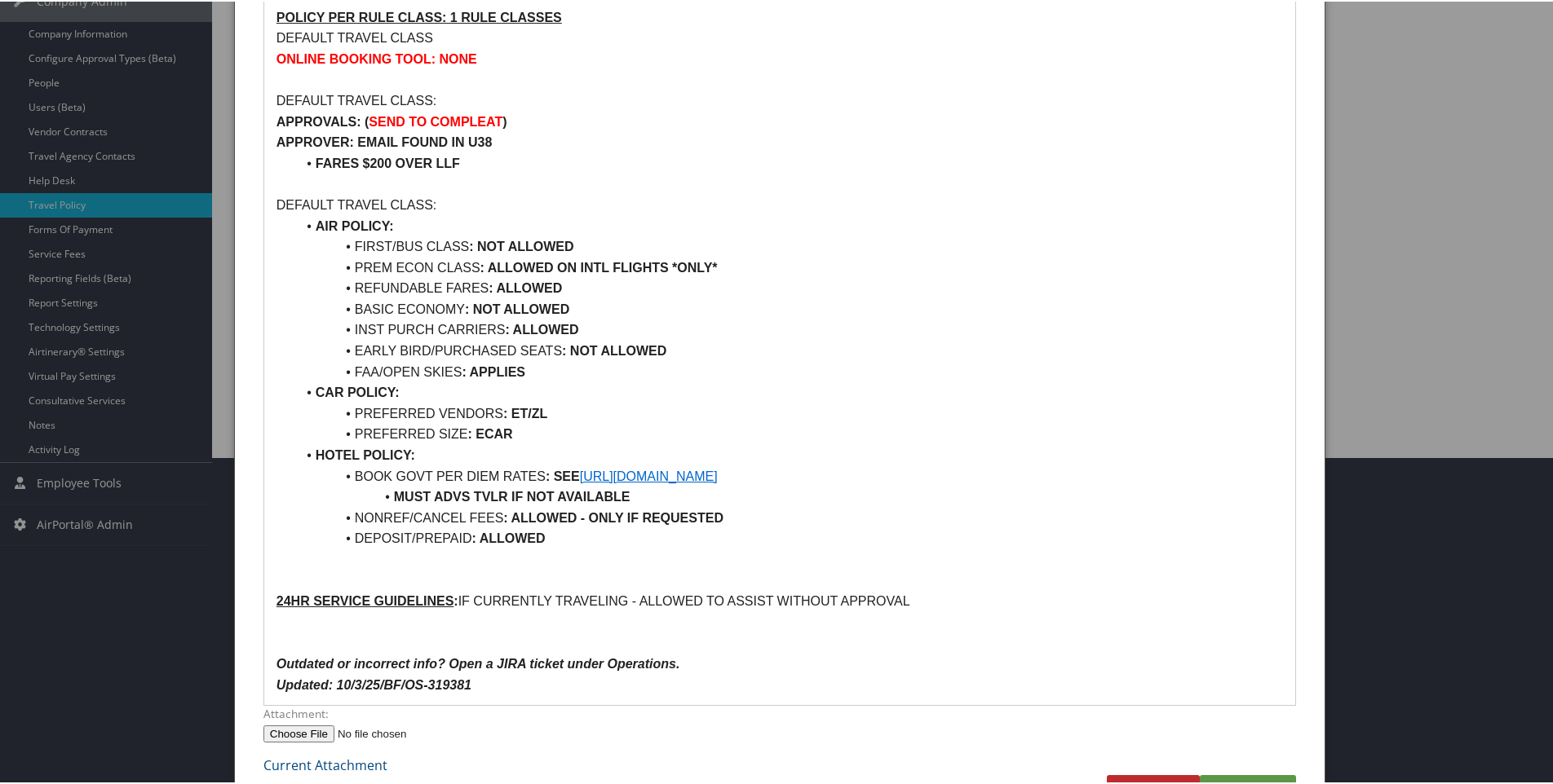
click at [536, 439] on li "PREFERRED SIZE : ECAR" at bounding box center [789, 433] width 987 height 21
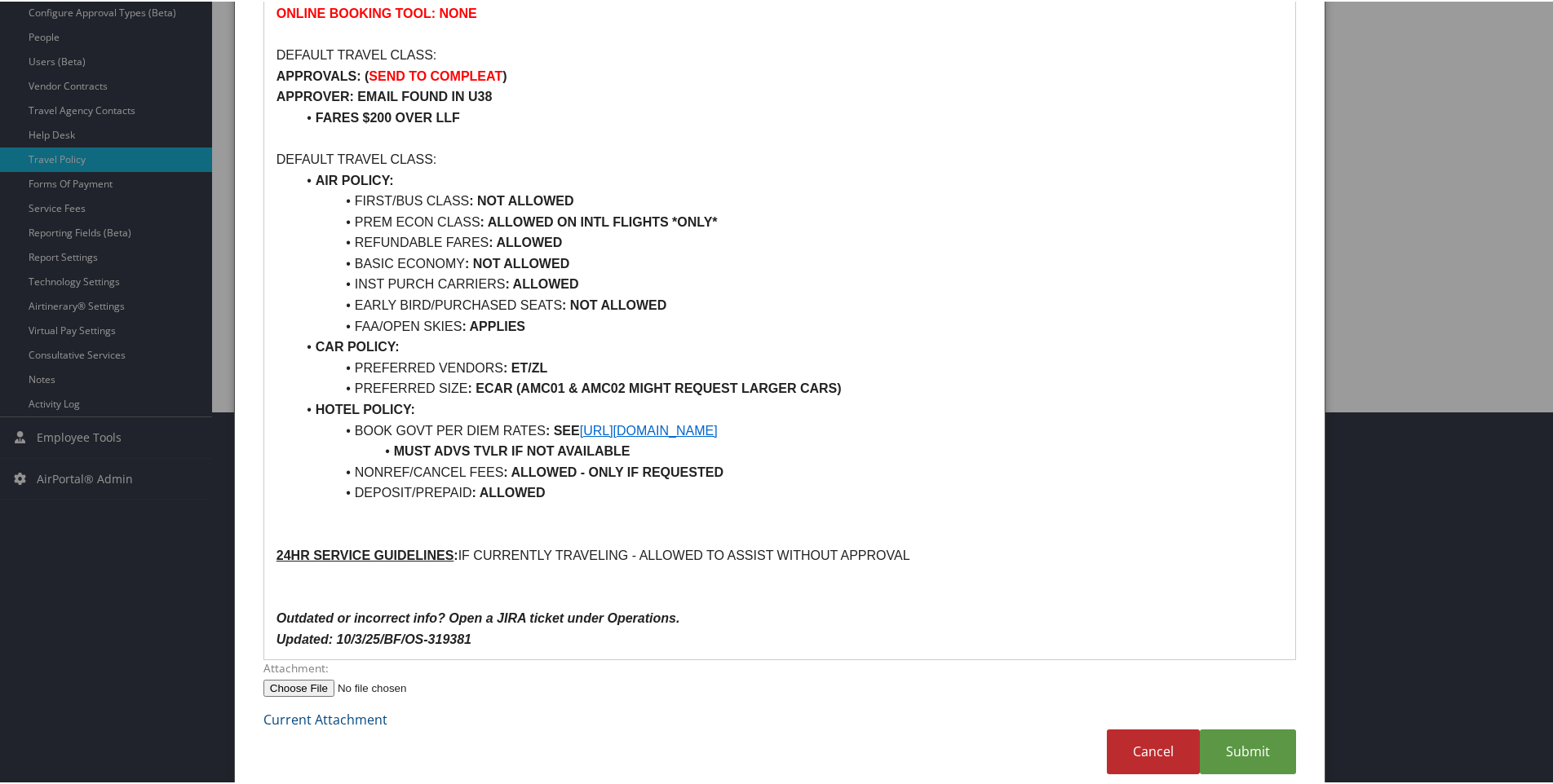
scroll to position [395, 0]
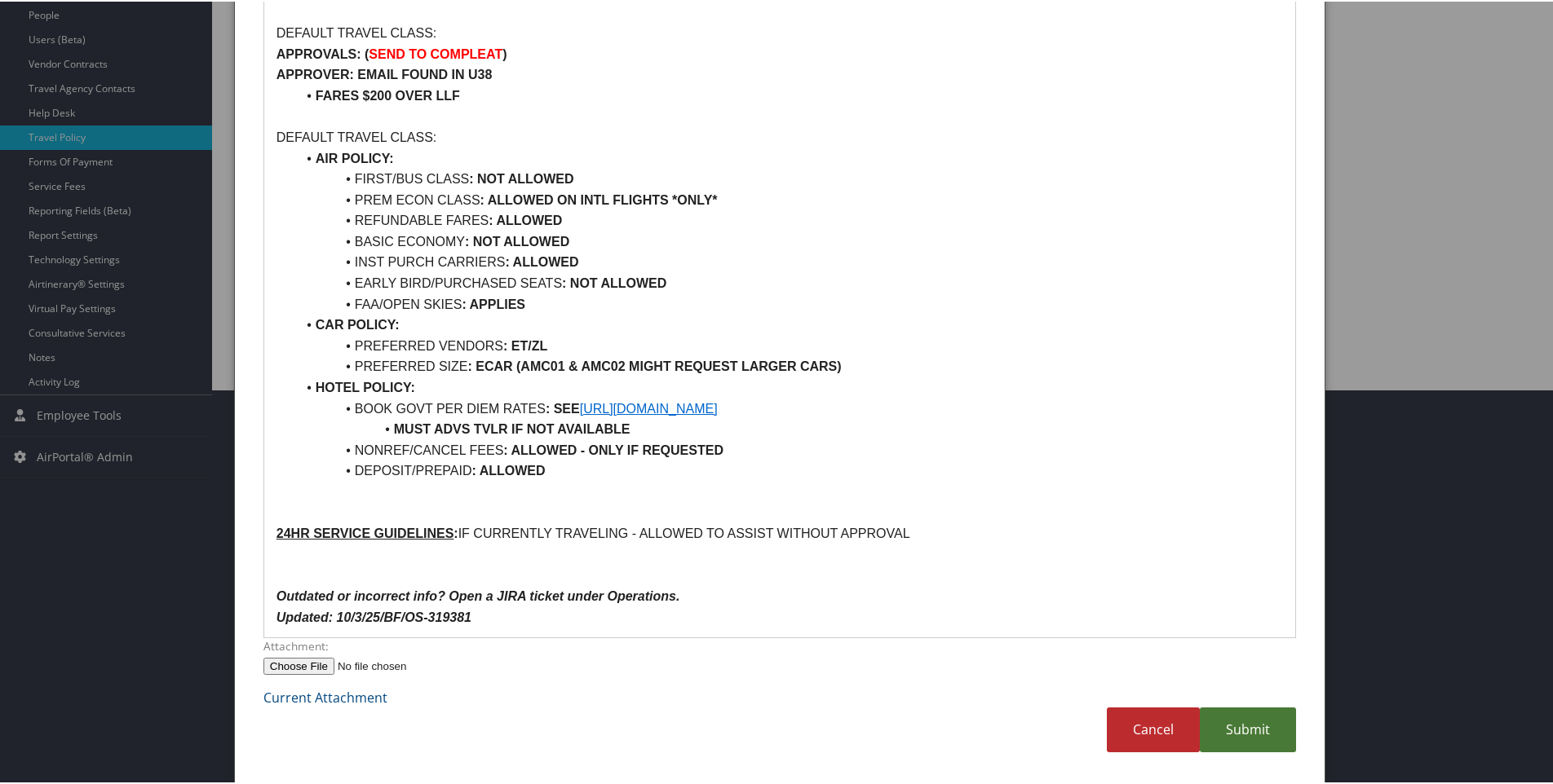
click at [1244, 730] on link "Submit" at bounding box center [1247, 728] width 96 height 45
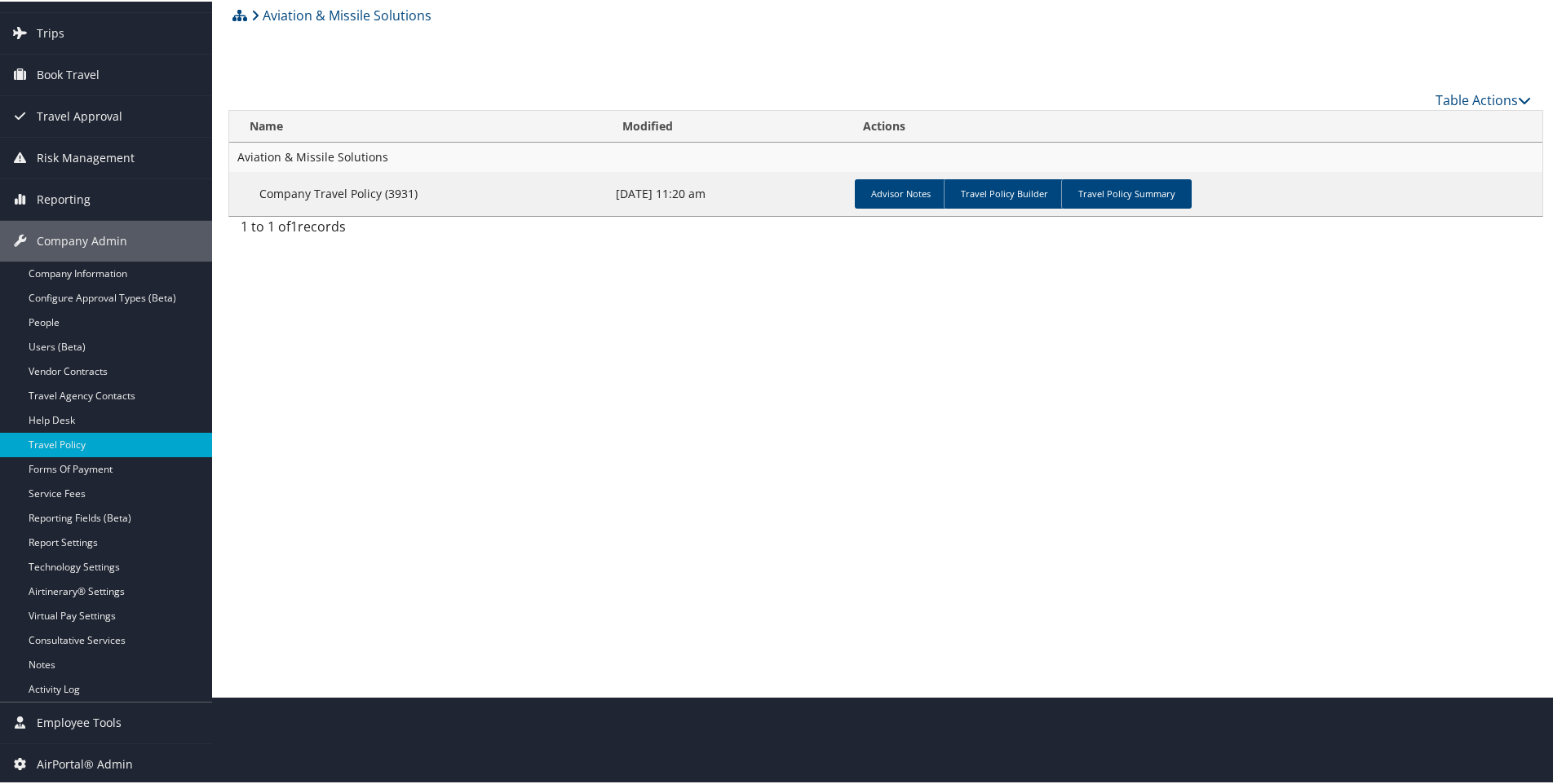
scroll to position [88, 0]
click at [1095, 192] on link "Travel Policy Summary" at bounding box center [1126, 192] width 131 height 29
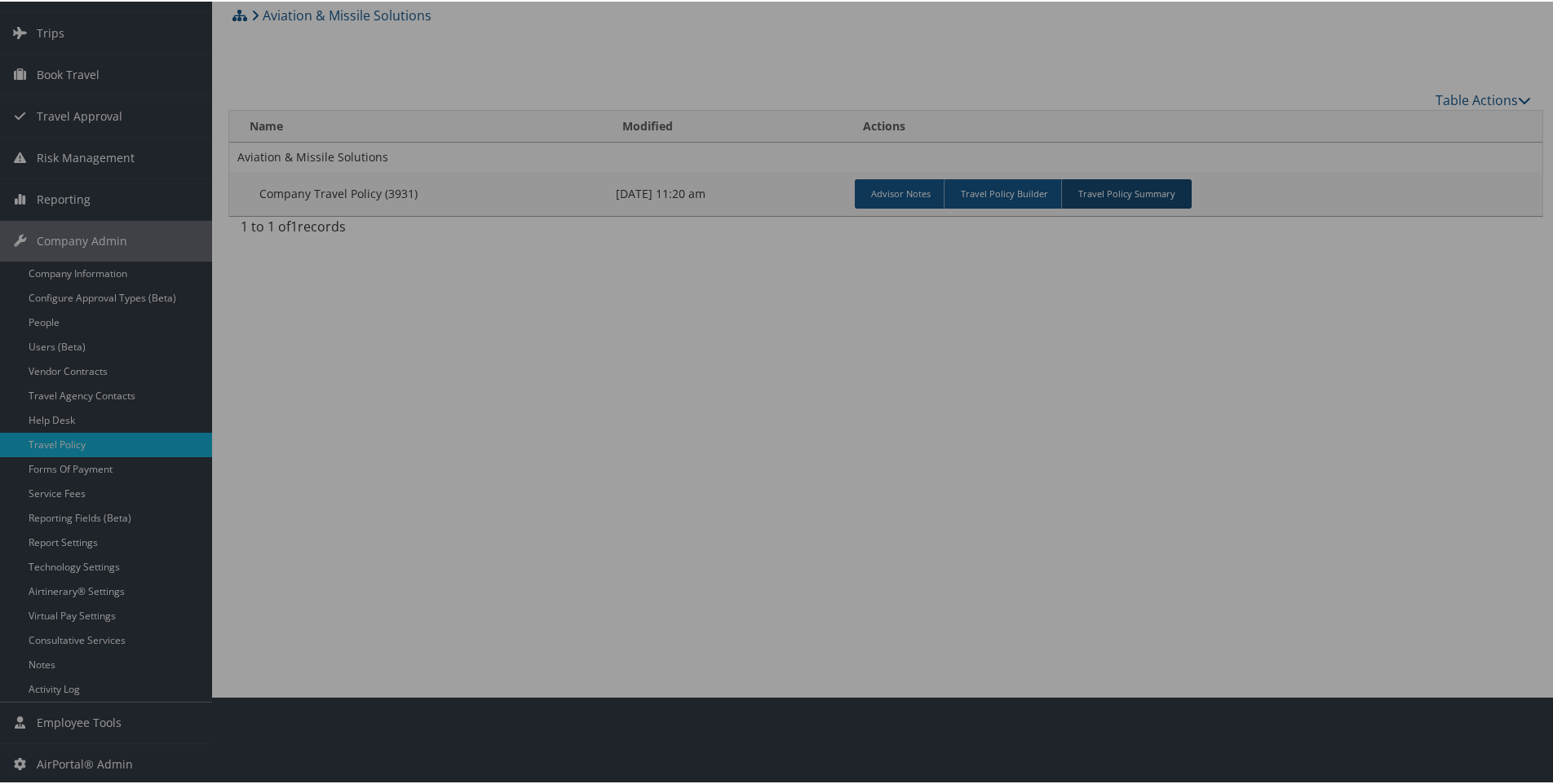
scroll to position [395, 0]
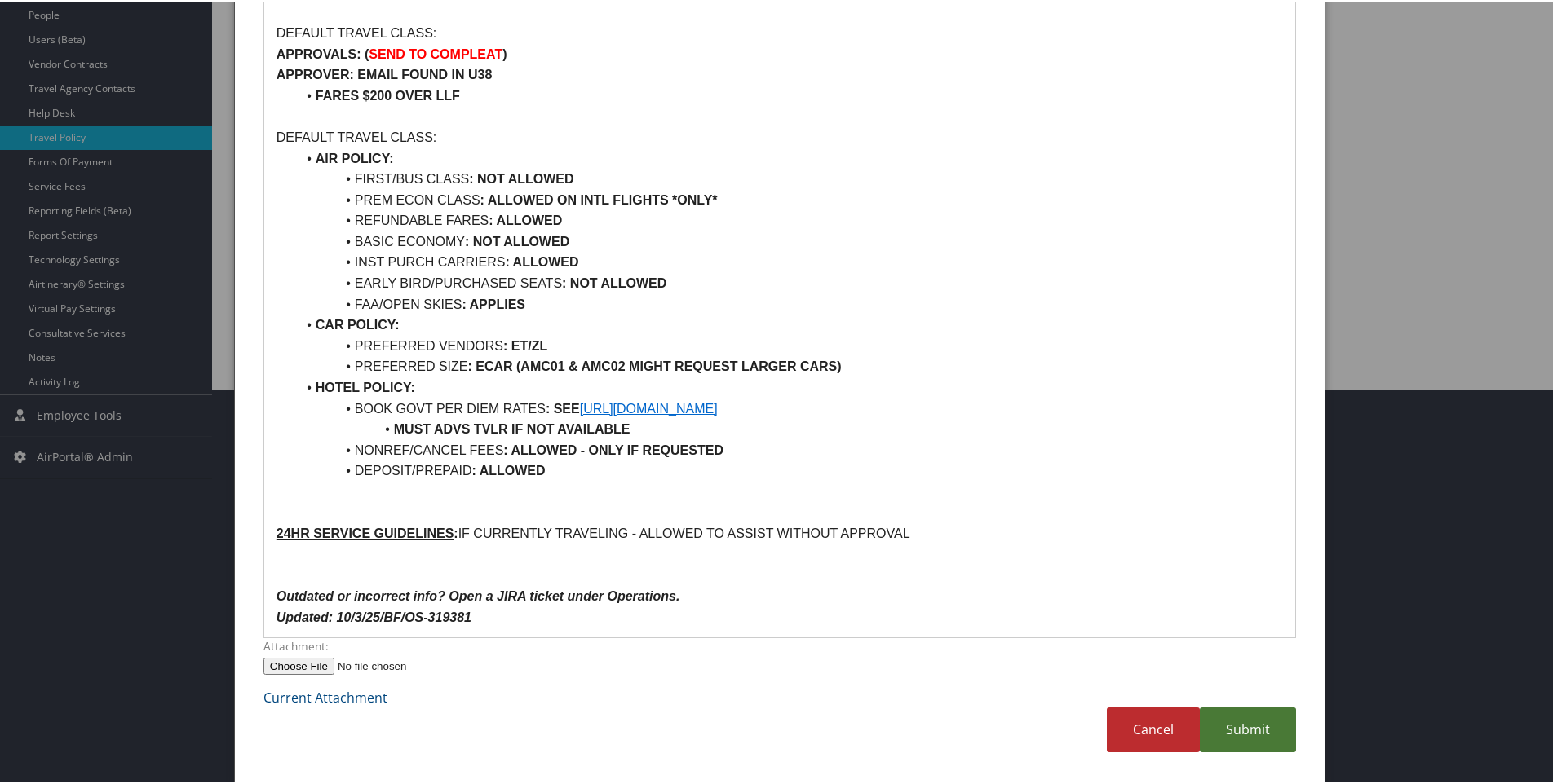
click at [1248, 723] on link "Submit" at bounding box center [1247, 728] width 96 height 45
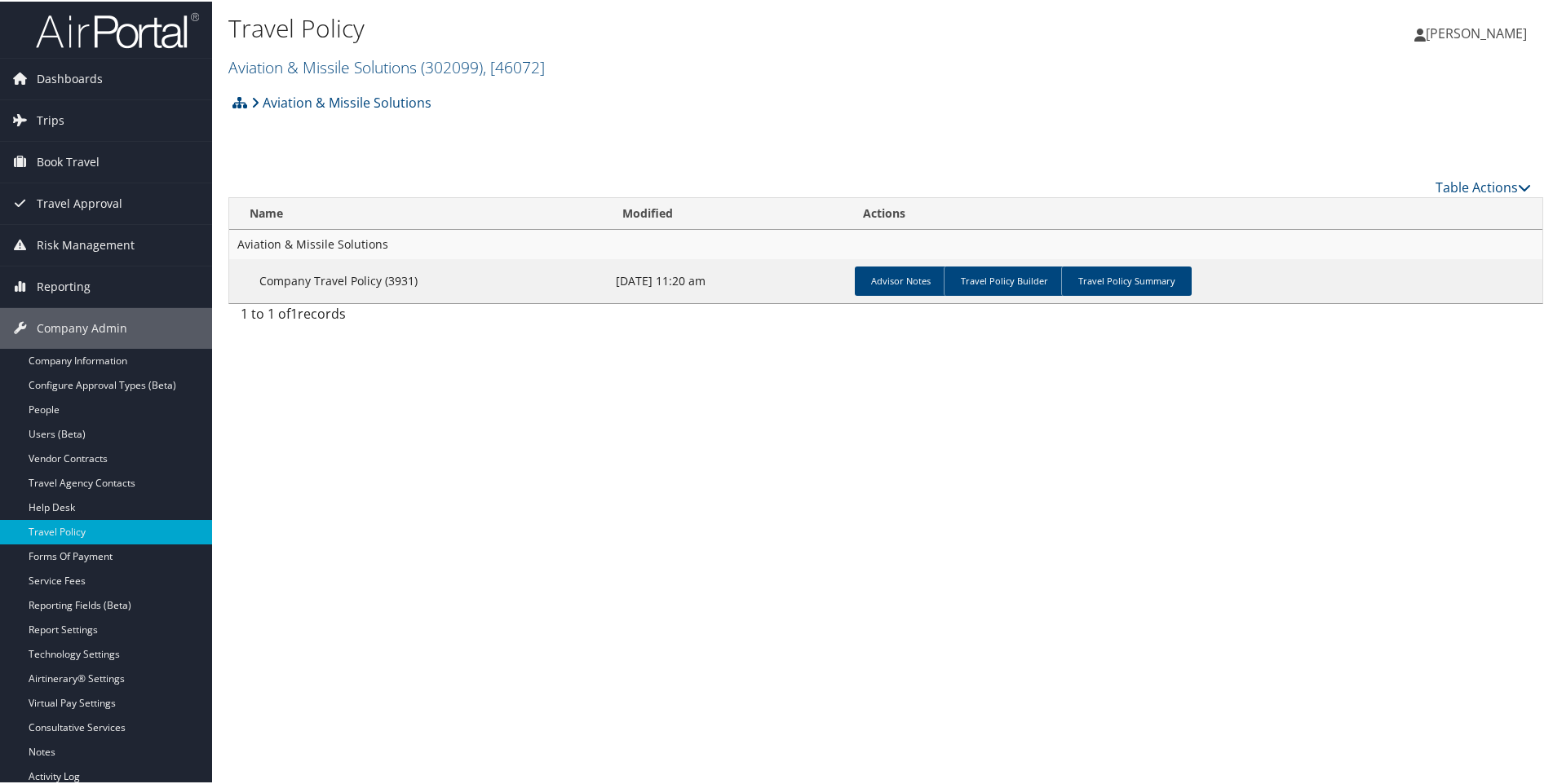
scroll to position [0, 0]
